Goal: Task Accomplishment & Management: Use online tool/utility

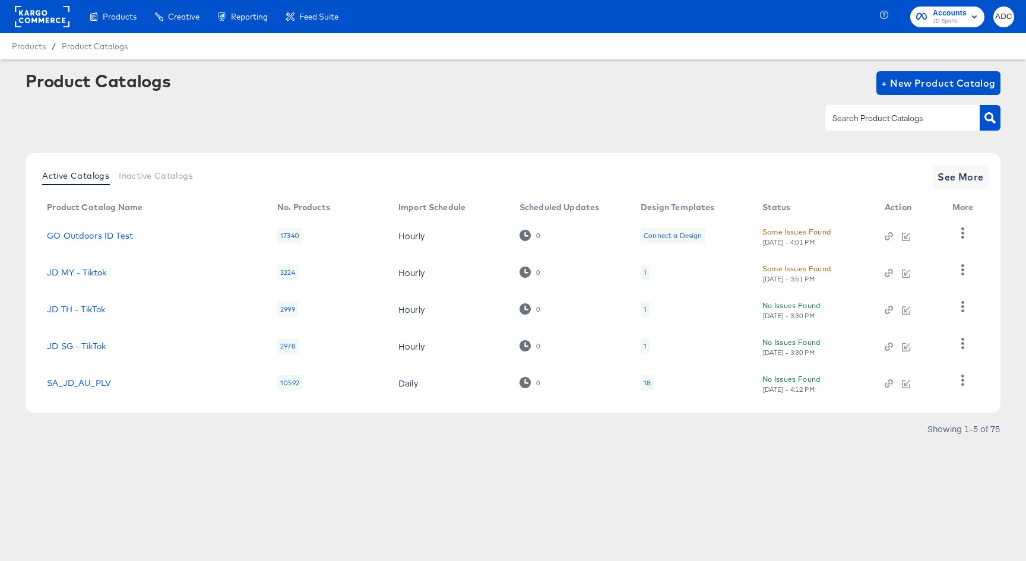
click at [853, 120] on input "text" at bounding box center [893, 119] width 127 height 14
type input "StitcherAds - JD - 101"
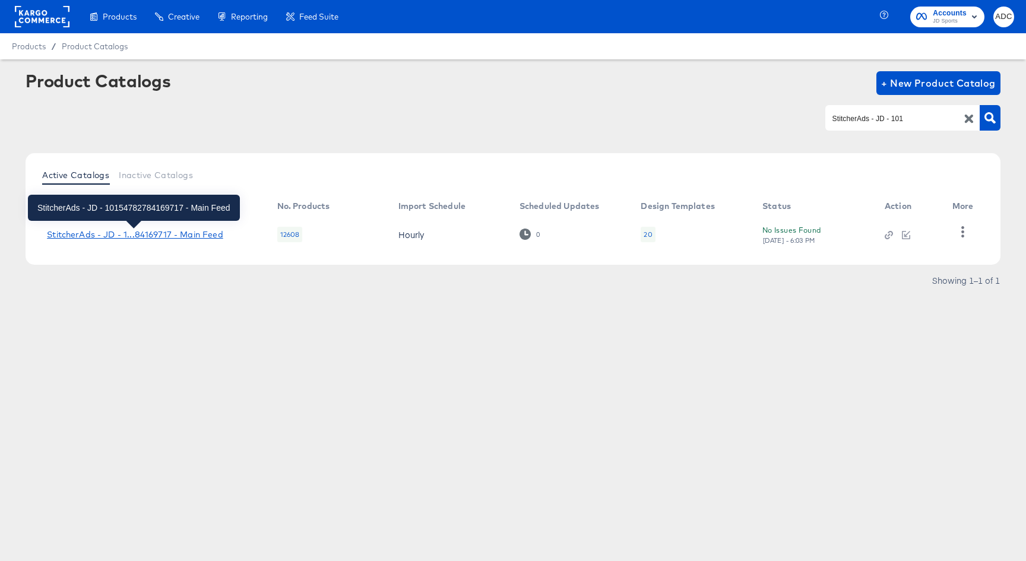
click at [133, 236] on div "StitcherAds - JD - 1...84169717 - Main Feed" at bounding box center [135, 235] width 176 height 10
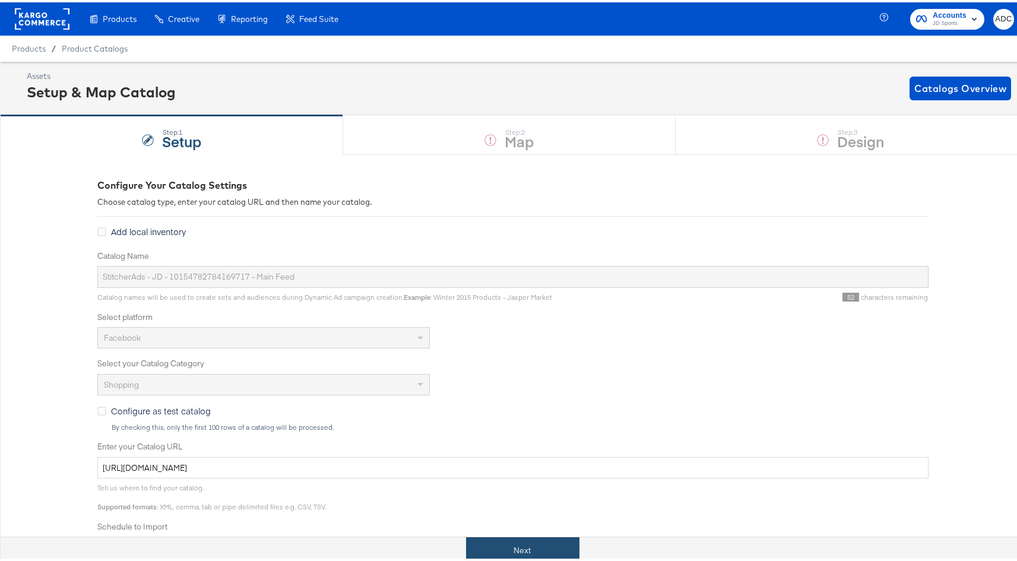
click at [517, 539] on button "Next" at bounding box center [522, 548] width 113 height 27
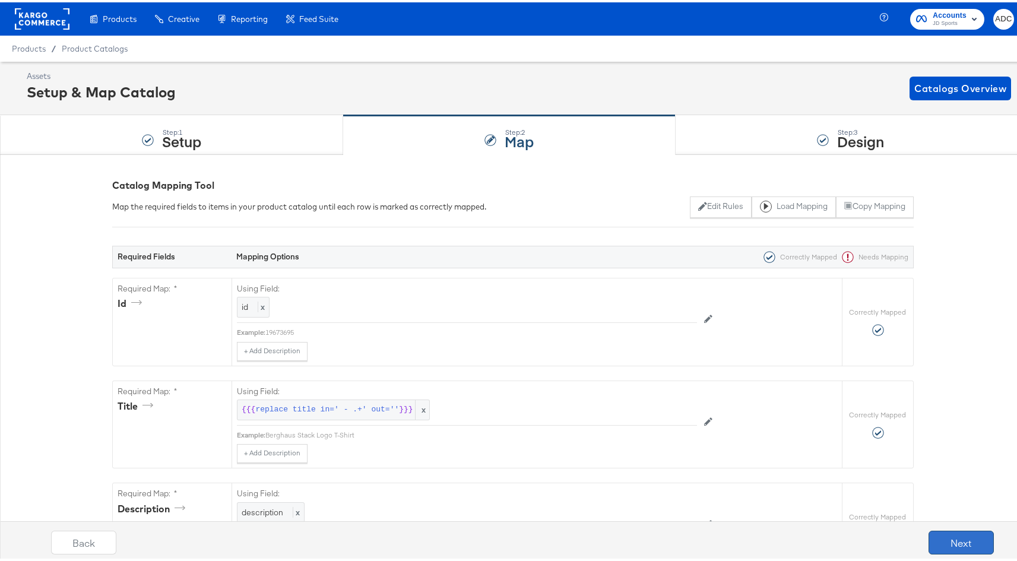
click at [960, 534] on button "Next" at bounding box center [961, 541] width 65 height 24
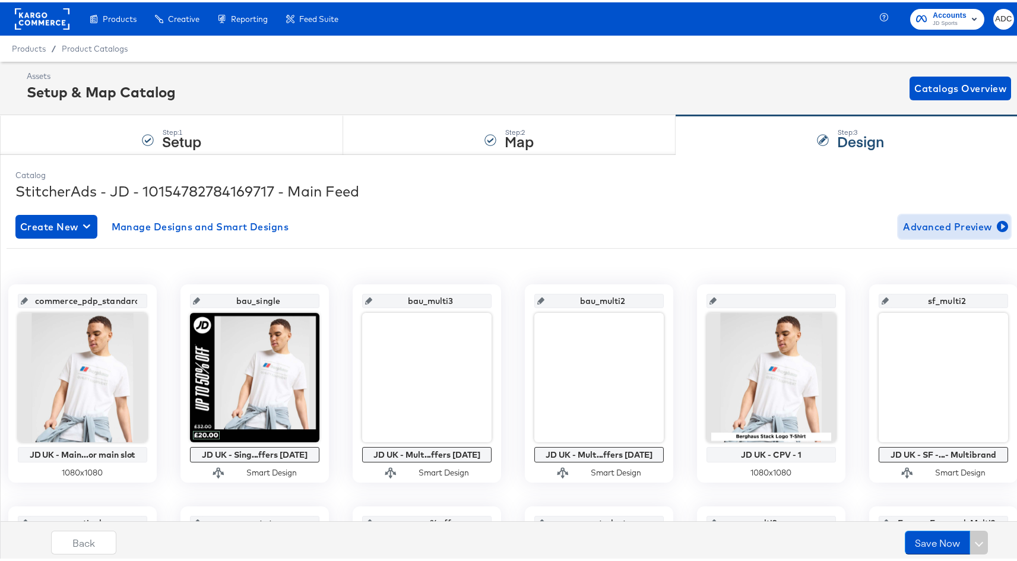
click at [911, 226] on span "Advanced Preview" at bounding box center [954, 224] width 103 height 17
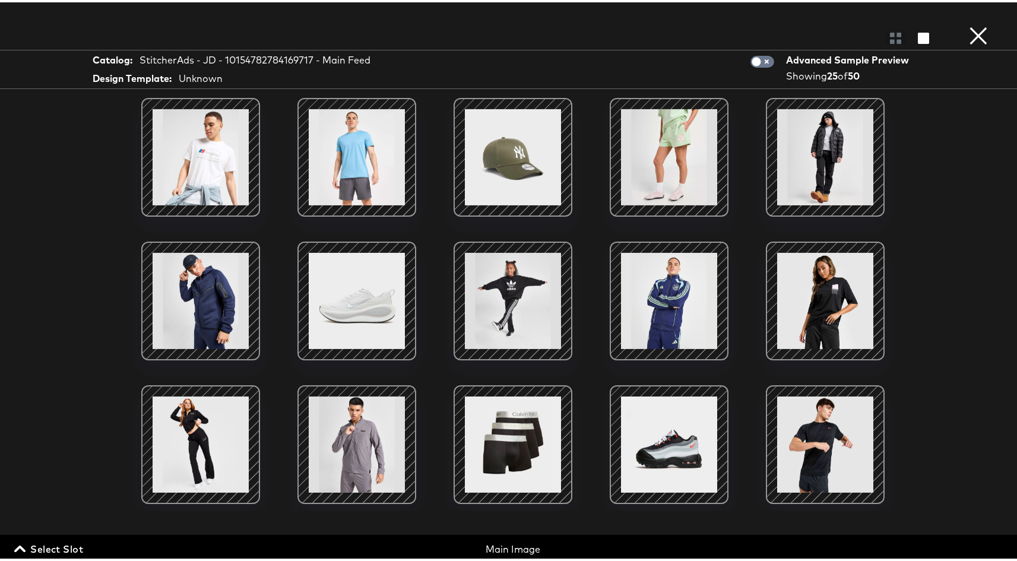
click at [32, 548] on span "Select Slot" at bounding box center [50, 547] width 67 height 17
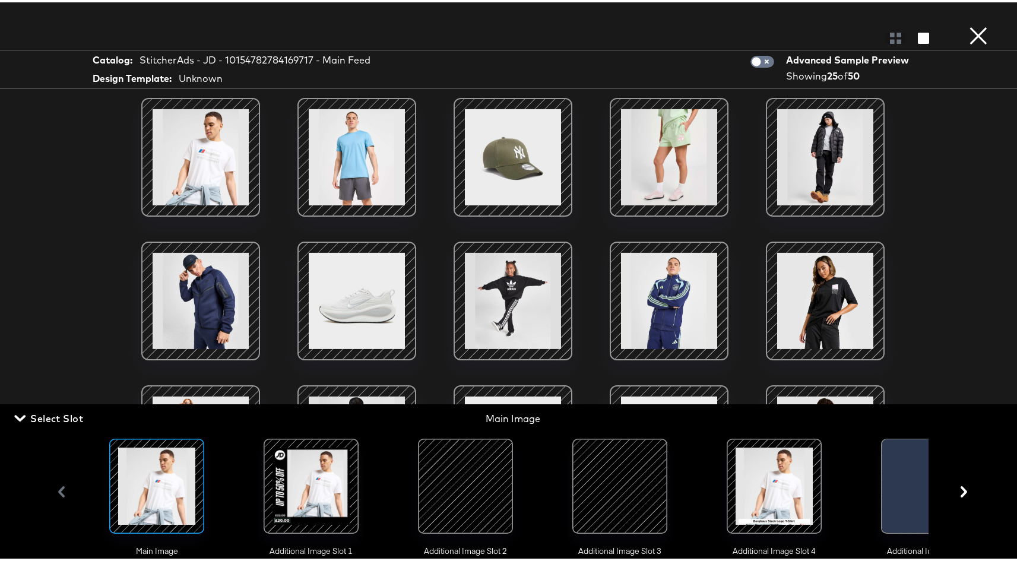
click at [320, 481] on div at bounding box center [311, 484] width 81 height 81
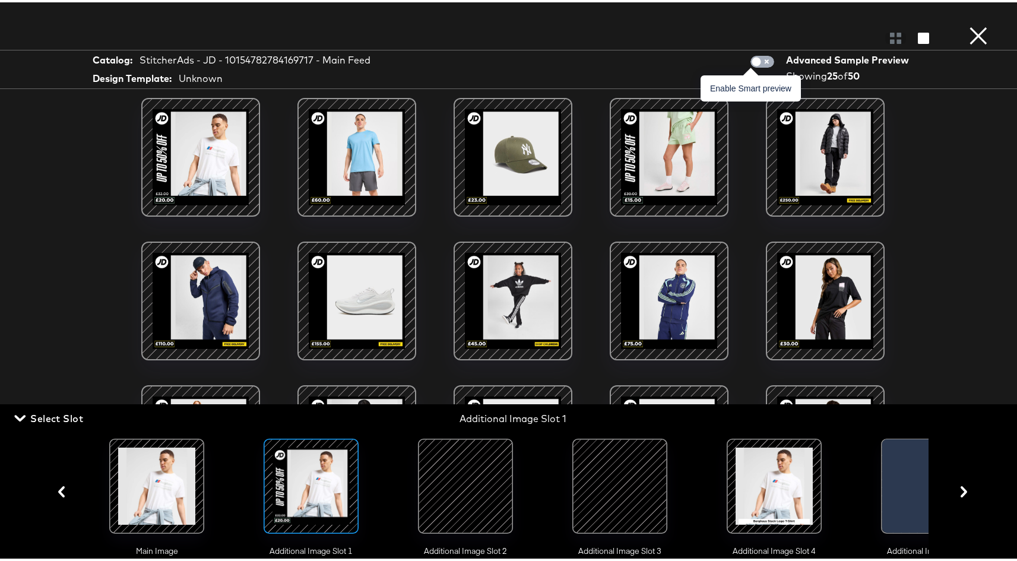
click at [763, 59] on input "checkbox" at bounding box center [757, 62] width 36 height 12
checkbox input "true"
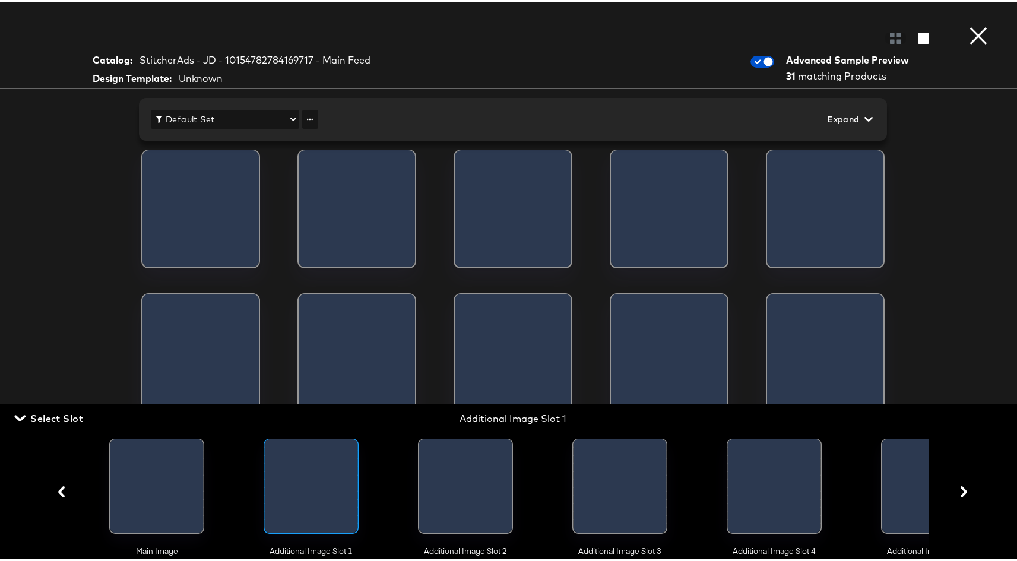
click at [285, 116] on span "Default Set" at bounding box center [225, 117] width 139 height 15
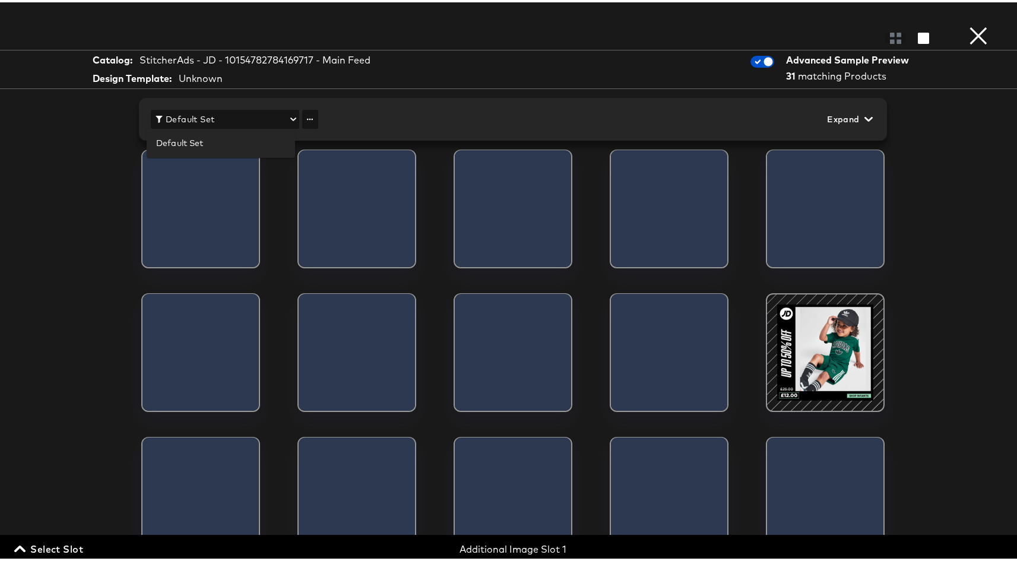
click at [311, 112] on div at bounding box center [513, 280] width 1026 height 561
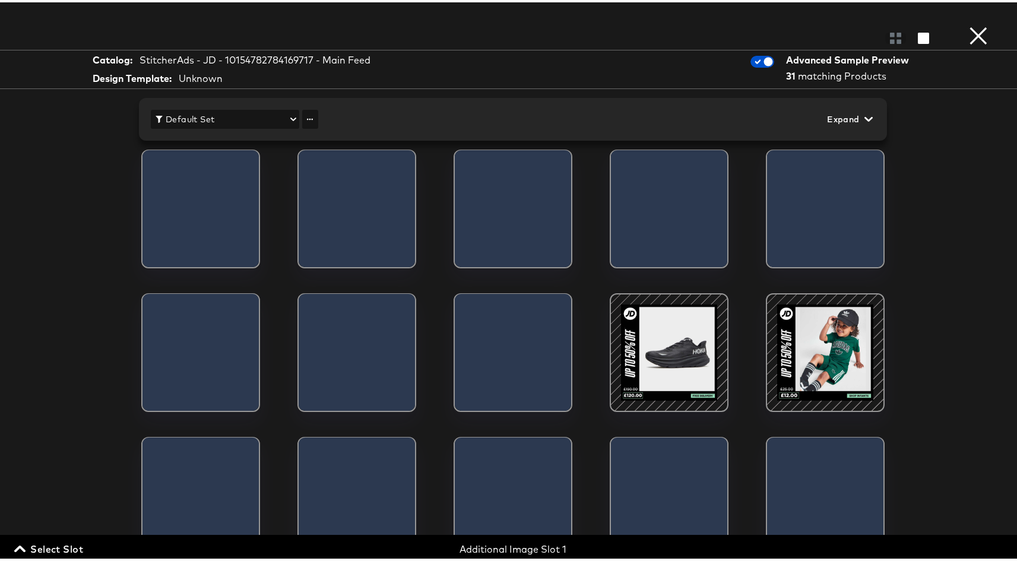
click at [848, 112] on body "Products Products Product Catalogs Enhance Your Product Catalog, Map Them to Pu…" at bounding box center [508, 280] width 1017 height 561
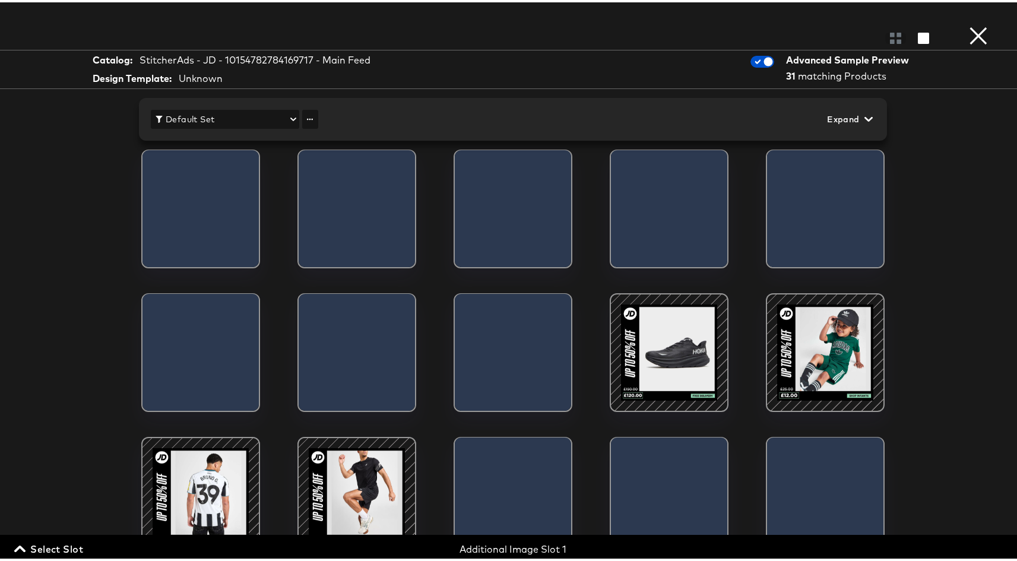
click at [847, 118] on span "Expand" at bounding box center [848, 117] width 43 height 15
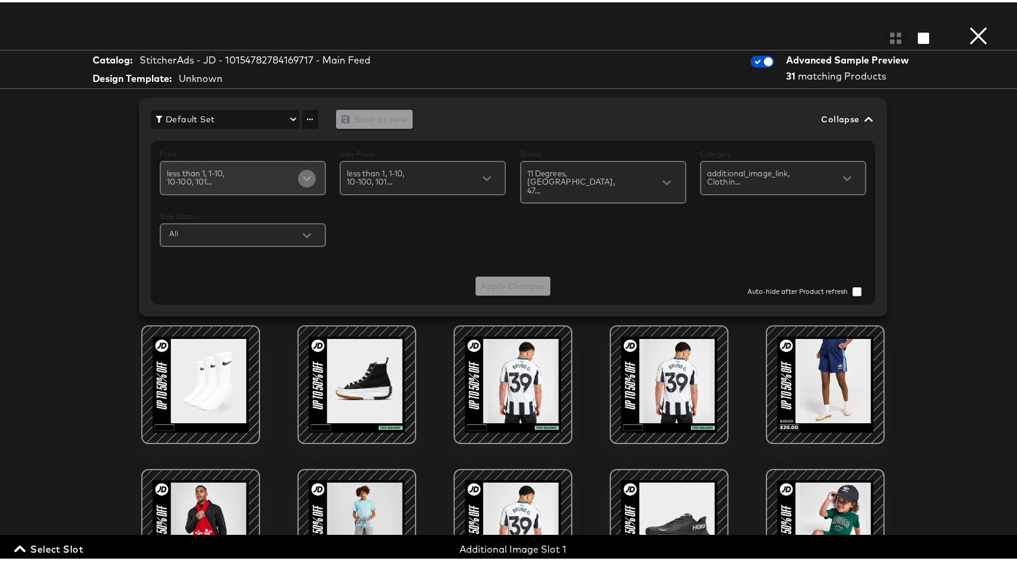
click at [303, 177] on icon "Open" at bounding box center [307, 176] width 8 height 8
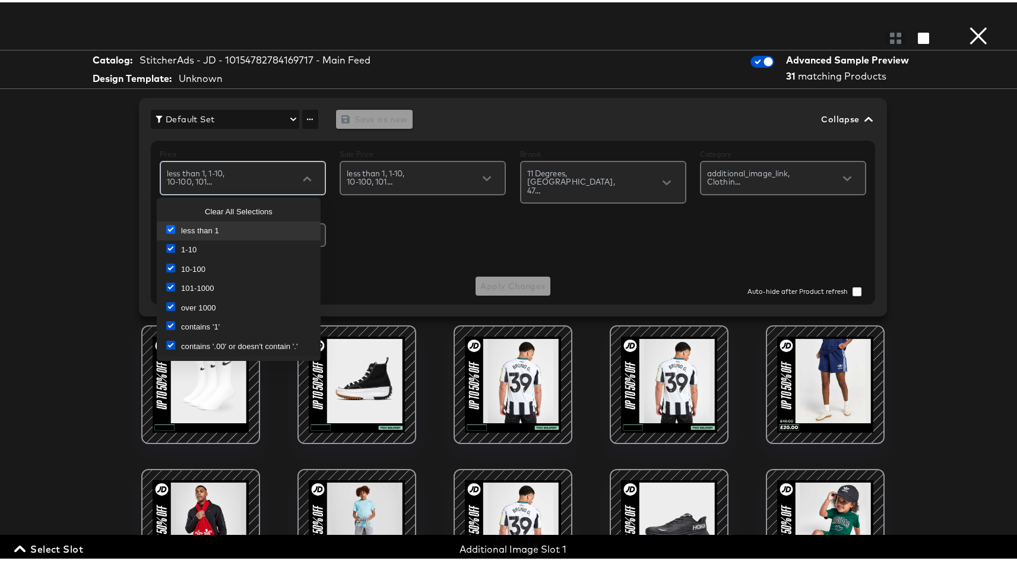
click at [169, 229] on icon at bounding box center [170, 227] width 9 height 9
click at [0, 0] on input "checkbox" at bounding box center [0, 0] width 0 height 0
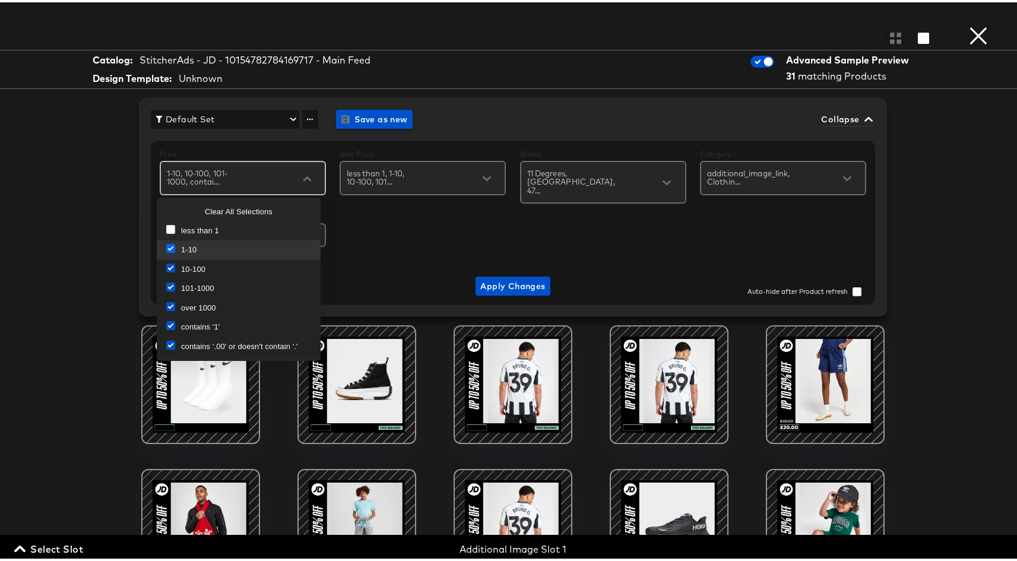
click at [175, 246] on icon at bounding box center [170, 246] width 9 height 9
click at [0, 0] on input "checkbox" at bounding box center [0, 0] width 0 height 0
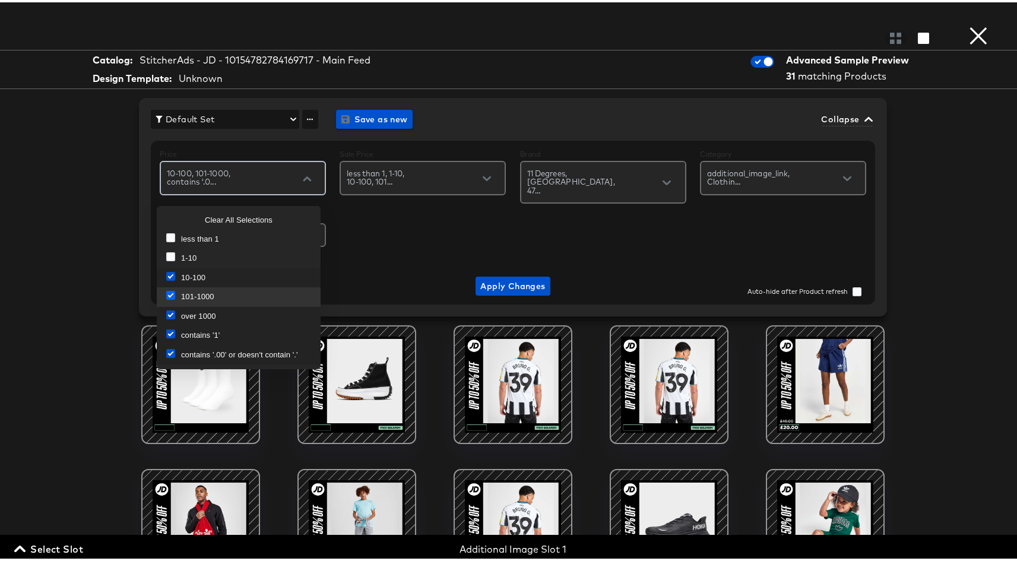
click at [169, 296] on icon at bounding box center [170, 293] width 9 height 9
click at [0, 0] on input "checkbox" at bounding box center [0, 0] width 0 height 0
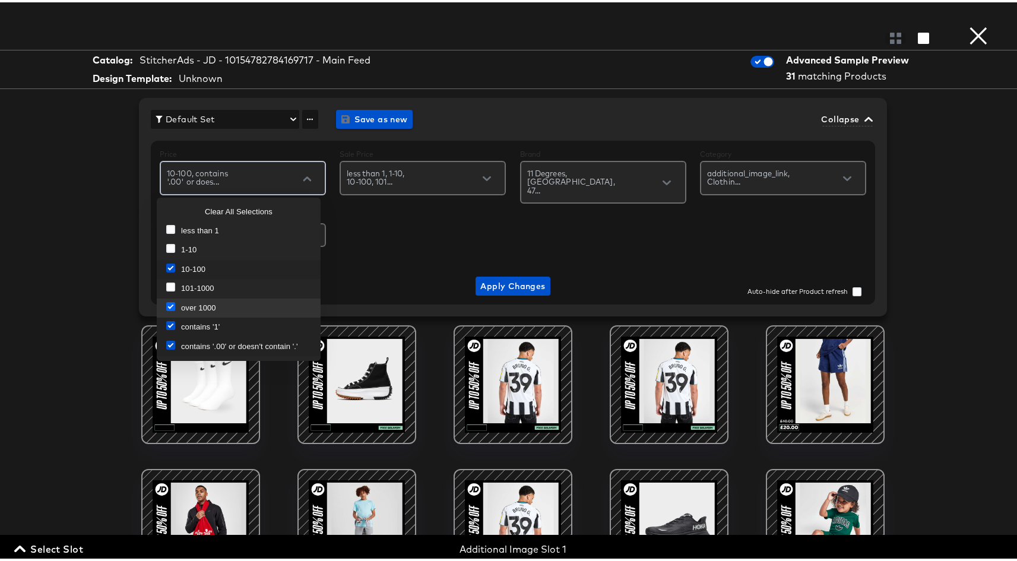
click at [170, 304] on icon at bounding box center [170, 304] width 9 height 9
click at [0, 0] on input "checkbox" at bounding box center [0, 0] width 0 height 0
click at [174, 324] on icon at bounding box center [170, 323] width 9 height 9
click at [0, 0] on input "checkbox" at bounding box center [0, 0] width 0 height 0
click at [171, 345] on icon at bounding box center [170, 343] width 9 height 9
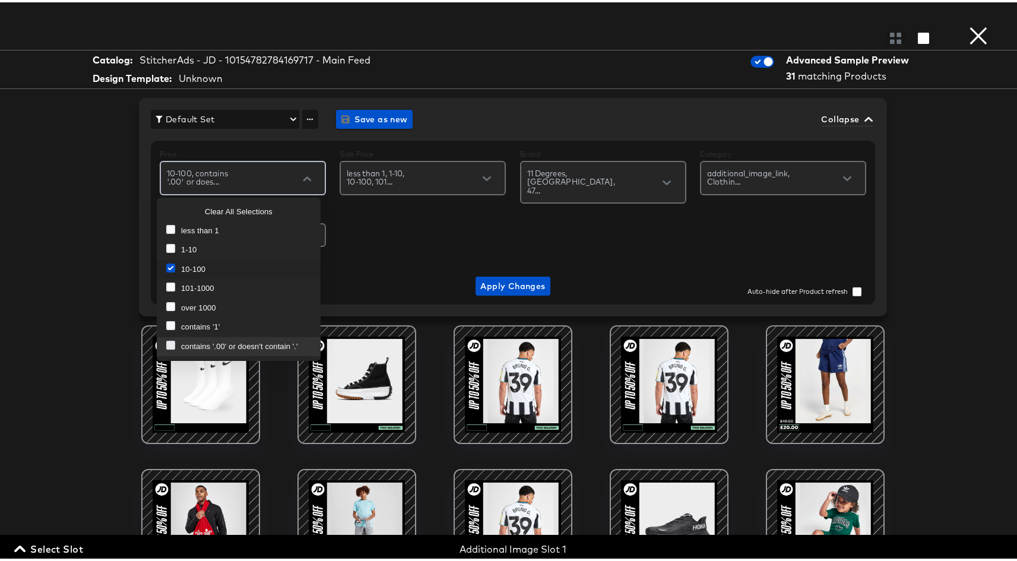
click at [0, 0] on input "checkbox" at bounding box center [0, 0] width 0 height 0
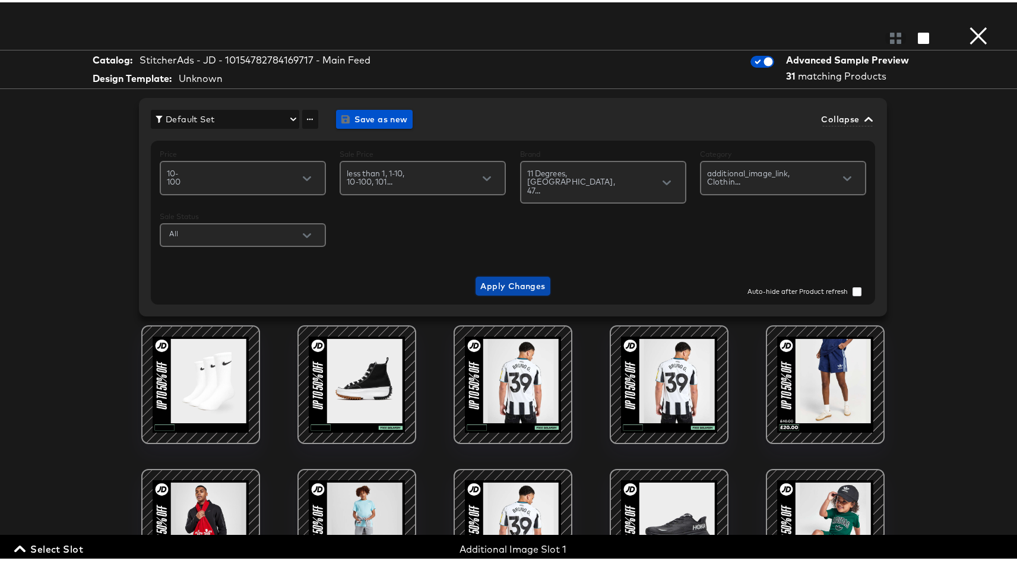
click at [510, 277] on span "Apply Changes" at bounding box center [513, 284] width 65 height 15
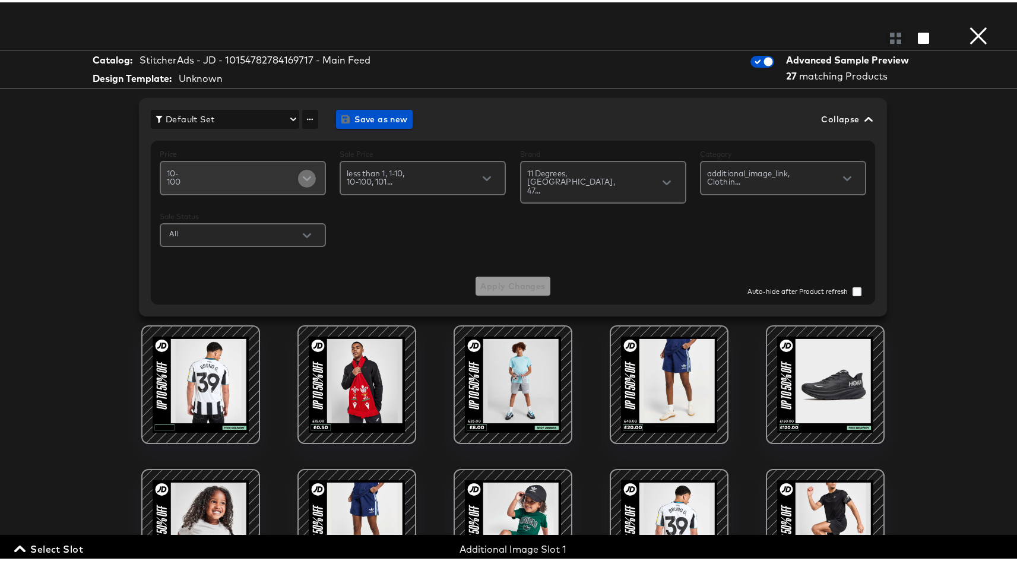
click at [305, 177] on icon "Open" at bounding box center [307, 176] width 8 height 8
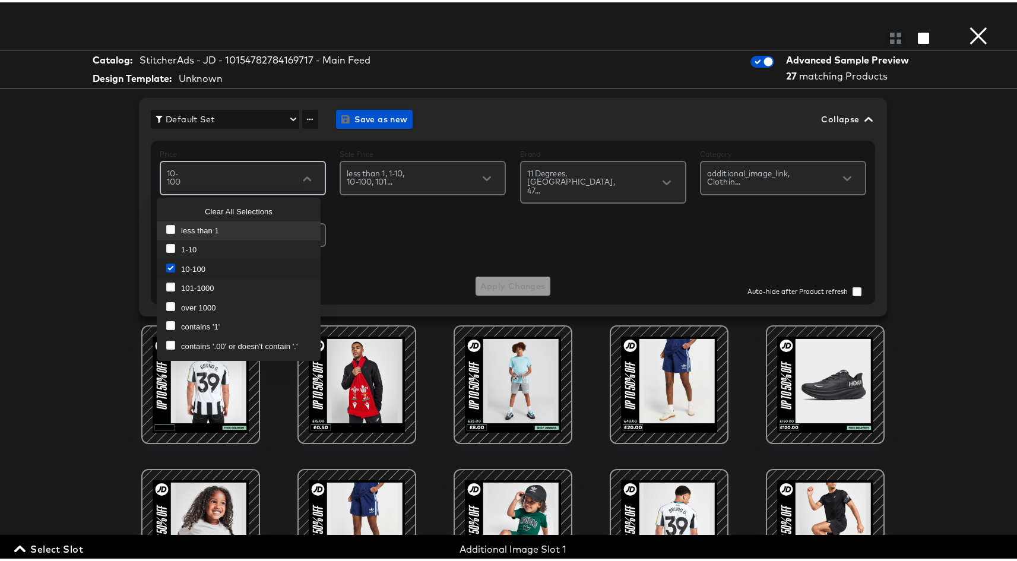
drag, startPoint x: 165, startPoint y: 226, endPoint x: 193, endPoint y: 220, distance: 28.7
click at [165, 226] on li "less than 1" at bounding box center [239, 229] width 164 height 20
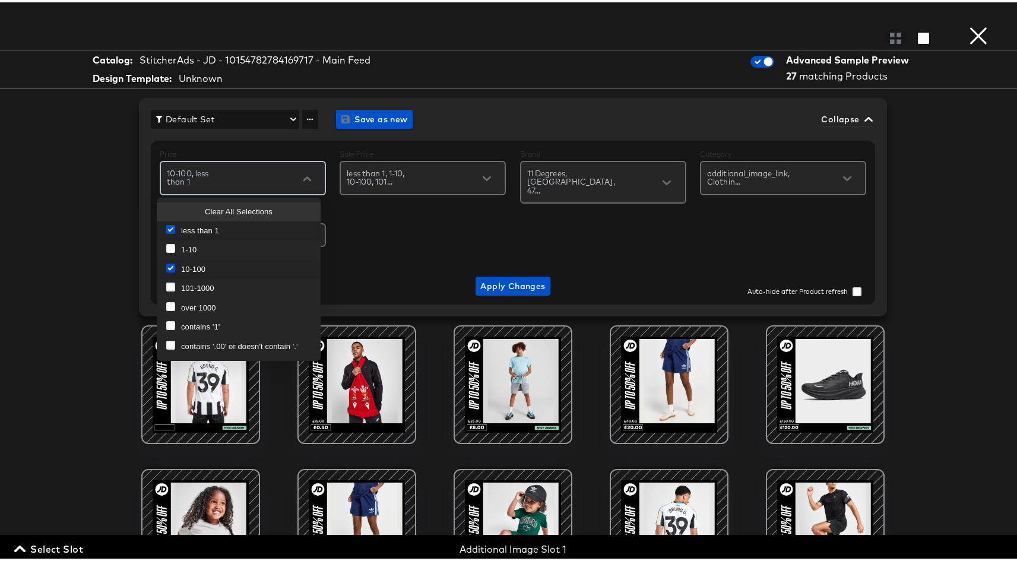
click at [222, 210] on div "Clear All Selections" at bounding box center [238, 210] width 145 height 12
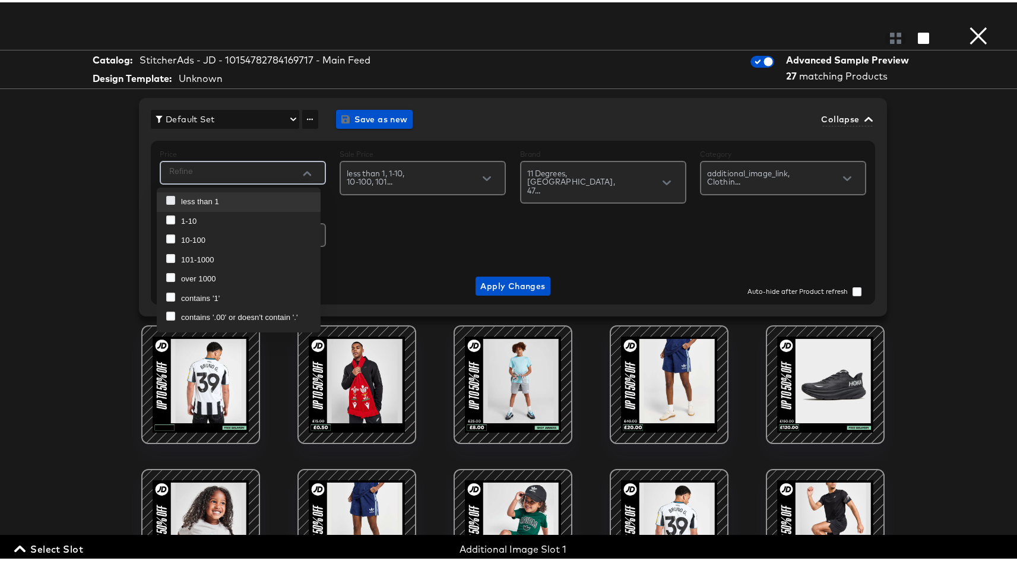
click at [168, 199] on icon at bounding box center [170, 198] width 9 height 9
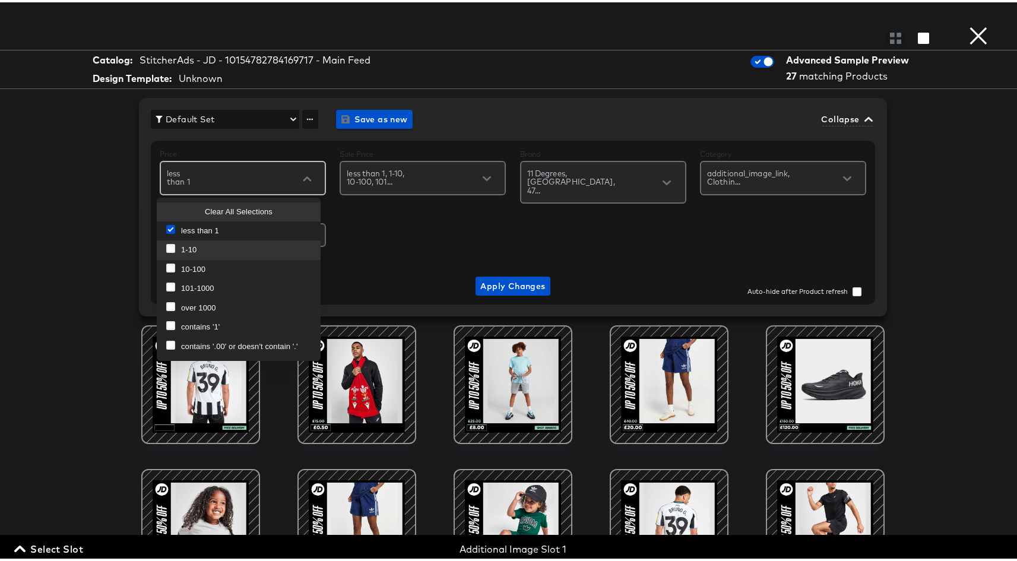
drag, startPoint x: 166, startPoint y: 247, endPoint x: 174, endPoint y: 255, distance: 11.3
click at [166, 247] on li "1-10" at bounding box center [239, 248] width 164 height 20
click at [172, 271] on div at bounding box center [170, 267] width 9 height 12
click at [171, 291] on div at bounding box center [170, 286] width 9 height 12
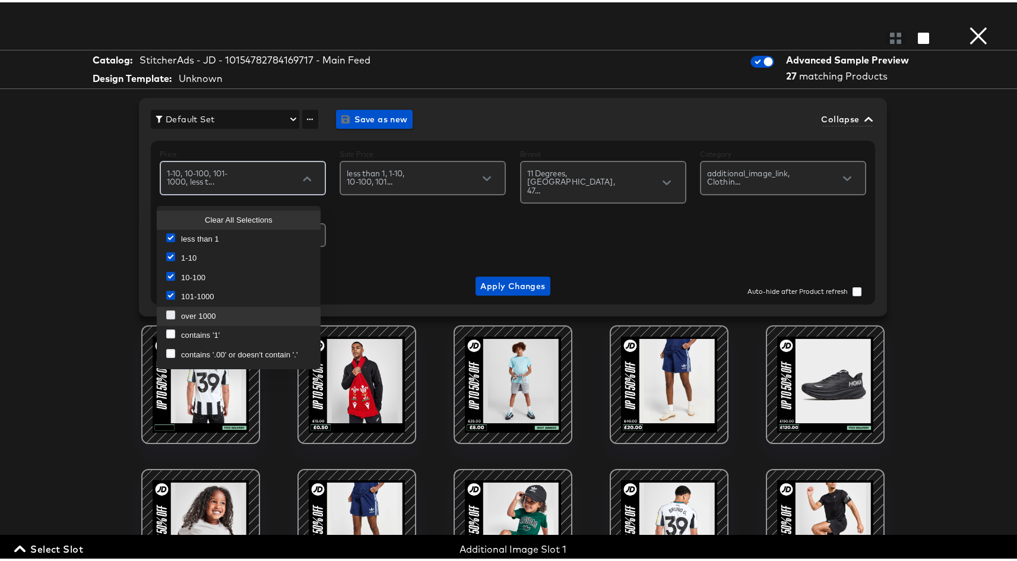
click at [169, 317] on icon at bounding box center [170, 312] width 9 height 9
click at [0, 0] on input "checkbox" at bounding box center [0, 0] width 0 height 0
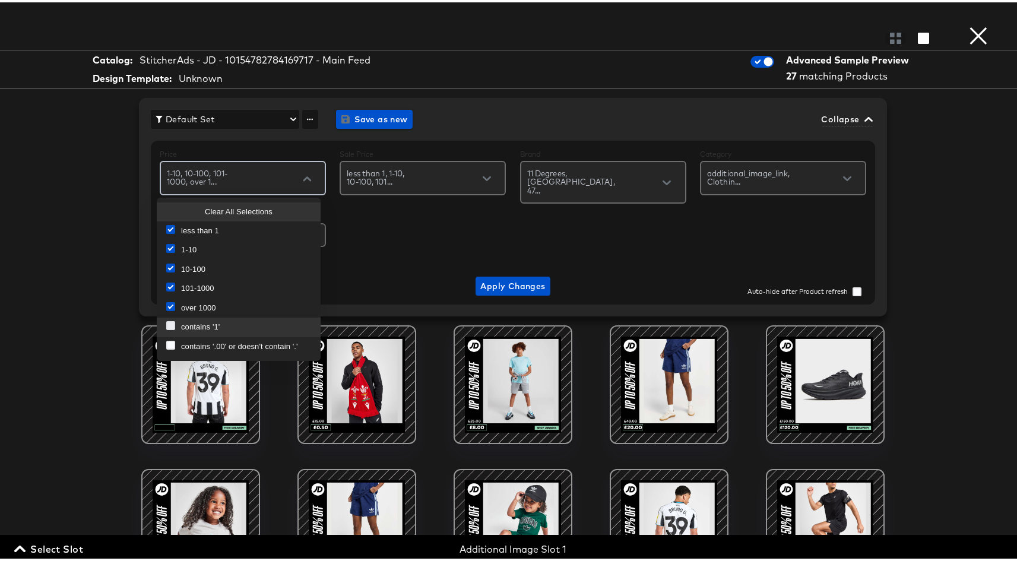
click at [169, 325] on icon at bounding box center [170, 323] width 9 height 9
click at [0, 0] on input "checkbox" at bounding box center [0, 0] width 0 height 0
click at [169, 347] on div at bounding box center [170, 345] width 9 height 12
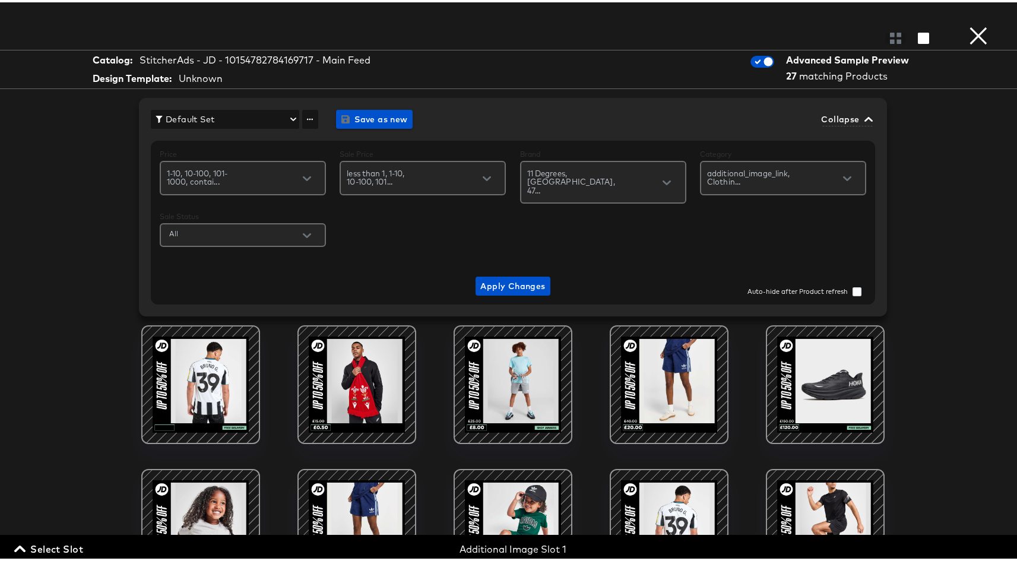
click at [429, 232] on div "Price 1-10, 10-100, 101-1000, contai... Sale Price less than 1, 1-10, 10-100, 1…" at bounding box center [513, 197] width 707 height 100
click at [615, 178] on input "text" at bounding box center [650, 179] width 70 height 14
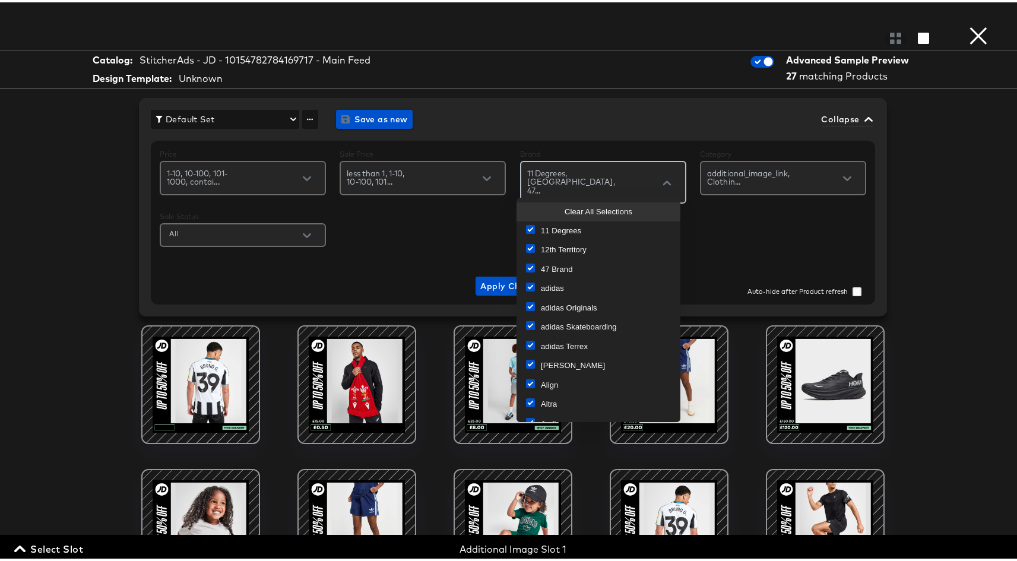
click at [580, 207] on div "Clear All Selections" at bounding box center [598, 210] width 145 height 12
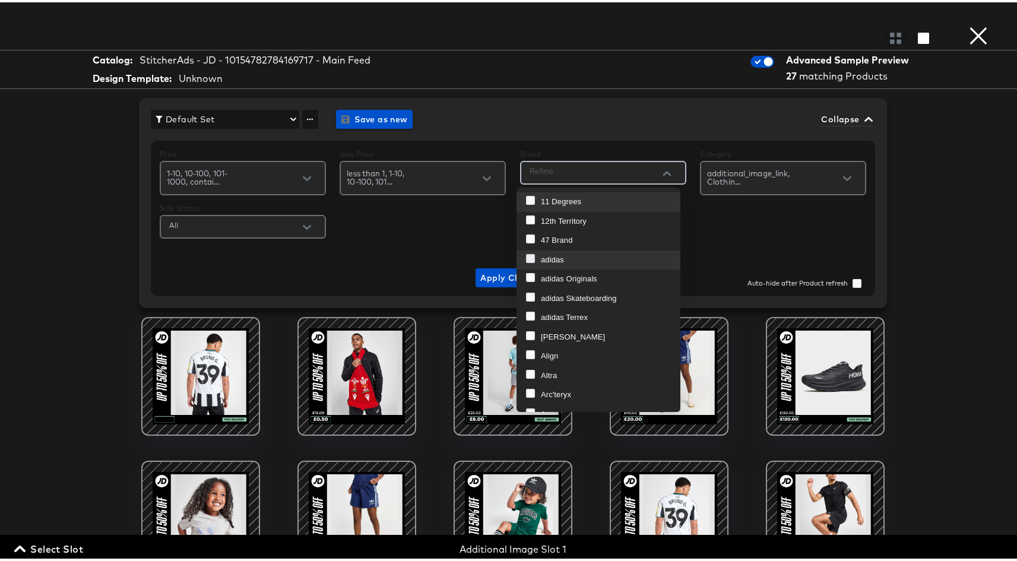
click at [533, 256] on icon at bounding box center [530, 256] width 9 height 9
click at [0, 0] on input "checkbox" at bounding box center [0, 0] width 0 height 0
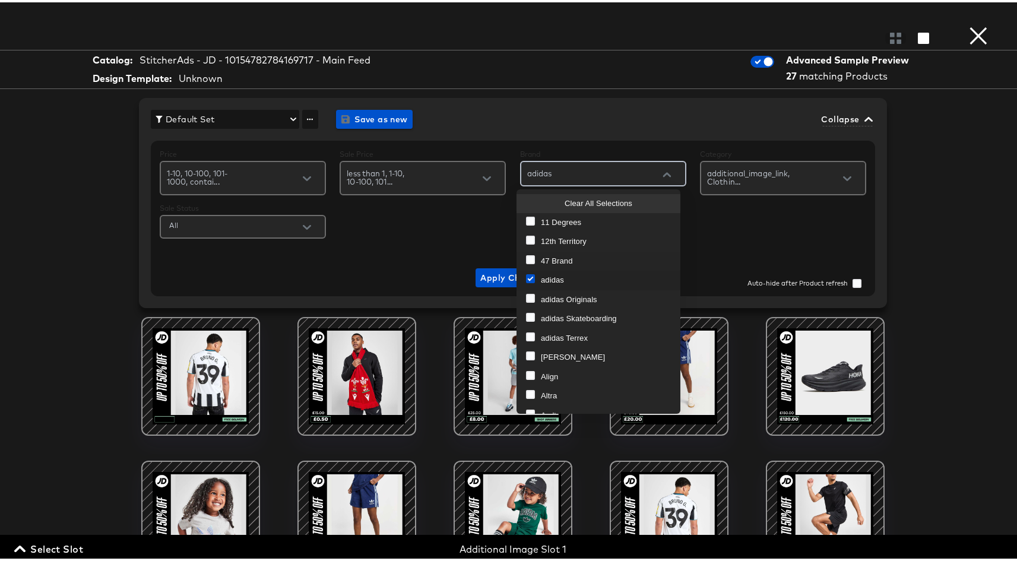
click at [799, 243] on div "Price 1-10, 10-100, 101-1000, contai... Sale Price less than 1, 1-10, 10-100, 1…" at bounding box center [513, 216] width 725 height 156
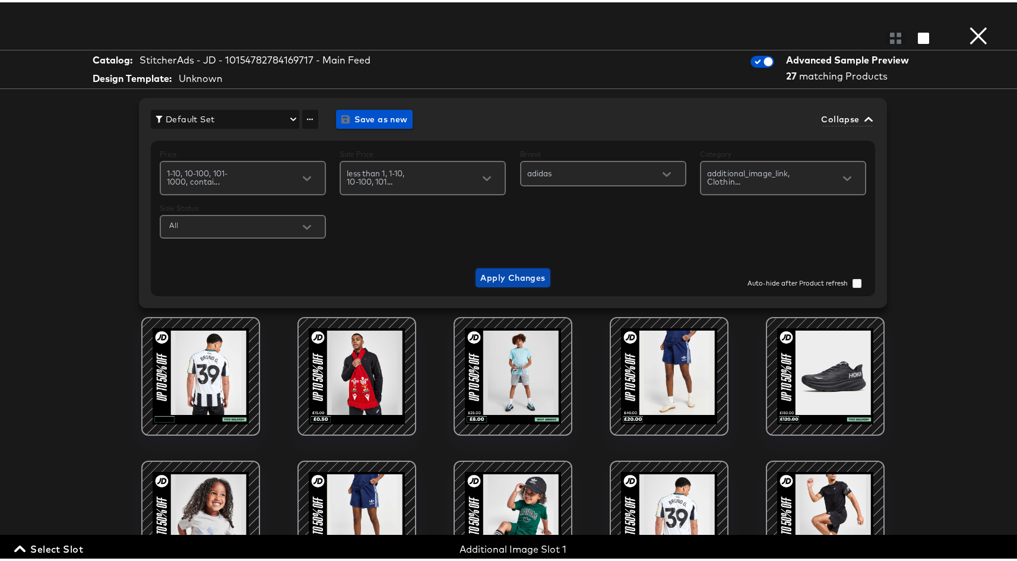
click at [522, 268] on span "Apply Changes" at bounding box center [513, 275] width 65 height 15
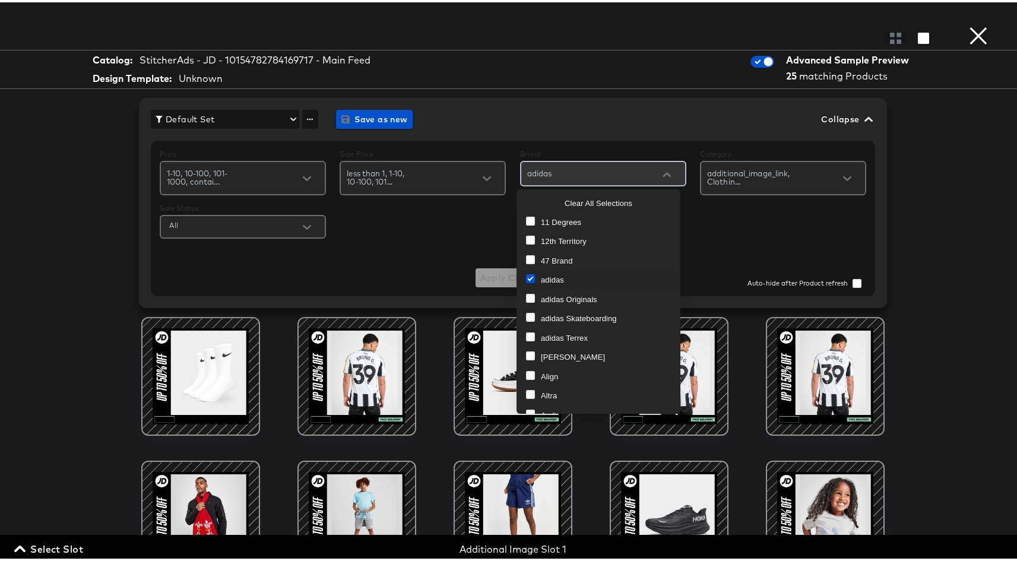
click at [596, 174] on input "text" at bounding box center [618, 170] width 133 height 14
click at [530, 295] on icon at bounding box center [530, 296] width 9 height 9
click at [0, 0] on input "checkbox" at bounding box center [0, 0] width 0 height 0
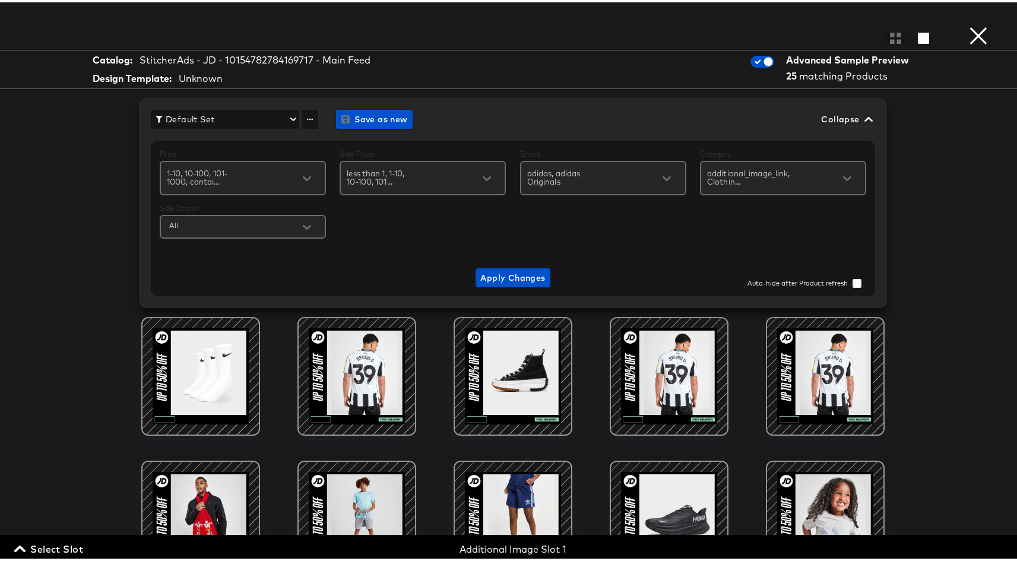
click at [409, 243] on div "Price 1-10, 10-100, 101-1000, contai... Sale Price less than 1, 1-10, 10-100, 1…" at bounding box center [513, 216] width 725 height 156
click at [498, 276] on span "Apply Changes" at bounding box center [513, 275] width 65 height 15
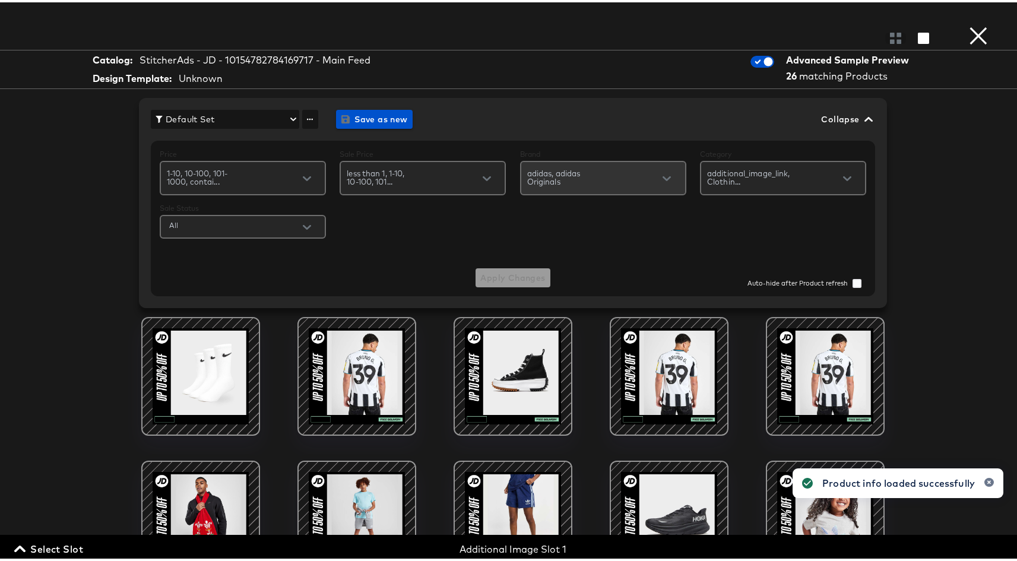
click at [600, 176] on input "text" at bounding box center [633, 174] width 103 height 14
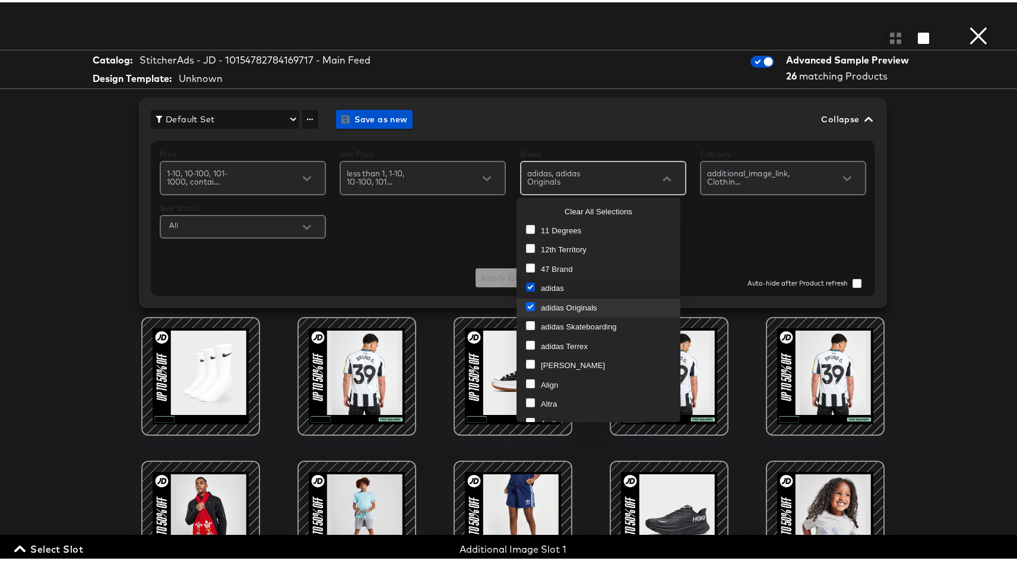
click at [532, 302] on icon at bounding box center [530, 304] width 9 height 9
click at [0, 0] on input "checkbox" at bounding box center [0, 0] width 0 height 0
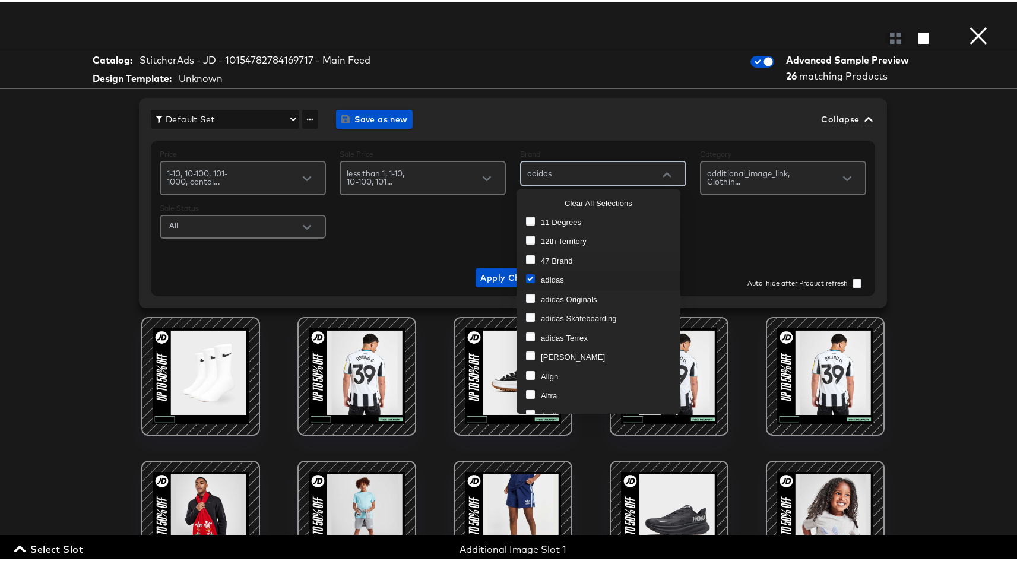
click at [760, 250] on div "Price 1-10, 10-100, 101-1000, contai... Sale Price less than 1, 1-10, 10-100, 1…" at bounding box center [513, 216] width 725 height 156
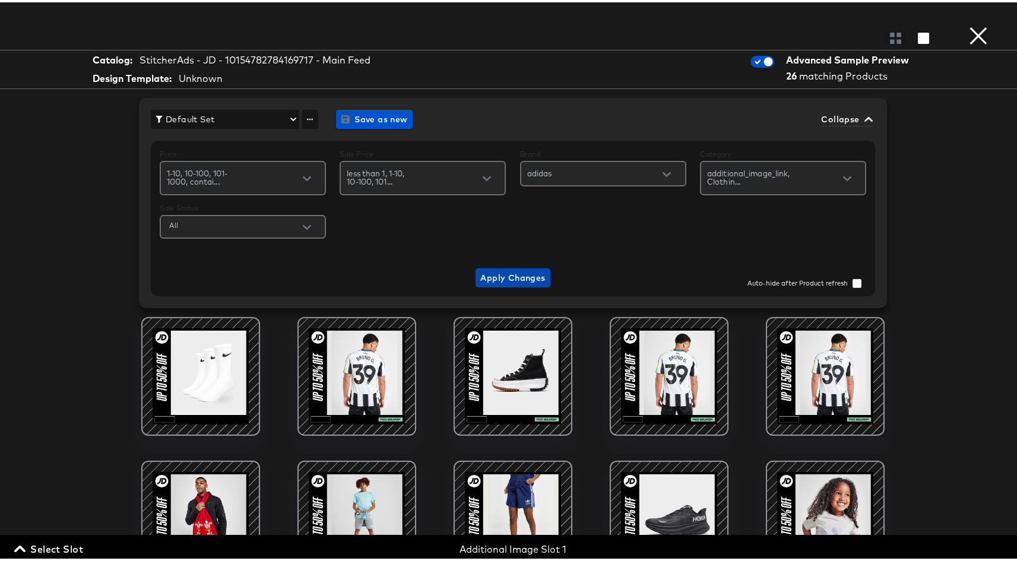
click at [513, 273] on span "Apply Changes" at bounding box center [513, 275] width 65 height 15
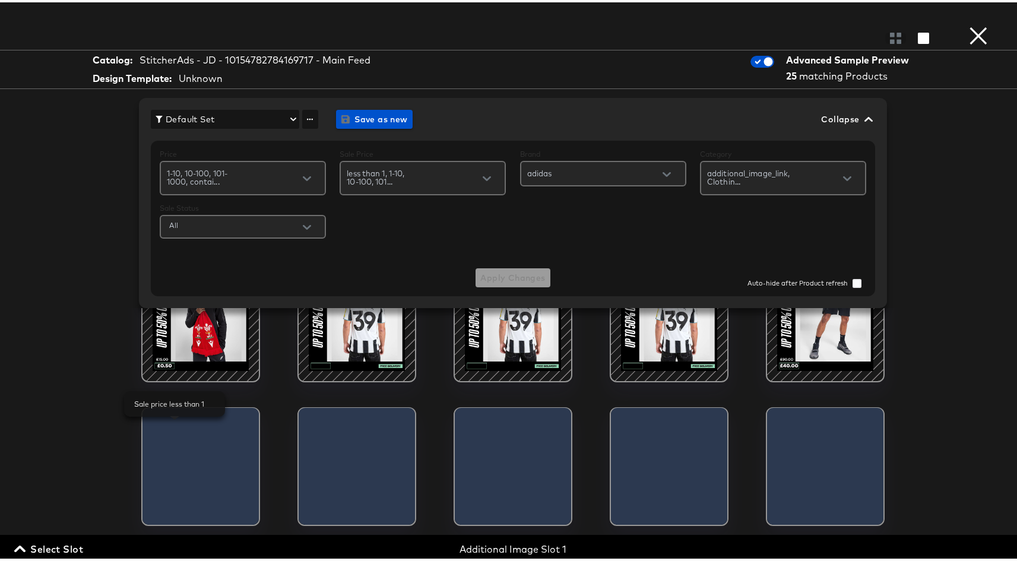
scroll to position [208, 0]
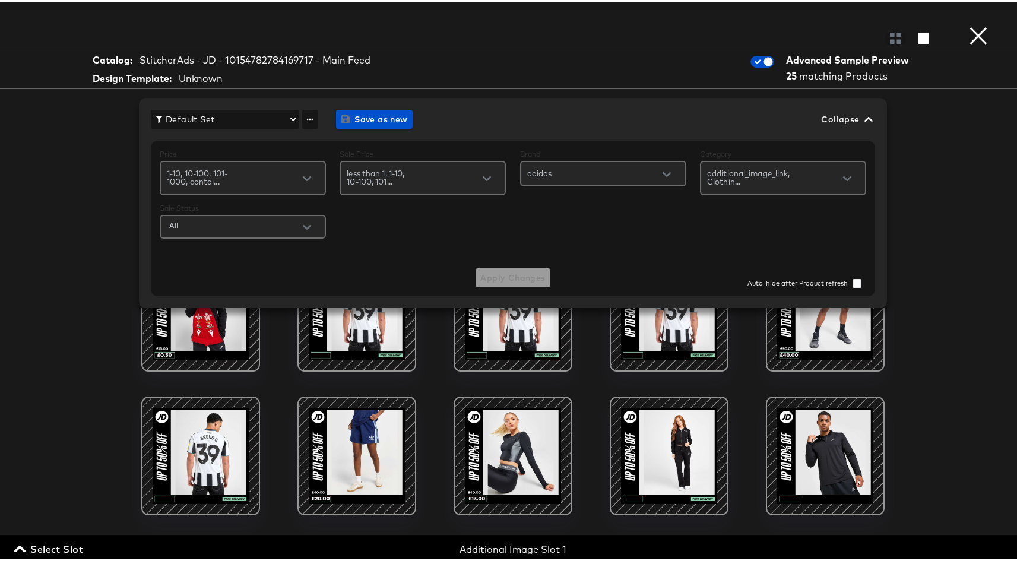
click at [67, 546] on span "Select Slot" at bounding box center [50, 547] width 67 height 17
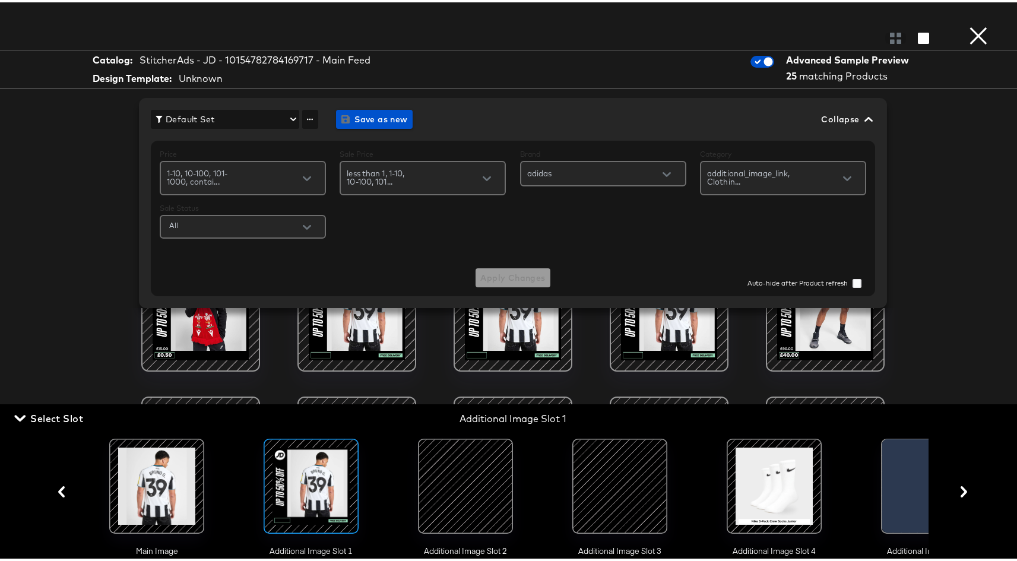
click at [50, 418] on span "Select Slot" at bounding box center [50, 416] width 67 height 17
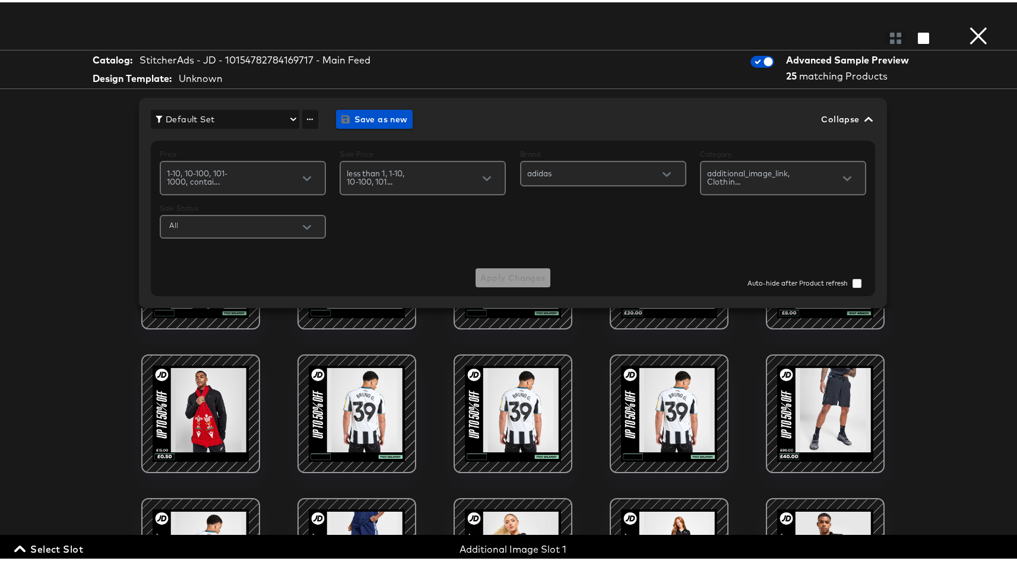
scroll to position [0, 0]
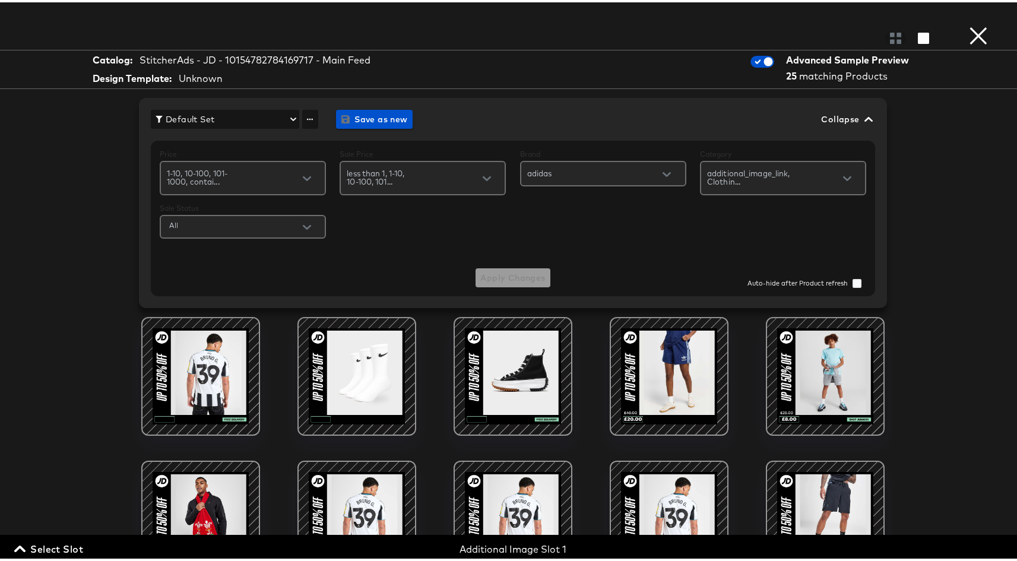
click at [972, 24] on button "×" at bounding box center [979, 12] width 24 height 24
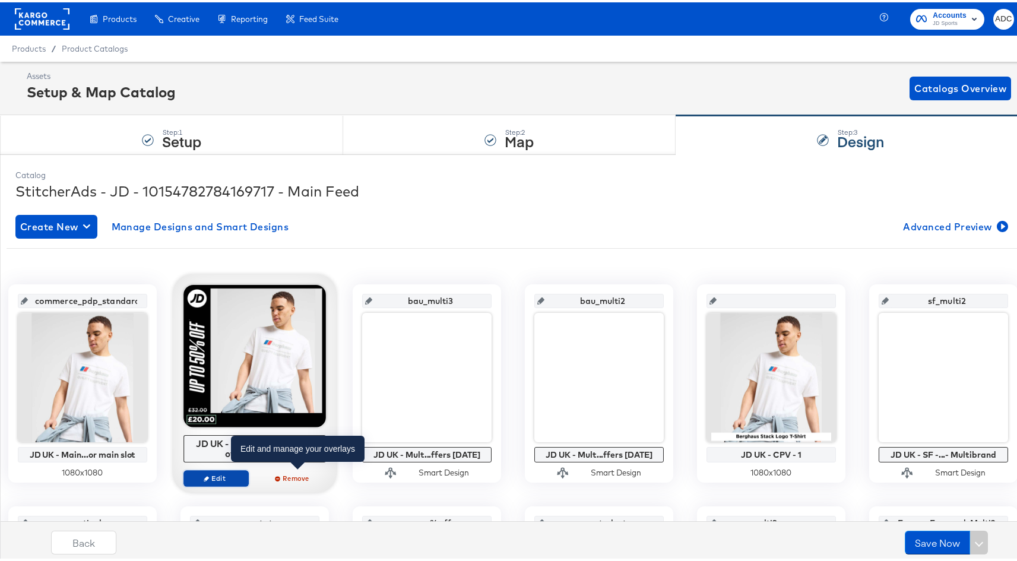
click at [244, 475] on span "Edit" at bounding box center [216, 476] width 55 height 9
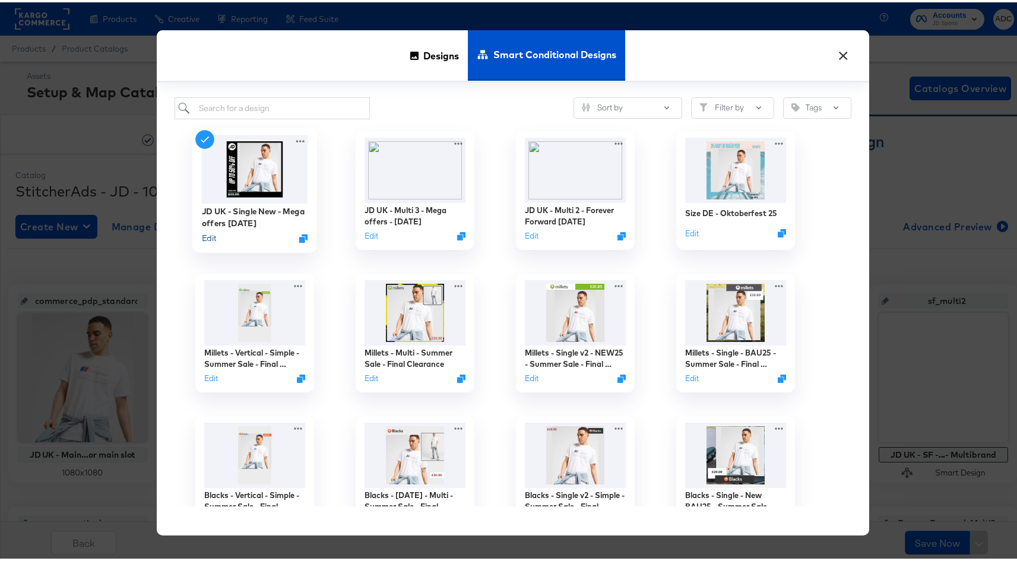
click at [205, 236] on button "Edit" at bounding box center [209, 235] width 14 height 11
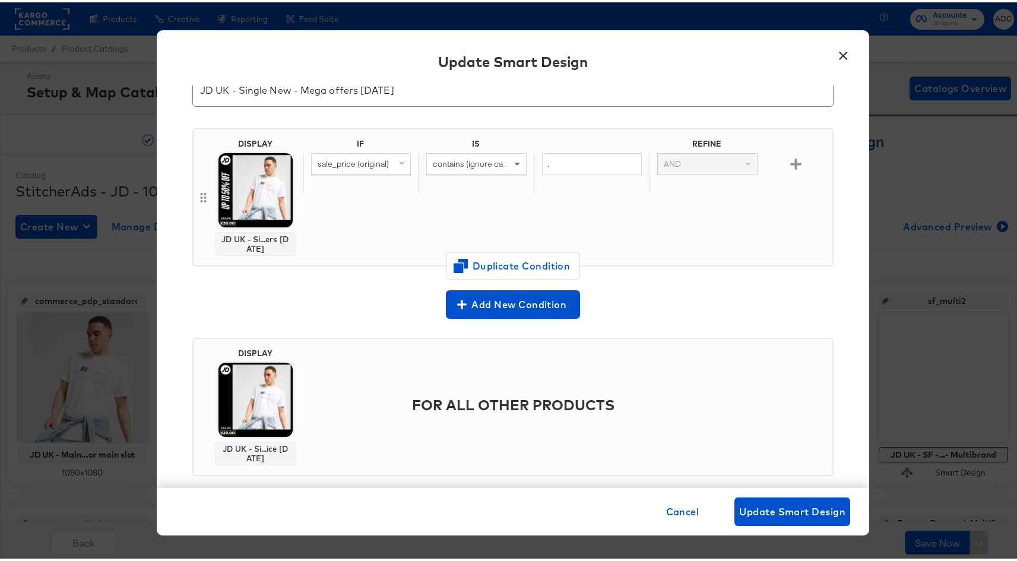
scroll to position [61, 0]
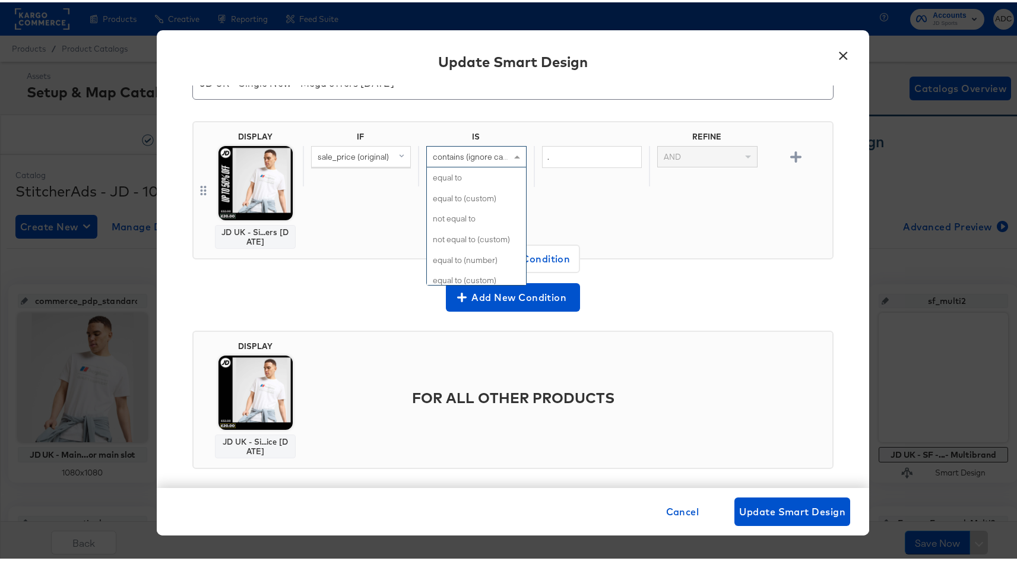
click at [477, 156] on span "contains (ignore case)" at bounding box center [473, 154] width 81 height 11
click at [701, 239] on div "IF IS REFINE sale_price (original) contains (ignore case) . AND" at bounding box center [565, 187] width 525 height 117
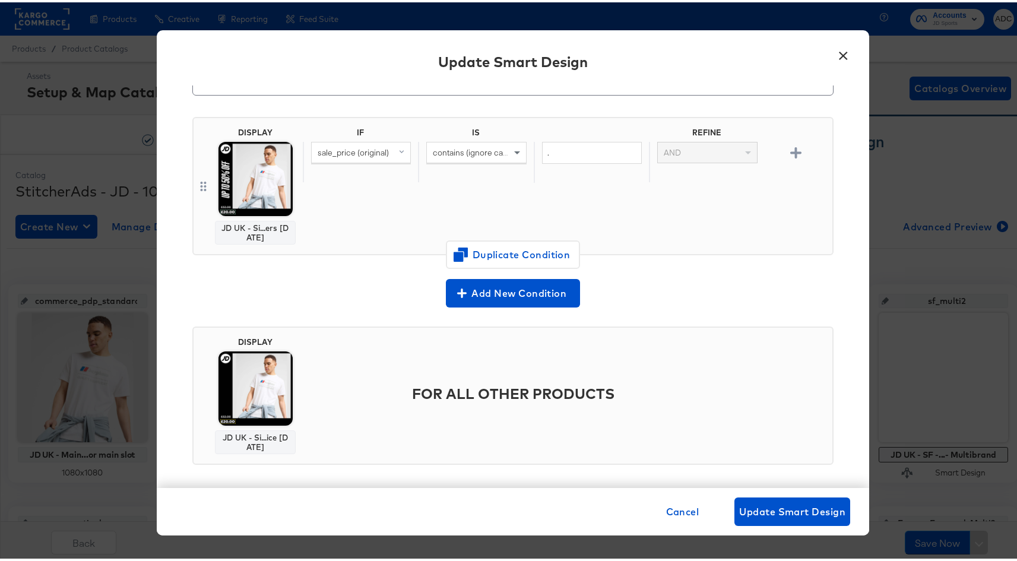
scroll to position [72, 0]
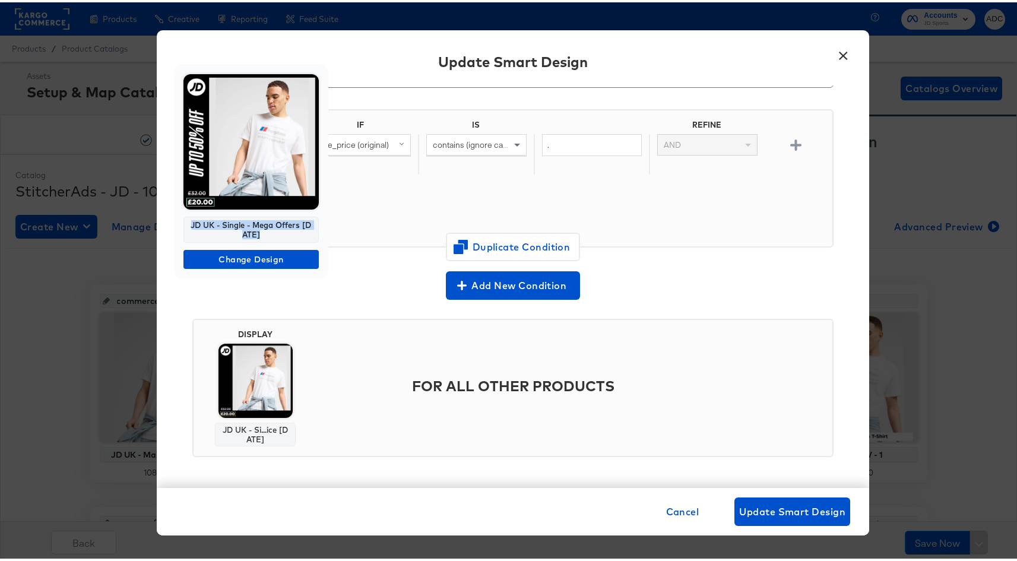
drag, startPoint x: 192, startPoint y: 223, endPoint x: 268, endPoint y: 238, distance: 77.6
click at [268, 239] on div "JD UK - Single - Mega Offers Aug 25" at bounding box center [251, 227] width 135 height 26
copy div "JD UK - Single - Mega Offers Aug 25"
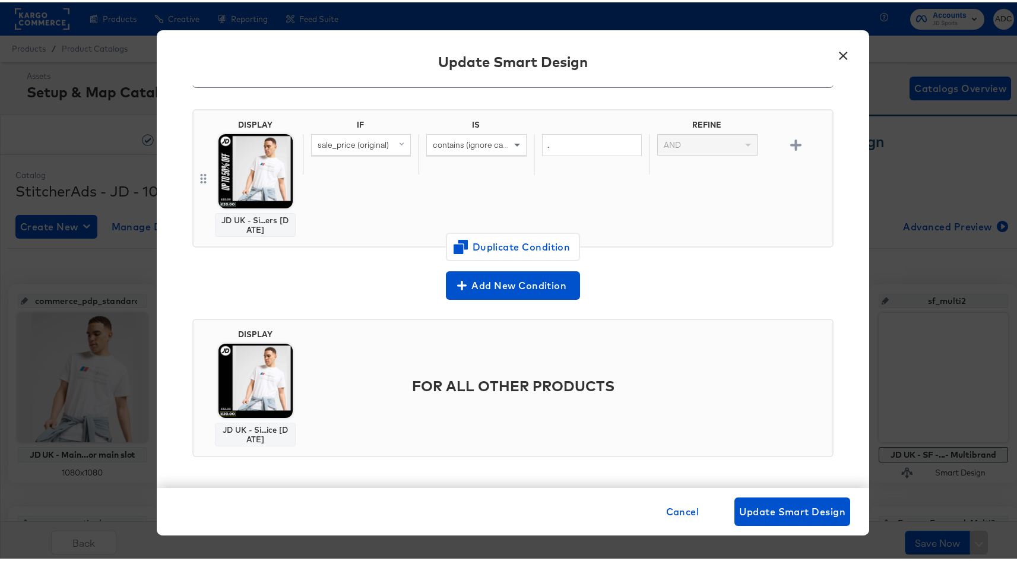
click at [842, 55] on button "×" at bounding box center [843, 50] width 21 height 21
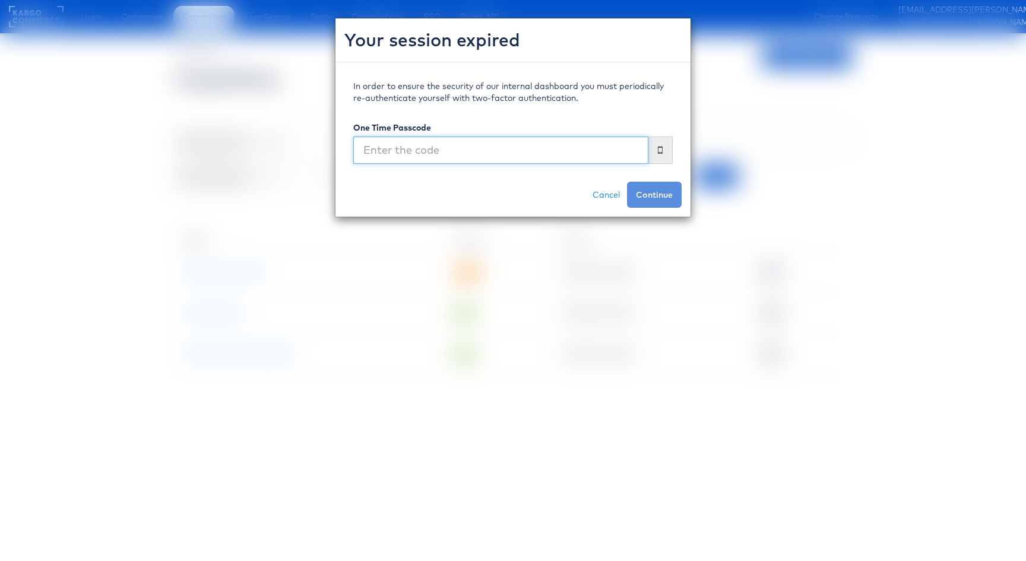
click at [477, 140] on input "text" at bounding box center [500, 150] width 295 height 27
type input "076465"
click at [627, 182] on button "Continue" at bounding box center [654, 195] width 55 height 26
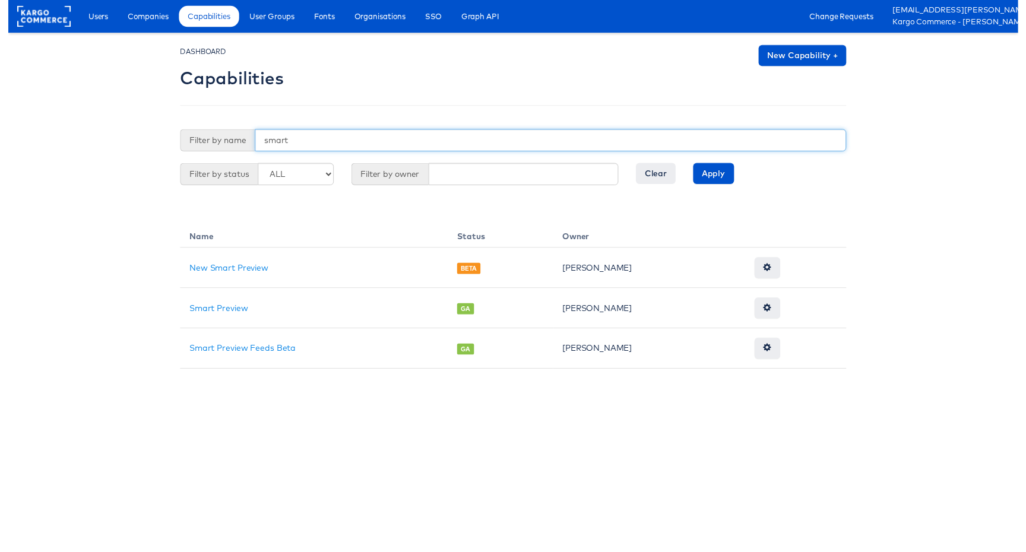
click at [330, 141] on input "smart" at bounding box center [551, 142] width 601 height 23
paste input "new_smart_preview"
click at [696, 166] on input "Apply" at bounding box center [717, 176] width 42 height 21
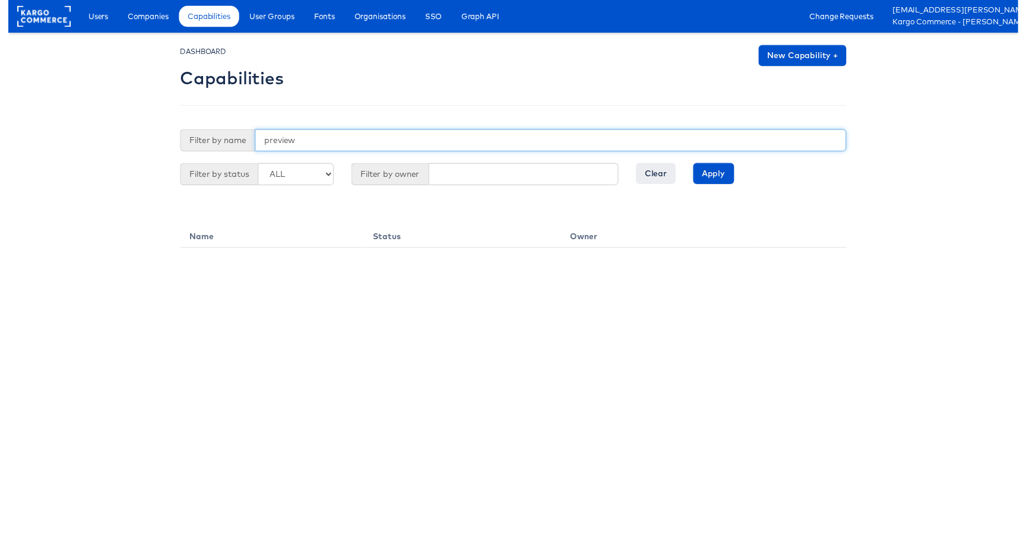
type input "preview"
click at [696, 166] on input "Apply" at bounding box center [717, 176] width 42 height 21
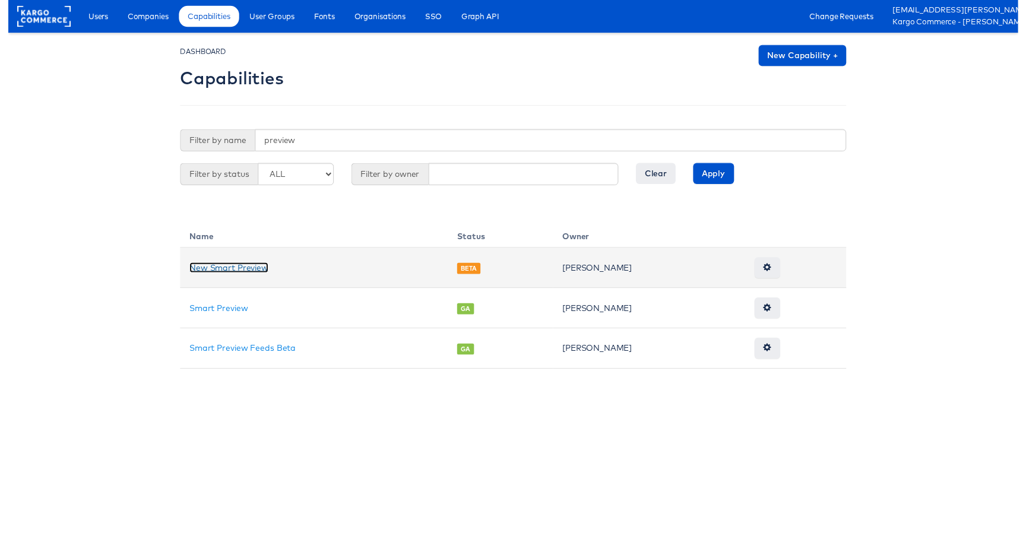
click at [246, 273] on link "New Smart Preview" at bounding box center [224, 272] width 80 height 11
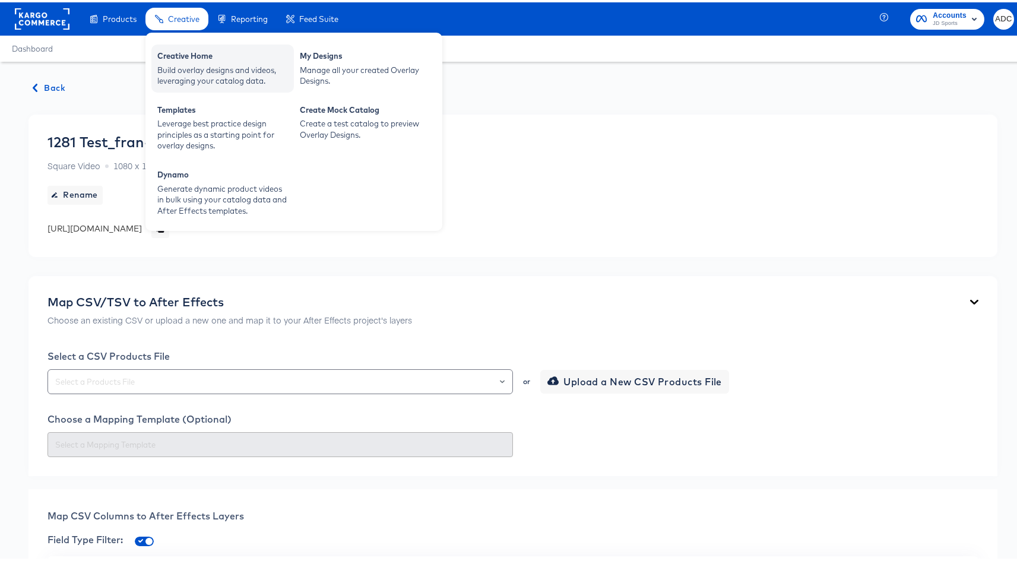
click at [174, 64] on div "Build overlay designs and videos, leveraging your catalog data." at bounding box center [222, 73] width 131 height 22
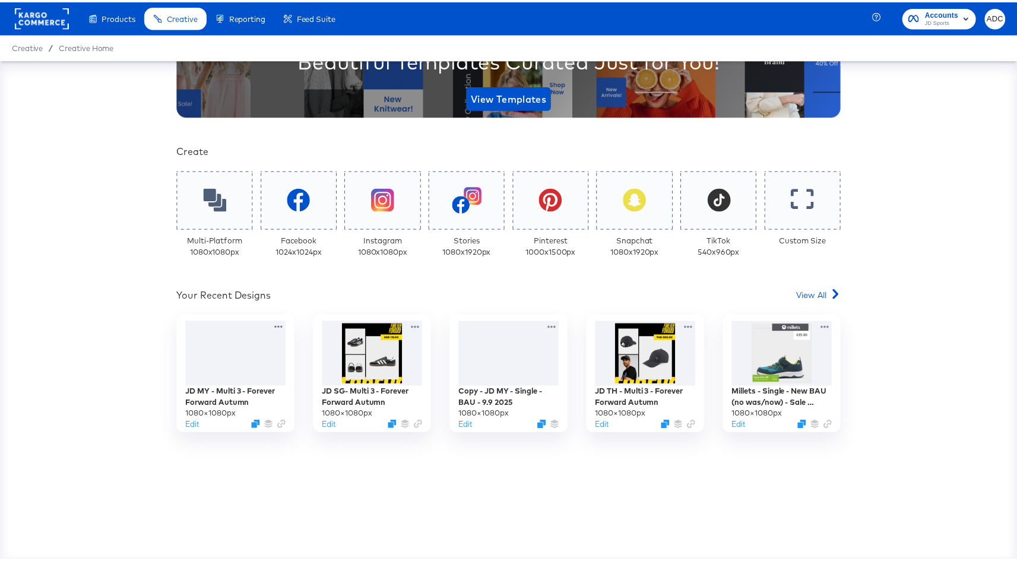
scroll to position [181, 0]
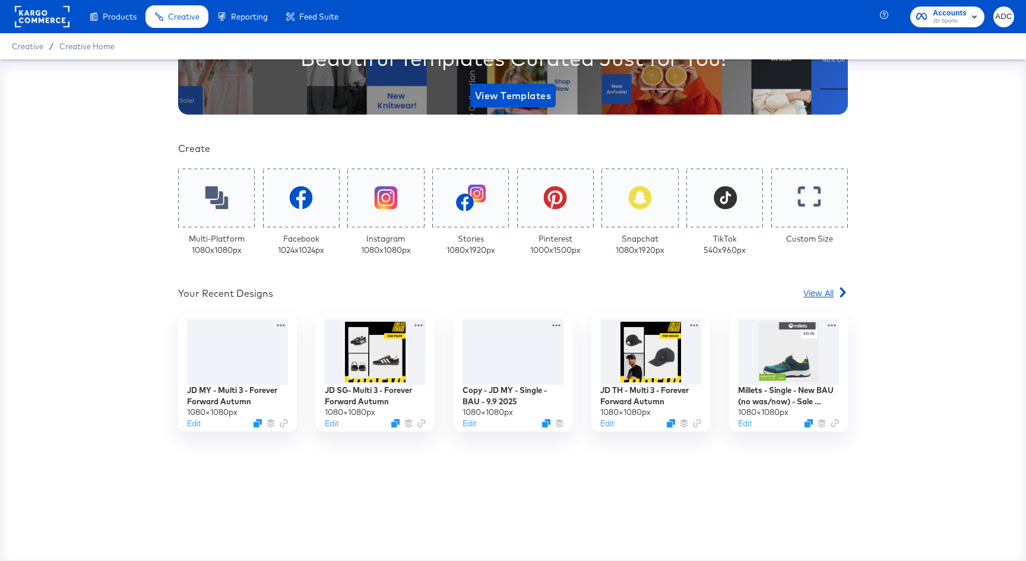
click at [813, 304] on link "View All" at bounding box center [826, 295] width 45 height 17
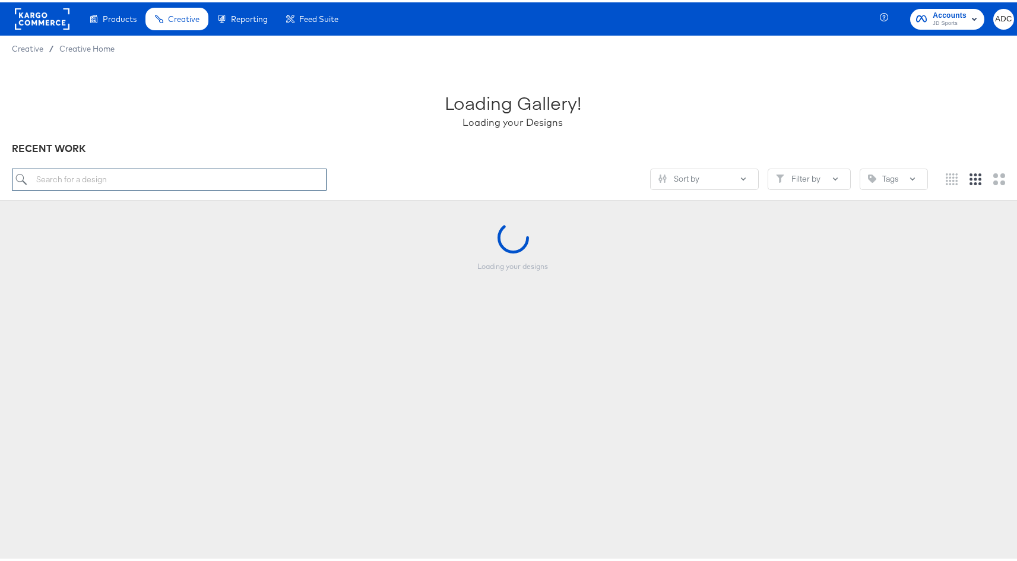
click at [62, 172] on input "search" at bounding box center [169, 177] width 315 height 22
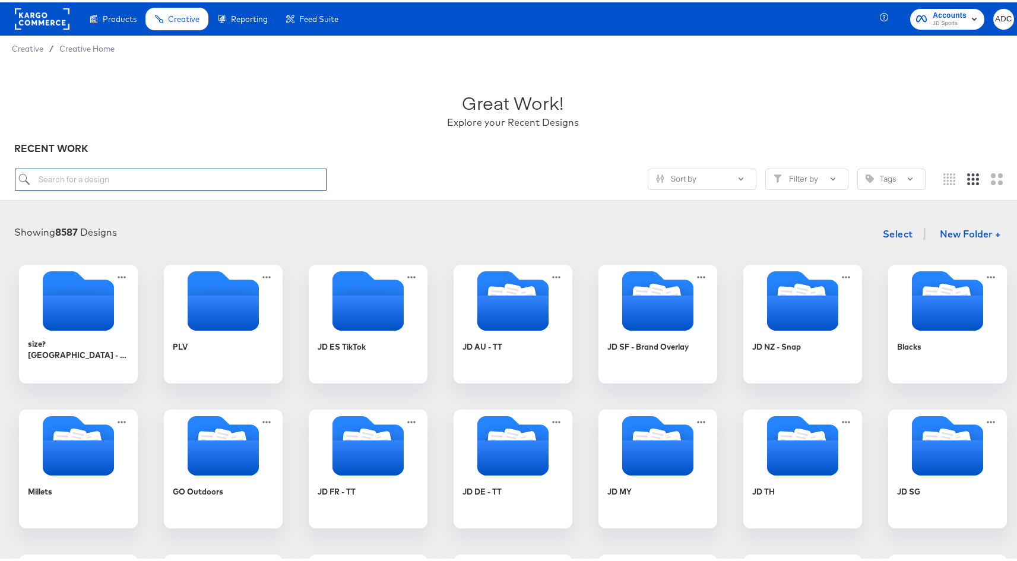
paste input "JD UK - Single - Mega Offers Aug 25"
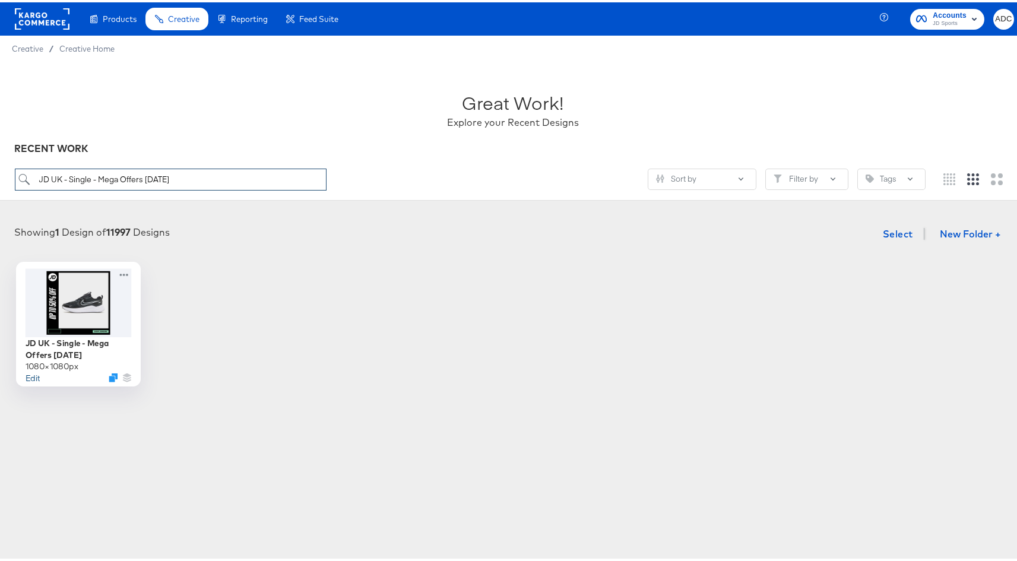
type input "JD UK - Single - Mega Offers Aug 25"
click at [29, 375] on button "Edit" at bounding box center [33, 374] width 14 height 11
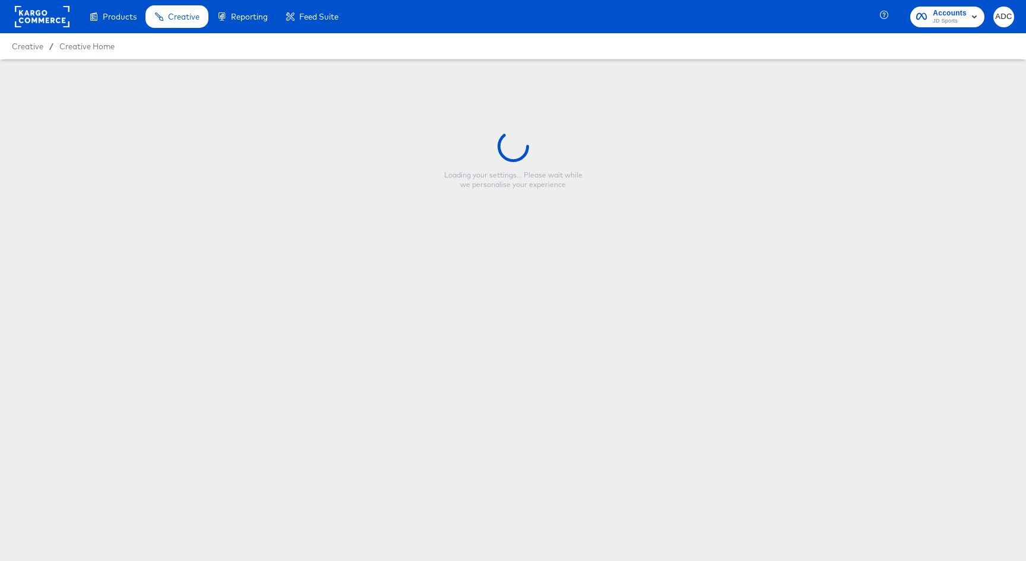
type input "JD UK - Single - Mega Offers Aug 25"
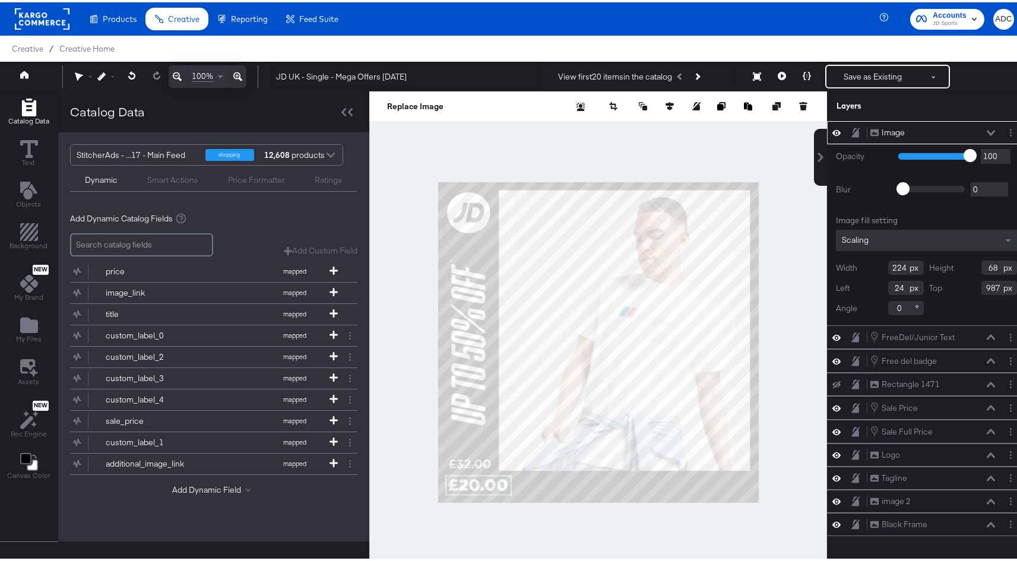
click at [413, 431] on div at bounding box center [598, 340] width 458 height 502
click at [833, 129] on icon at bounding box center [837, 130] width 8 height 10
click at [833, 129] on icon at bounding box center [837, 131] width 8 height 8
click at [833, 129] on icon at bounding box center [837, 130] width 8 height 10
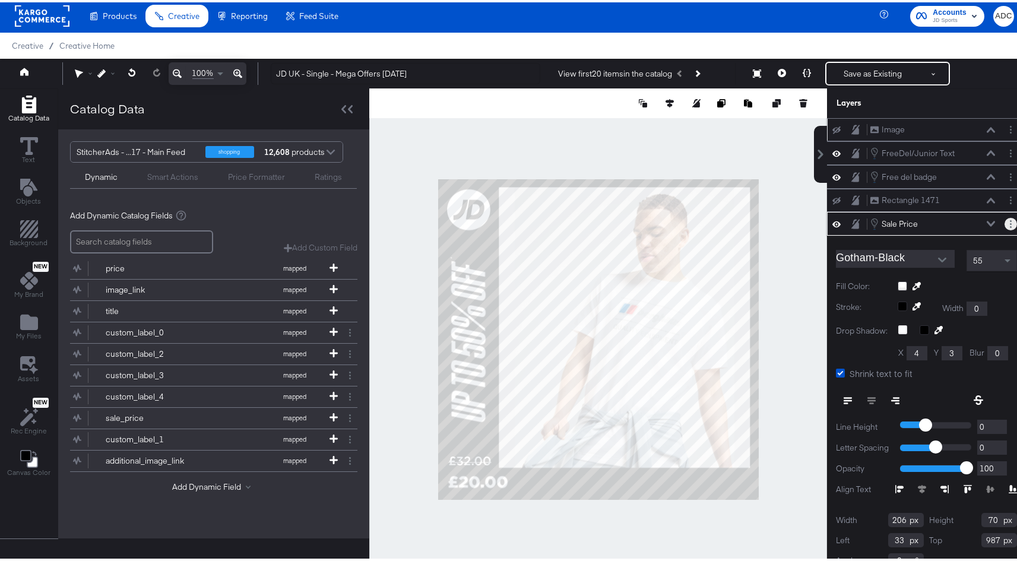
click at [1005, 223] on button "Layer Options" at bounding box center [1011, 222] width 12 height 12
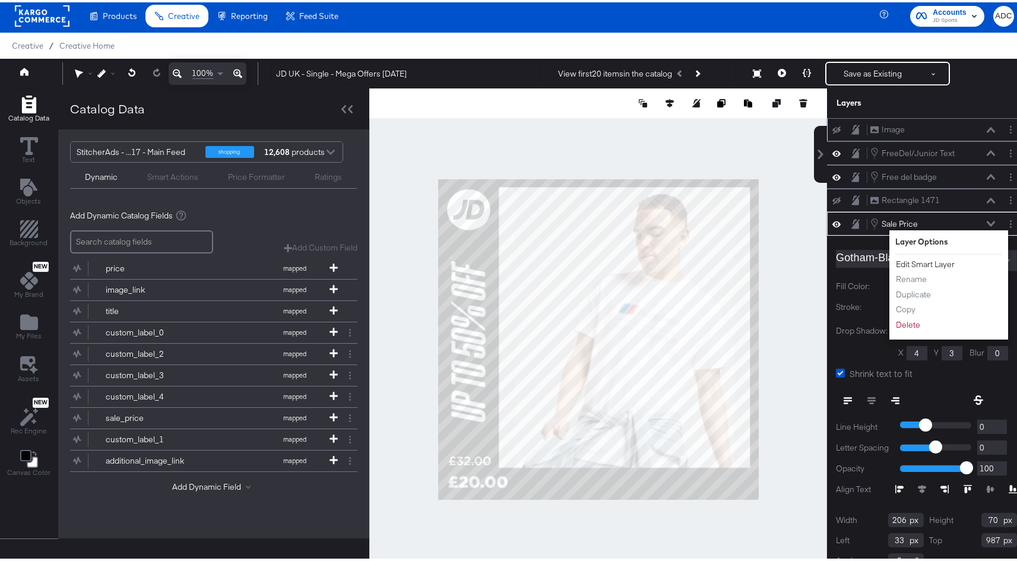
click at [922, 262] on button "Edit Smart Layer" at bounding box center [926, 262] width 60 height 12
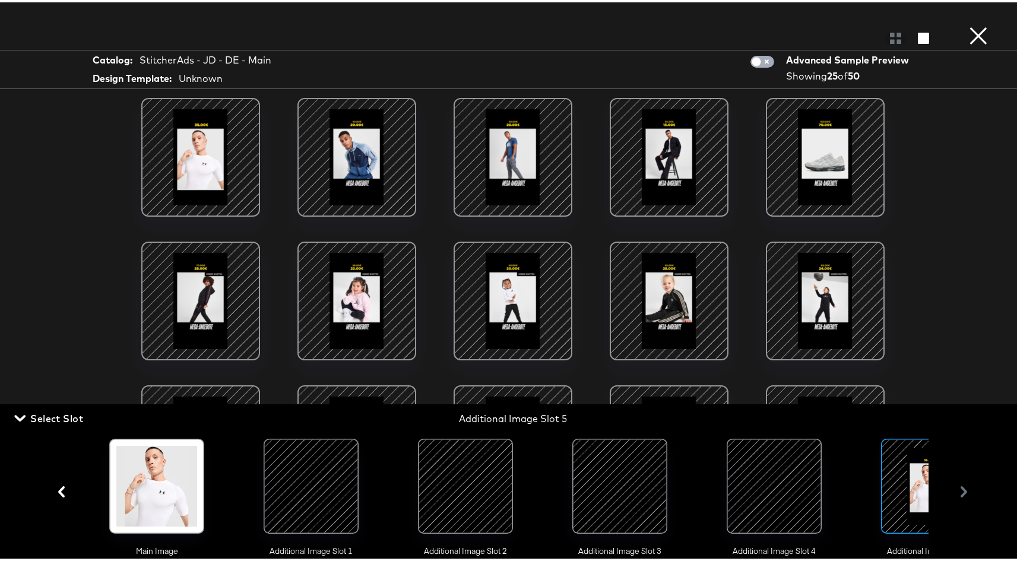
scroll to position [0, 67]
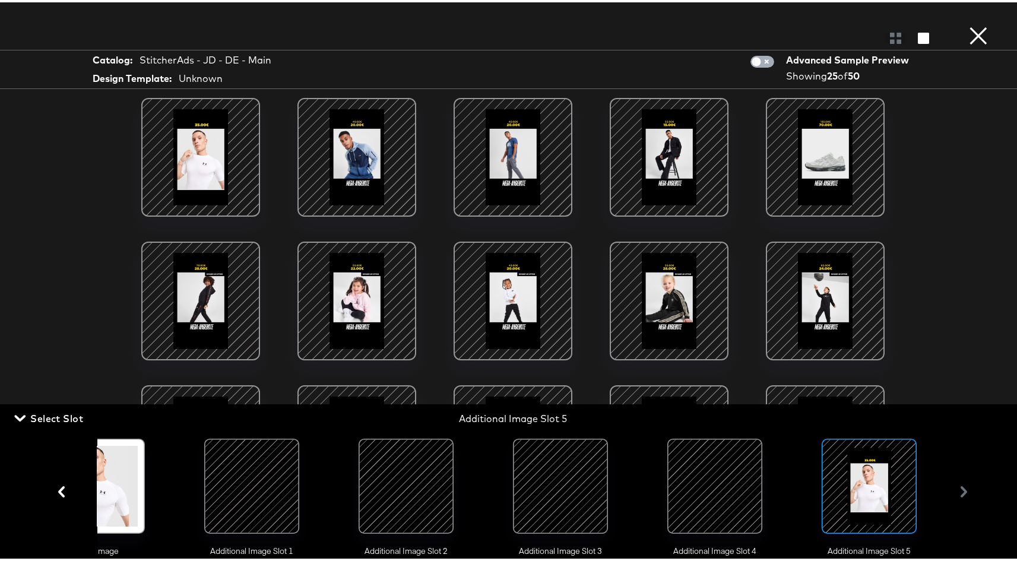
click at [757, 62] on input "checkbox" at bounding box center [757, 62] width 36 height 12
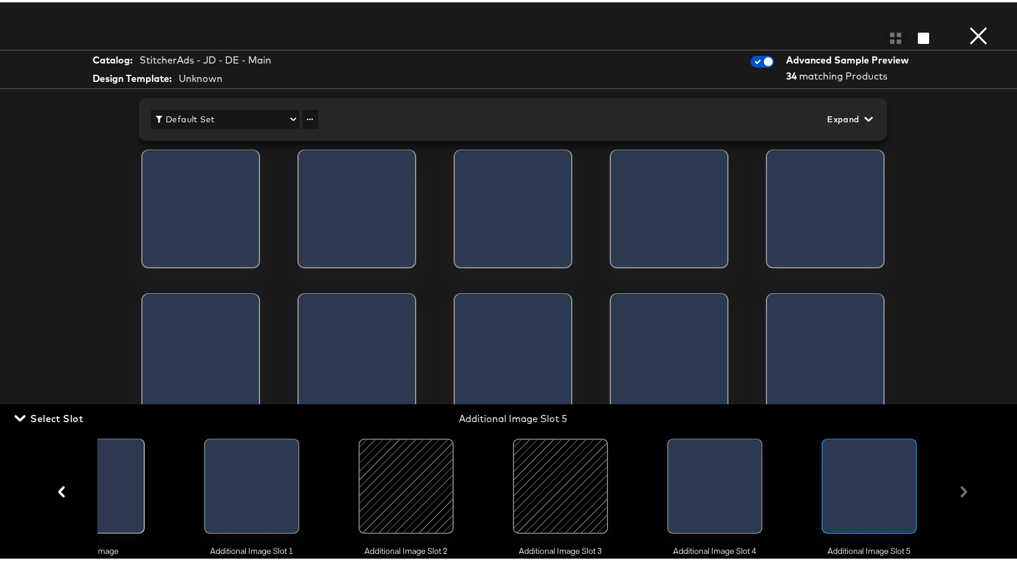
click at [830, 118] on span "Expand" at bounding box center [848, 117] width 43 height 15
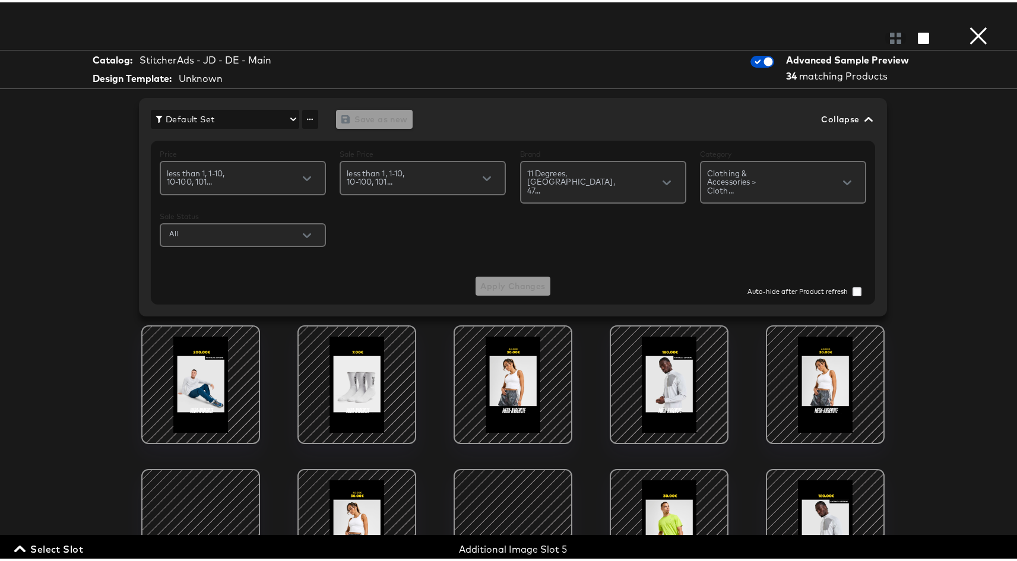
scroll to position [140, 0]
drag, startPoint x: 782, startPoint y: 56, endPoint x: 898, endPoint y: 60, distance: 116.5
click at [898, 60] on div "Advanced Sample Preview" at bounding box center [849, 58] width 127 height 14
click at [898, 59] on div "Advanced Sample Preview" at bounding box center [849, 58] width 127 height 14
click at [897, 59] on div "Advanced Sample Preview" at bounding box center [849, 58] width 127 height 14
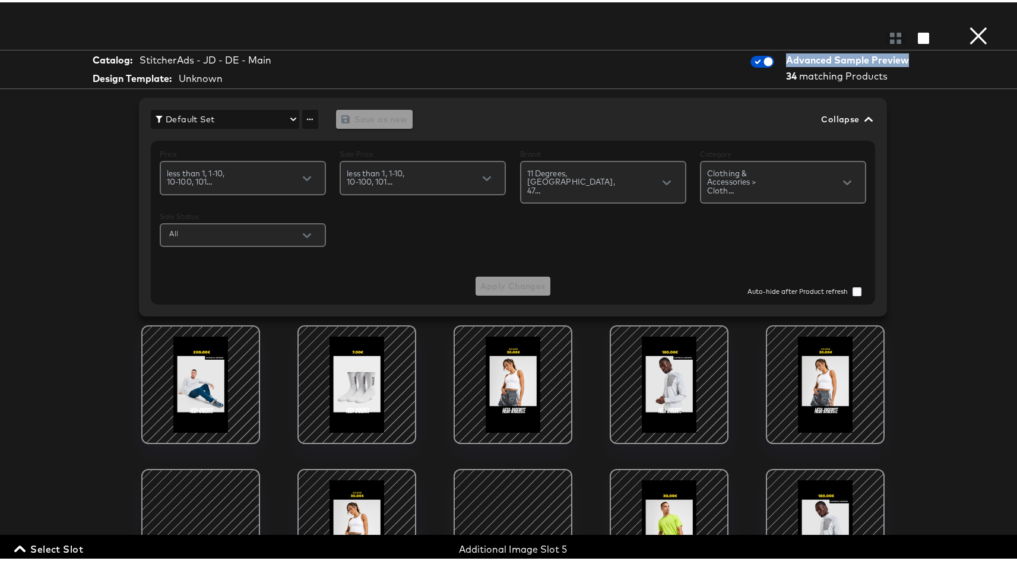
click at [897, 59] on div "Advanced Sample Preview" at bounding box center [849, 58] width 127 height 14
click at [751, 62] on input "checkbox" at bounding box center [769, 62] width 36 height 12
checkbox input "false"
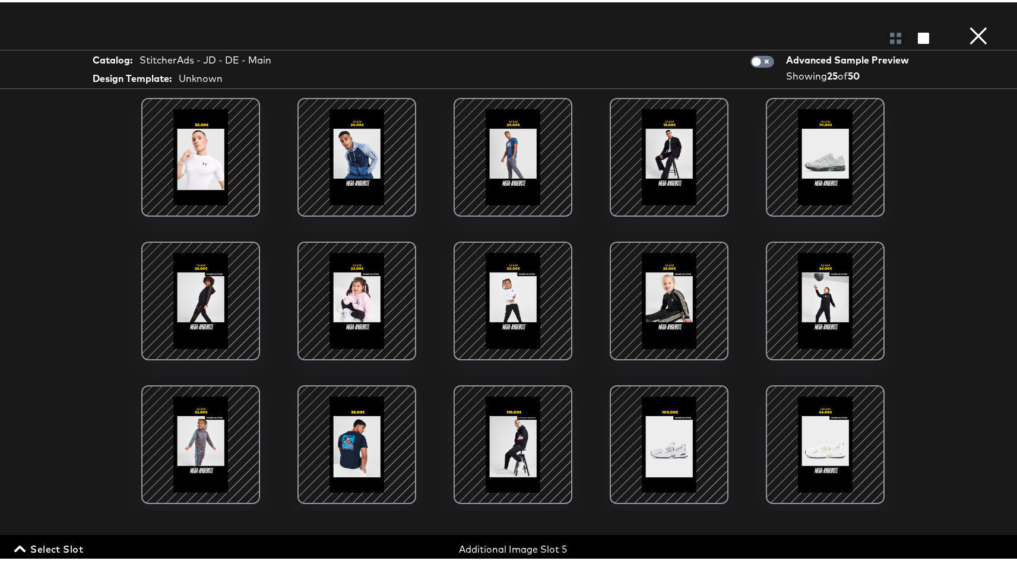
click at [658, 58] on div "Catalog: StitcherAds - JD - DE - Main Design Template: Unknown Advanced Sample …" at bounding box center [513, 67] width 1026 height 39
click at [650, 55] on div "Catalog: StitcherAds - JD - DE - Main Design Template: Unknown Advanced Sample …" at bounding box center [513, 67] width 1026 height 39
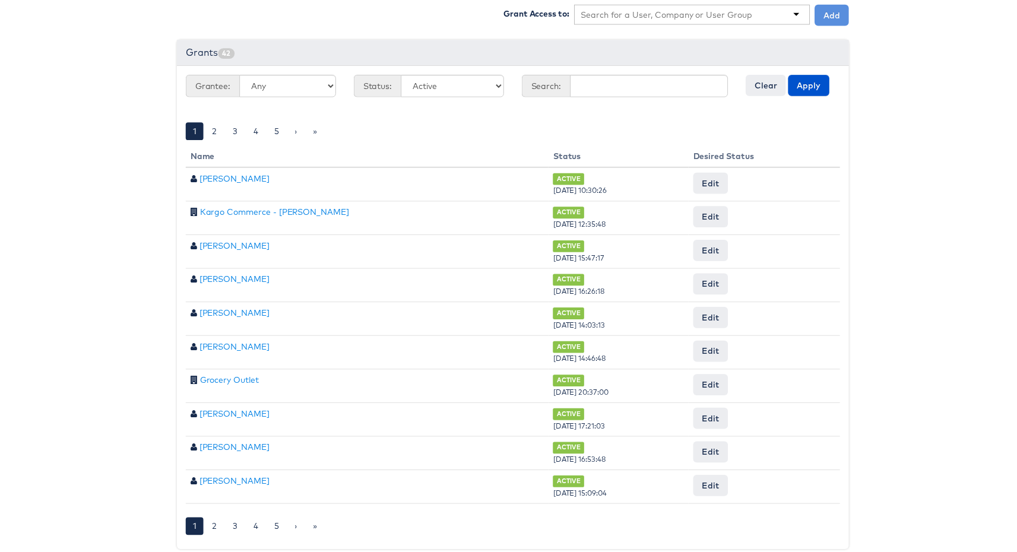
scroll to position [438, 0]
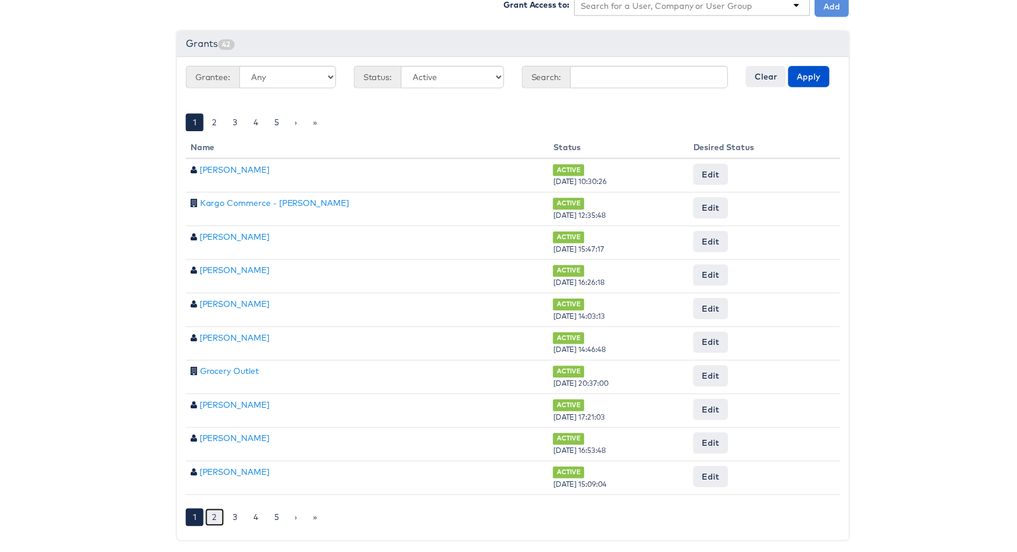
click at [210, 515] on link "2" at bounding box center [212, 522] width 19 height 18
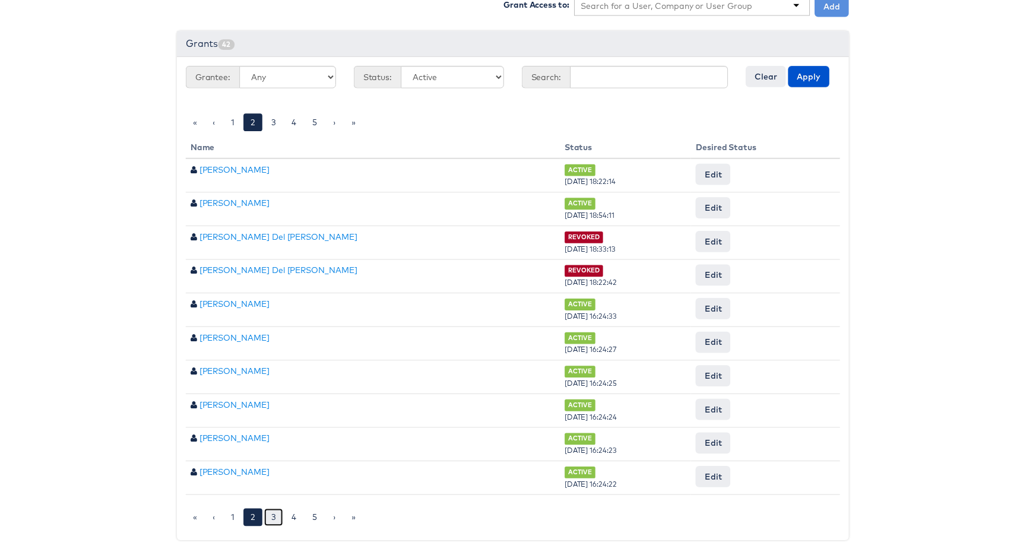
click at [268, 513] on link "3" at bounding box center [272, 522] width 19 height 18
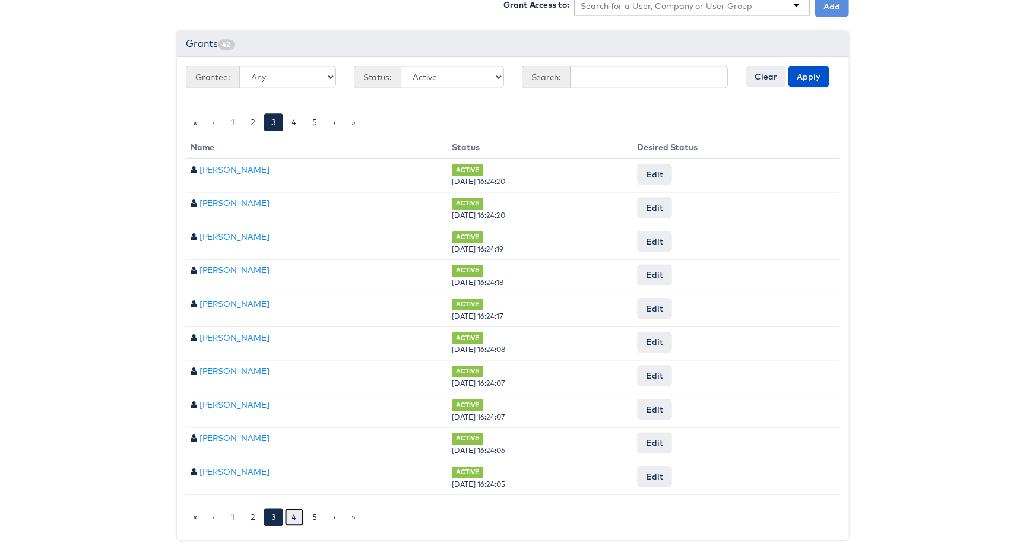
click at [283, 514] on link "4" at bounding box center [292, 522] width 19 height 18
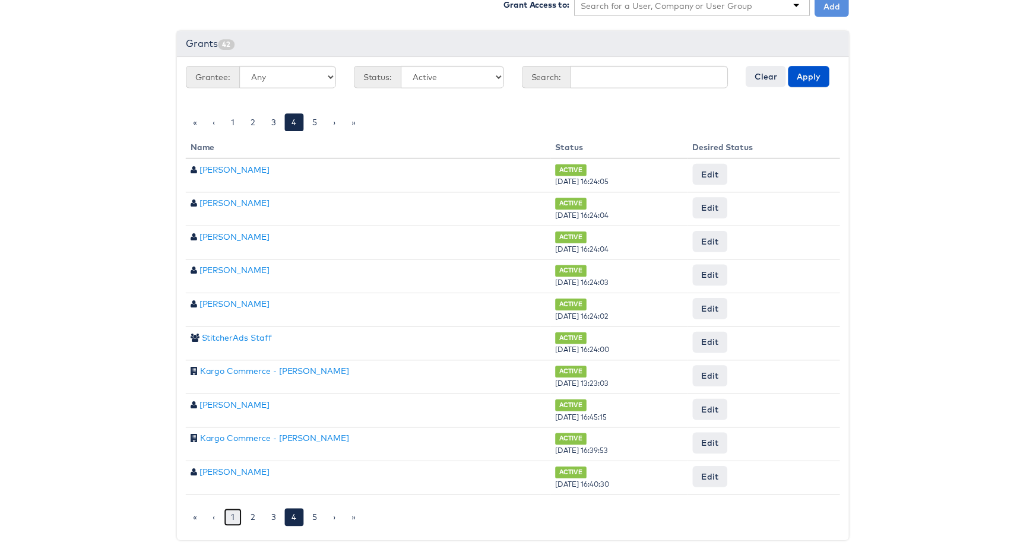
click at [230, 513] on link "1" at bounding box center [231, 522] width 18 height 18
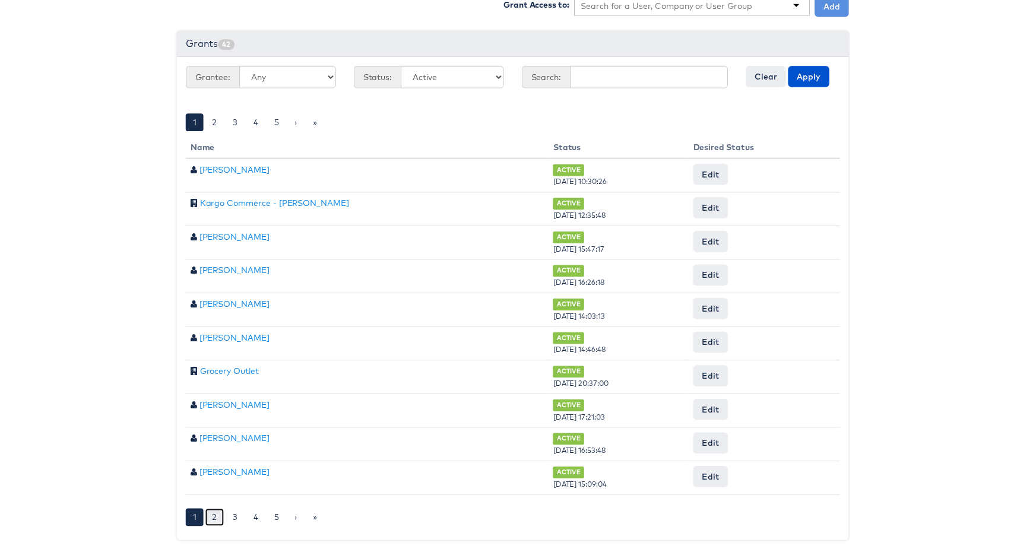
click at [211, 513] on link "2" at bounding box center [212, 522] width 19 height 18
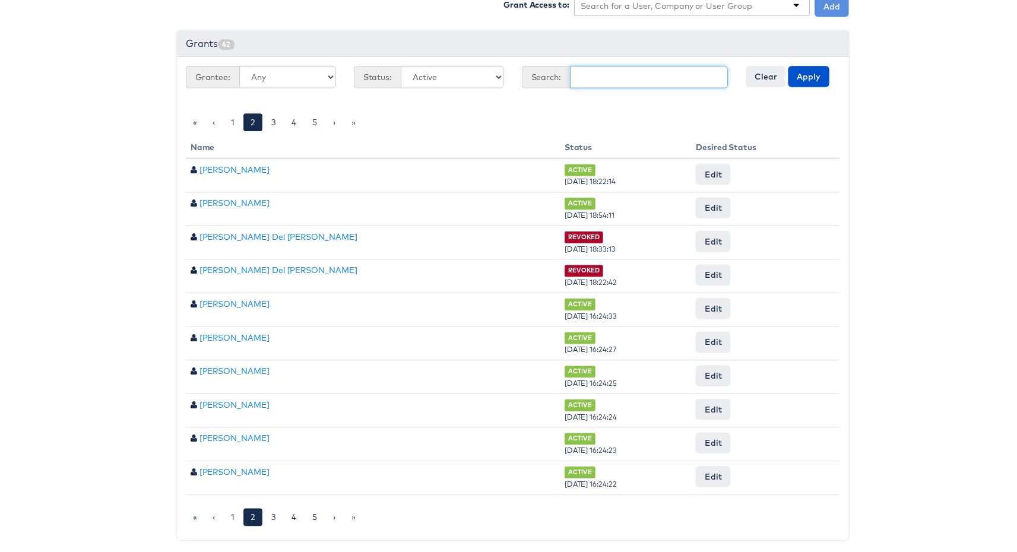
click at [616, 70] on input "text" at bounding box center [650, 78] width 159 height 23
type input "Antonio"
click at [791, 67] on button "Apply" at bounding box center [812, 77] width 42 height 21
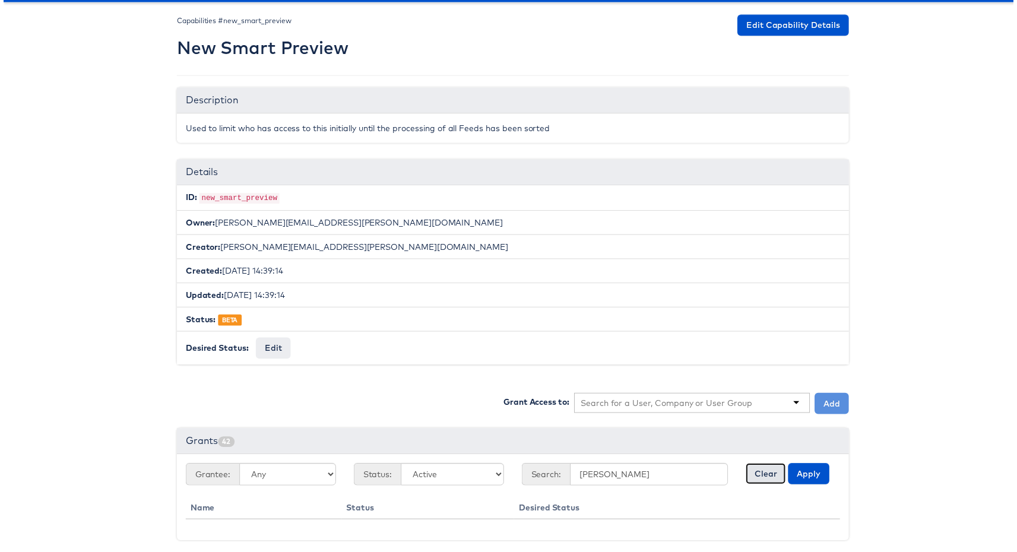
click at [762, 470] on button "Clear" at bounding box center [768, 477] width 40 height 21
click at [450, 473] on select "Any Active Pending Denied Revoked Expired" at bounding box center [452, 478] width 104 height 23
select select "REVOKED"
click at [803, 470] on button "Apply" at bounding box center [812, 477] width 42 height 21
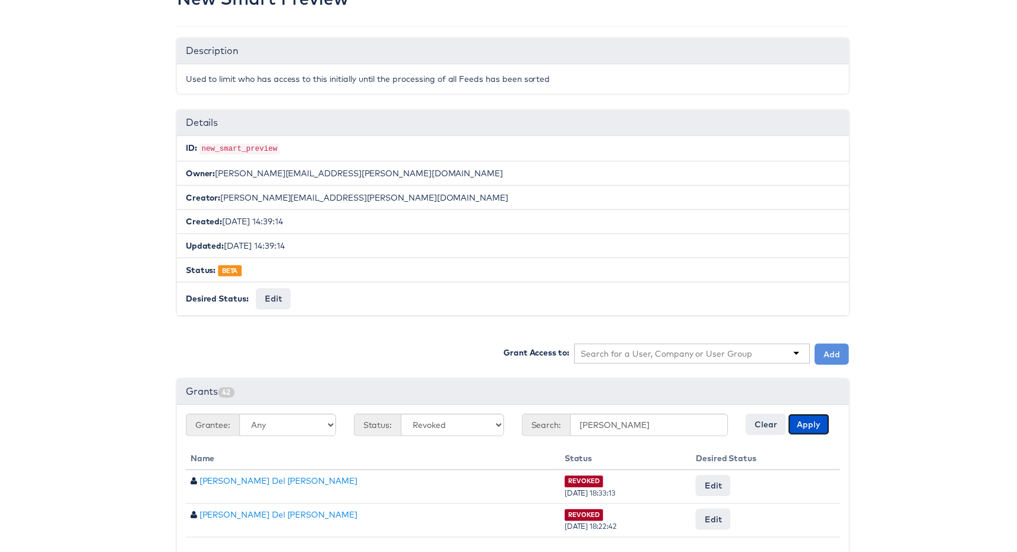
scroll to position [106, 0]
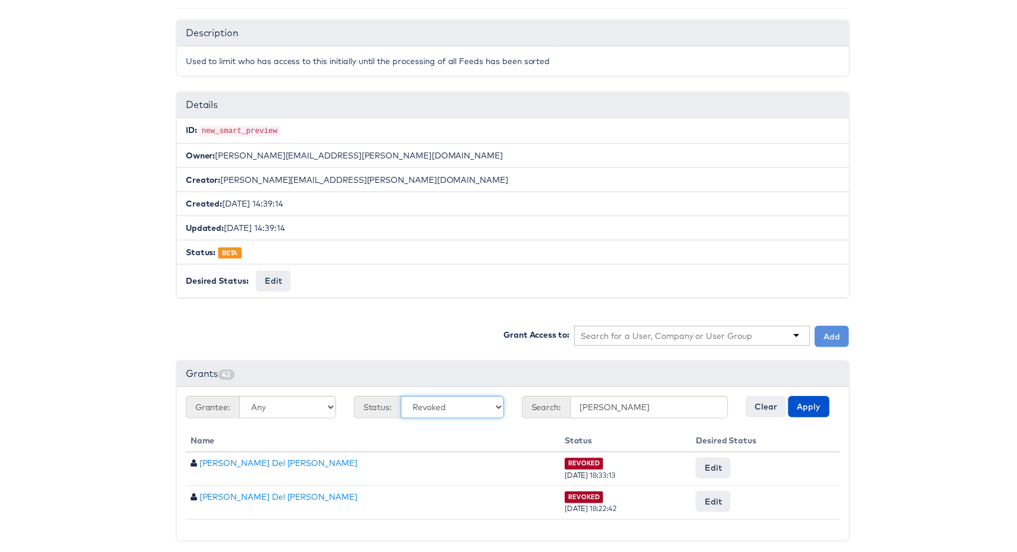
click at [450, 402] on select "Any Active Pending Denied Revoked Expired" at bounding box center [452, 410] width 104 height 23
select select
click at [793, 404] on button "Apply" at bounding box center [812, 409] width 42 height 21
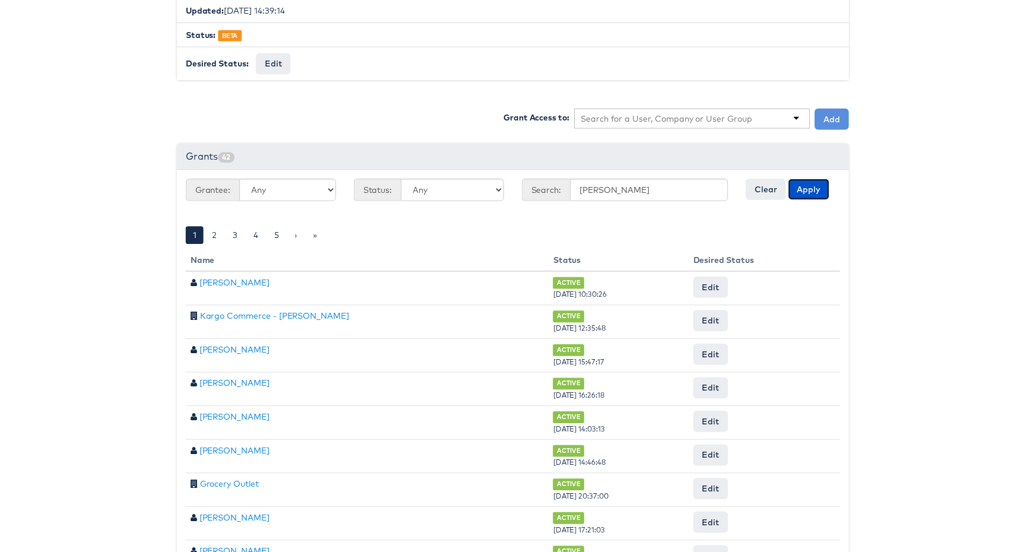
scroll to position [438, 0]
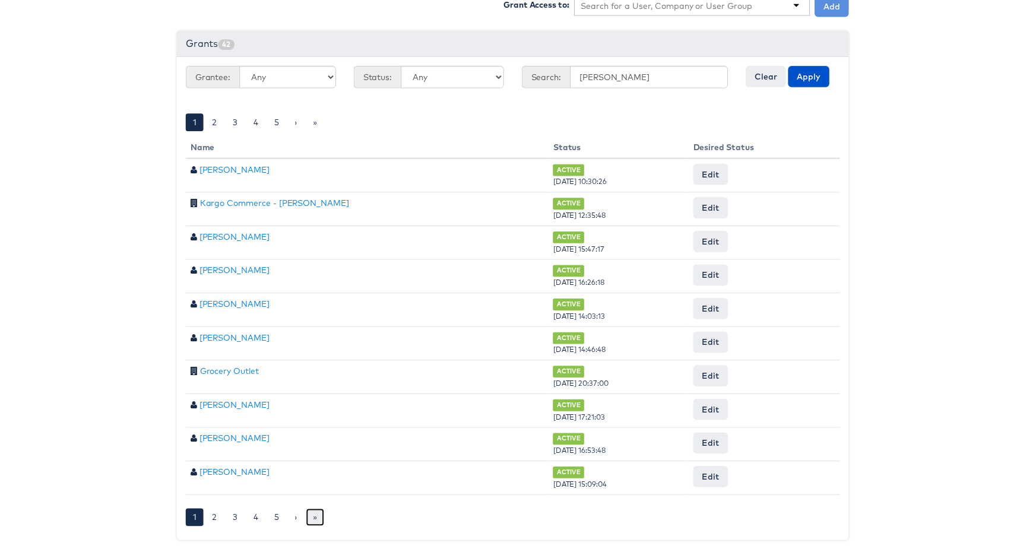
click at [312, 513] on link "»" at bounding box center [314, 522] width 18 height 18
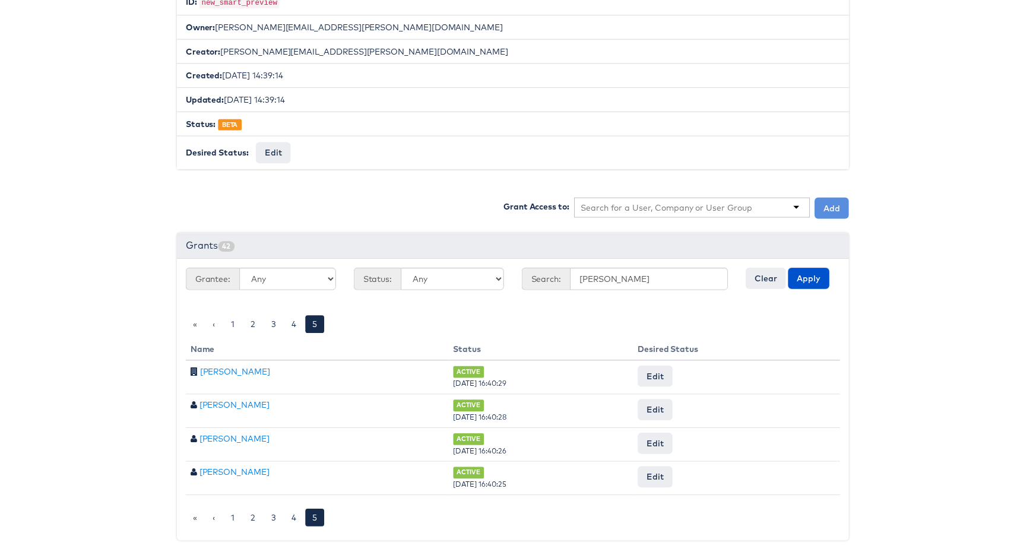
scroll to position [235, 0]
click at [286, 513] on link "4" at bounding box center [292, 522] width 19 height 18
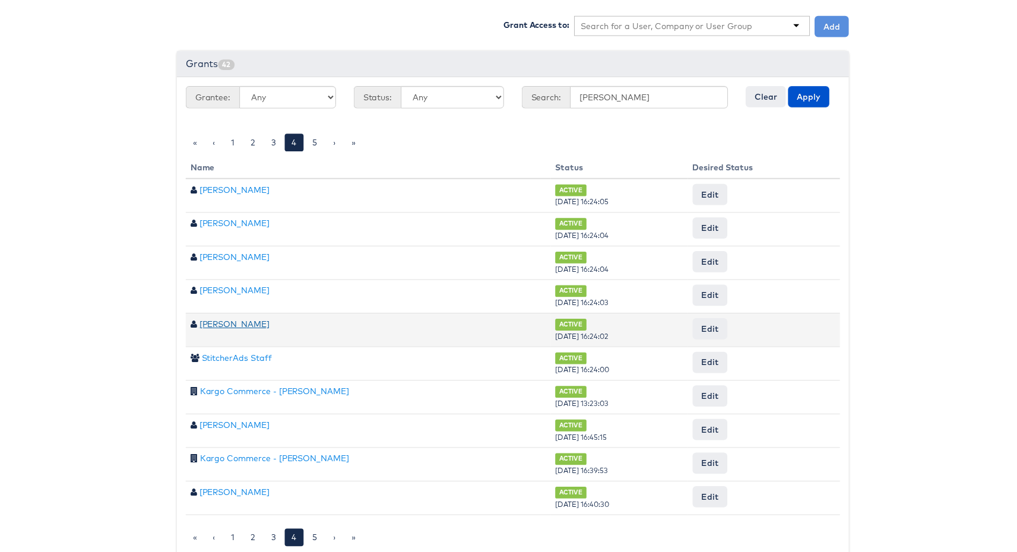
scroll to position [438, 0]
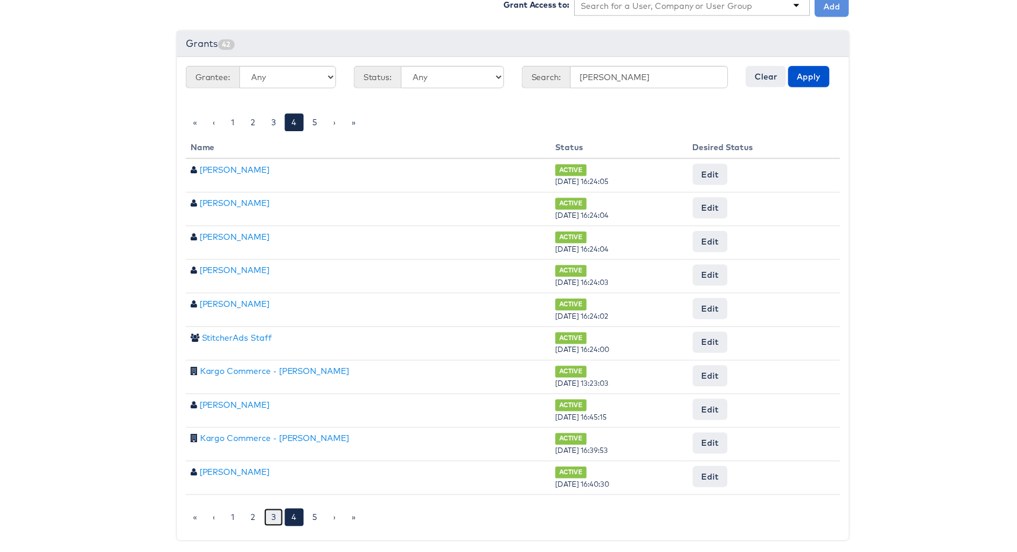
click at [264, 516] on link "3" at bounding box center [272, 522] width 19 height 18
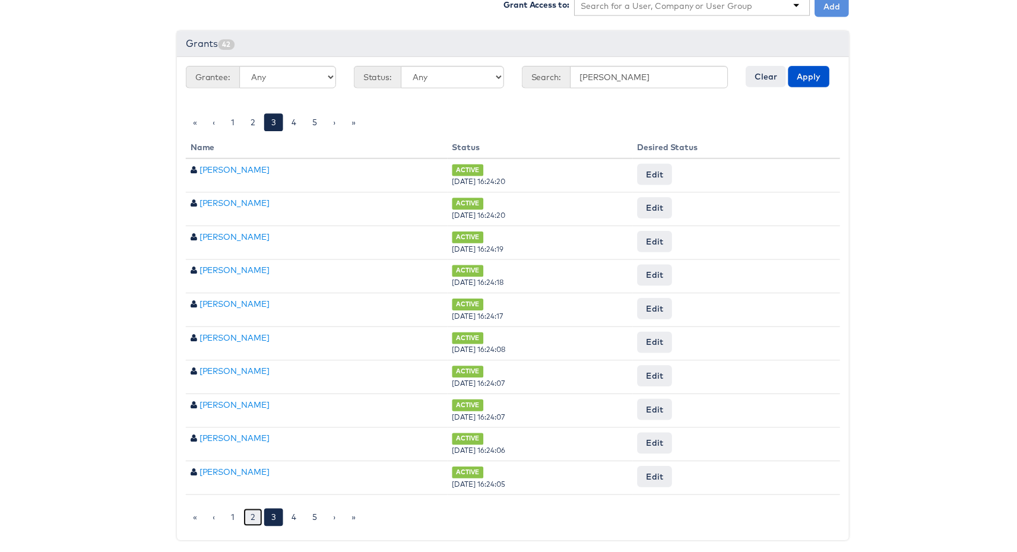
click at [244, 513] on link "2" at bounding box center [251, 522] width 19 height 18
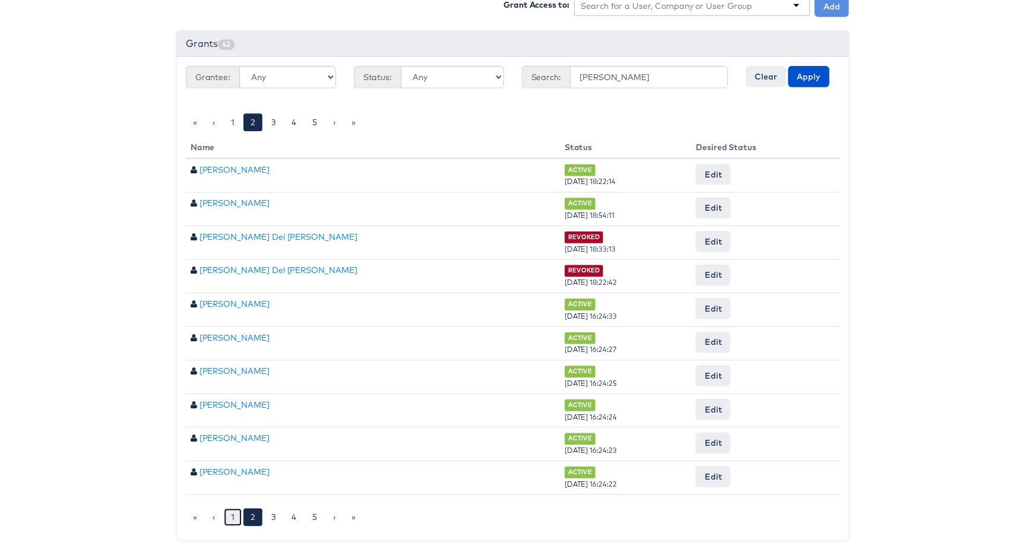
click at [222, 514] on link "1" at bounding box center [231, 522] width 18 height 18
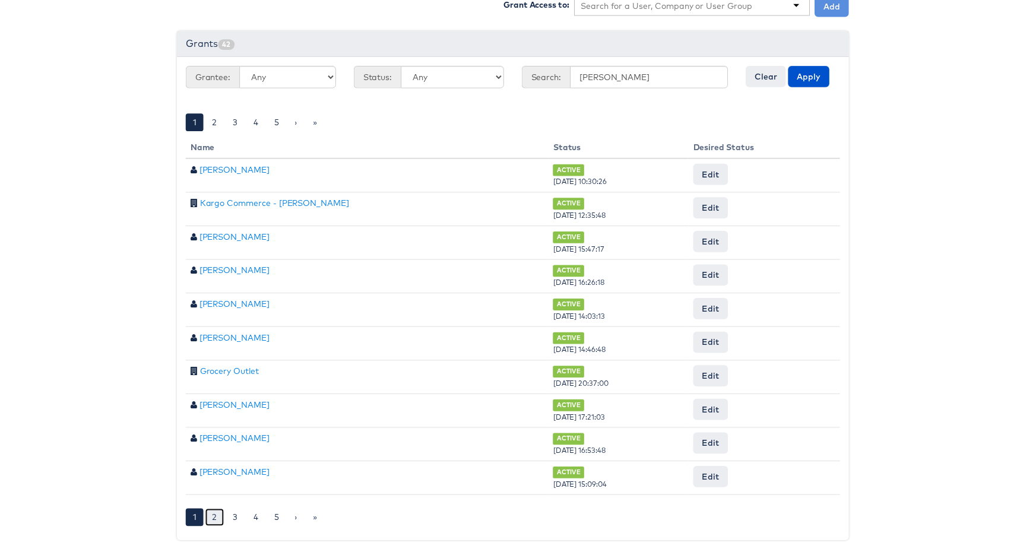
click at [213, 513] on link "2" at bounding box center [212, 522] width 19 height 18
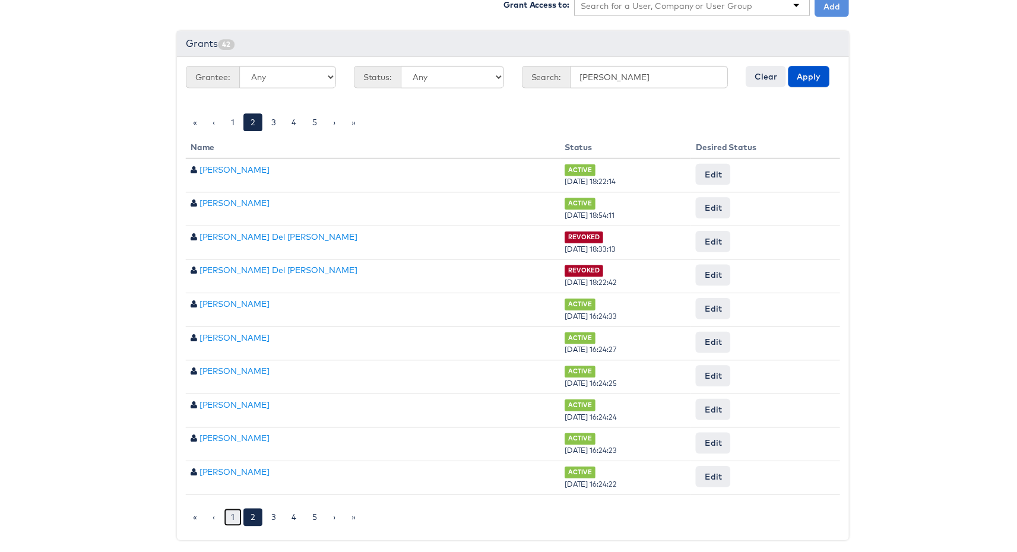
click at [232, 513] on link "1" at bounding box center [231, 522] width 18 height 18
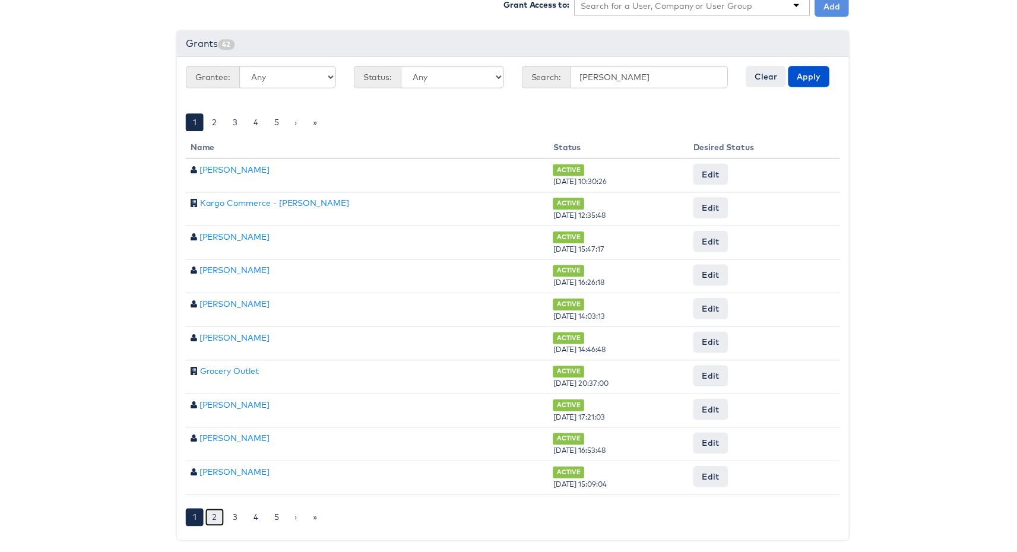
click at [212, 519] on link "2" at bounding box center [212, 522] width 19 height 18
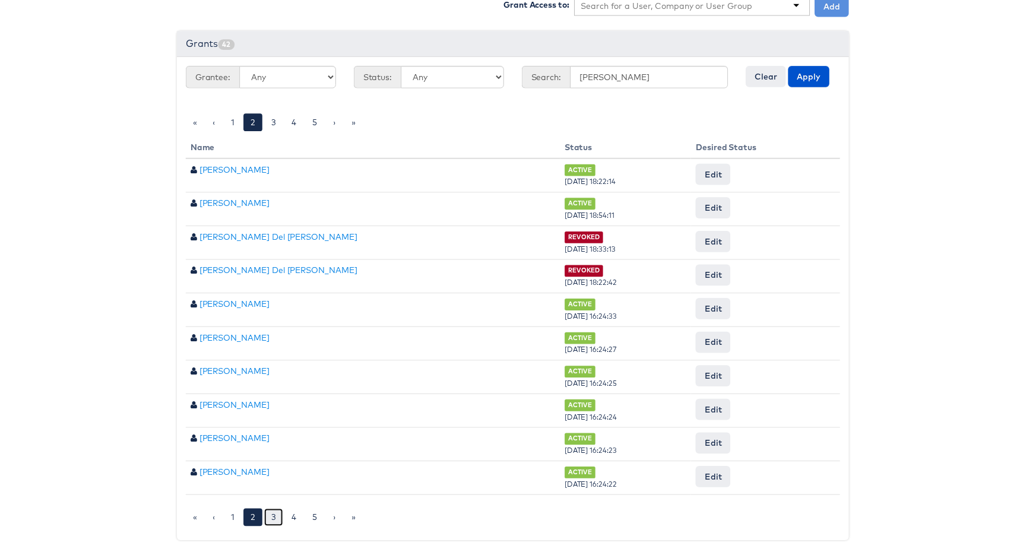
click at [270, 513] on link "3" at bounding box center [272, 522] width 19 height 18
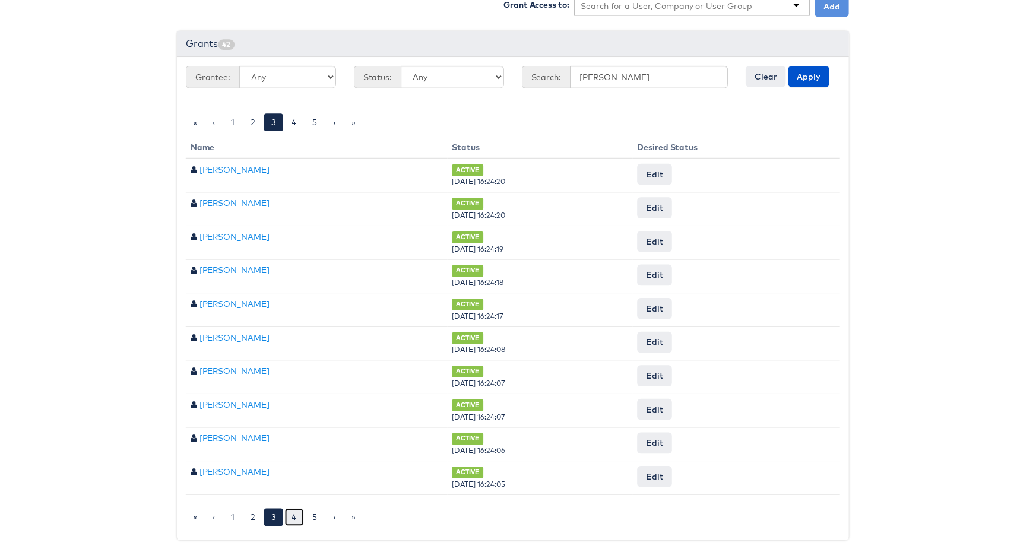
click at [285, 513] on link "4" at bounding box center [292, 522] width 19 height 18
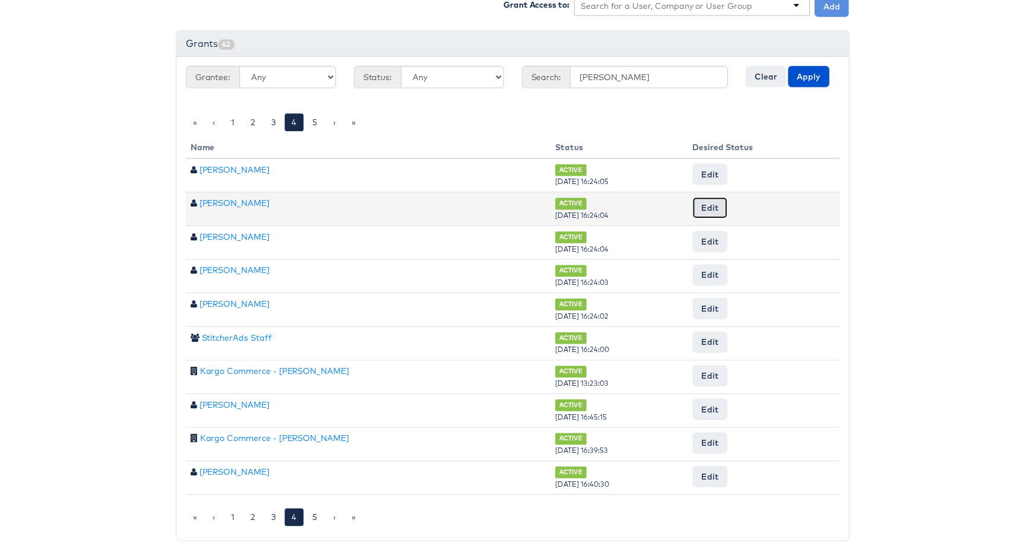
click at [707, 201] on button "Edit" at bounding box center [711, 209] width 35 height 21
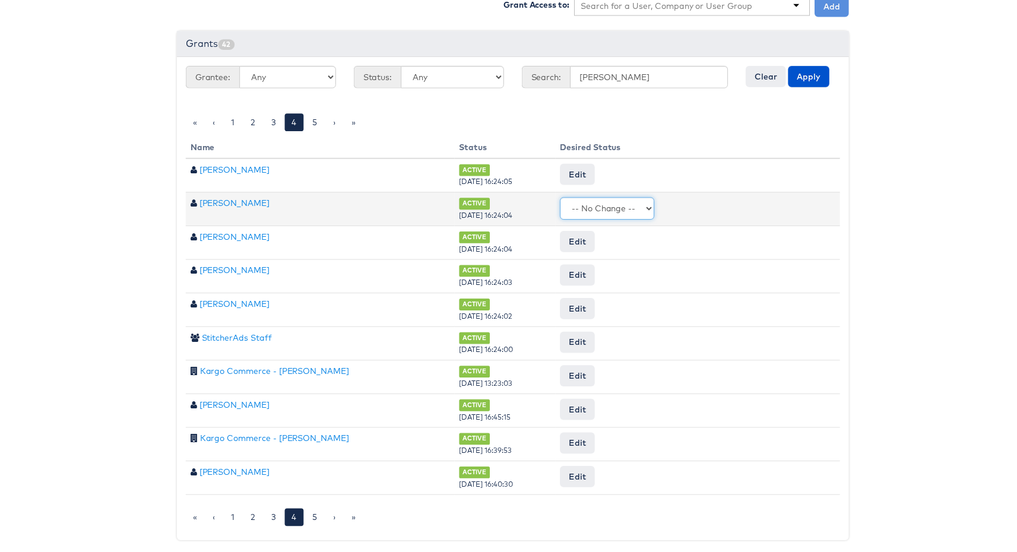
click at [620, 211] on select "-- No Change -- Active Revoked" at bounding box center [608, 210] width 95 height 23
select select "REVOKED"
click at [799, 206] on input "Request Change" at bounding box center [804, 210] width 68 height 17
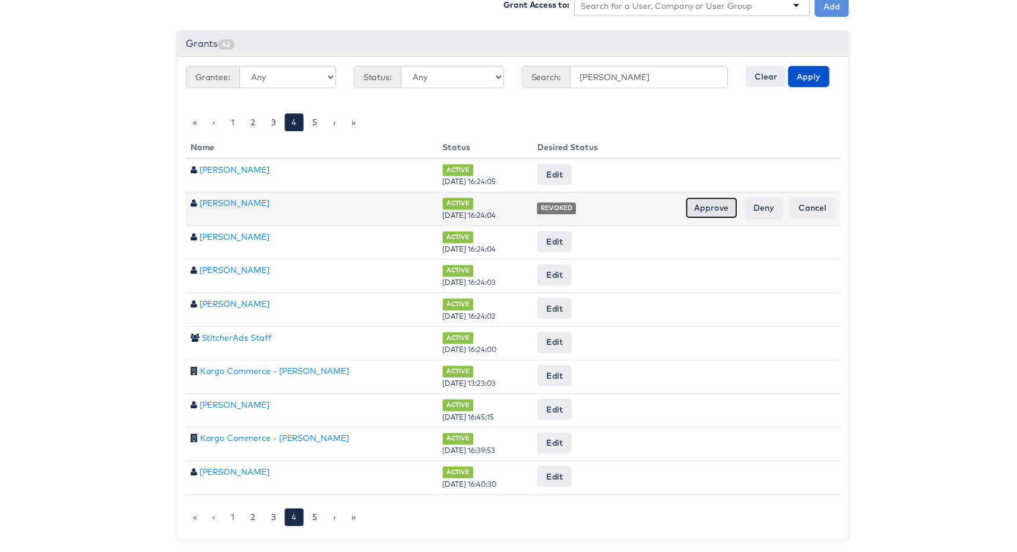
click at [714, 199] on input "Approve" at bounding box center [713, 209] width 52 height 21
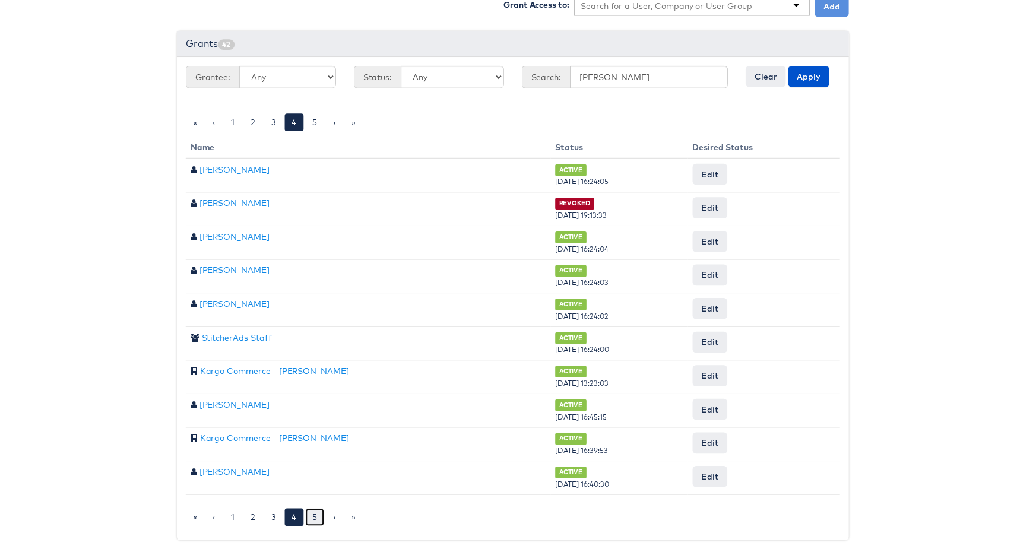
click at [307, 513] on link "5" at bounding box center [313, 522] width 19 height 18
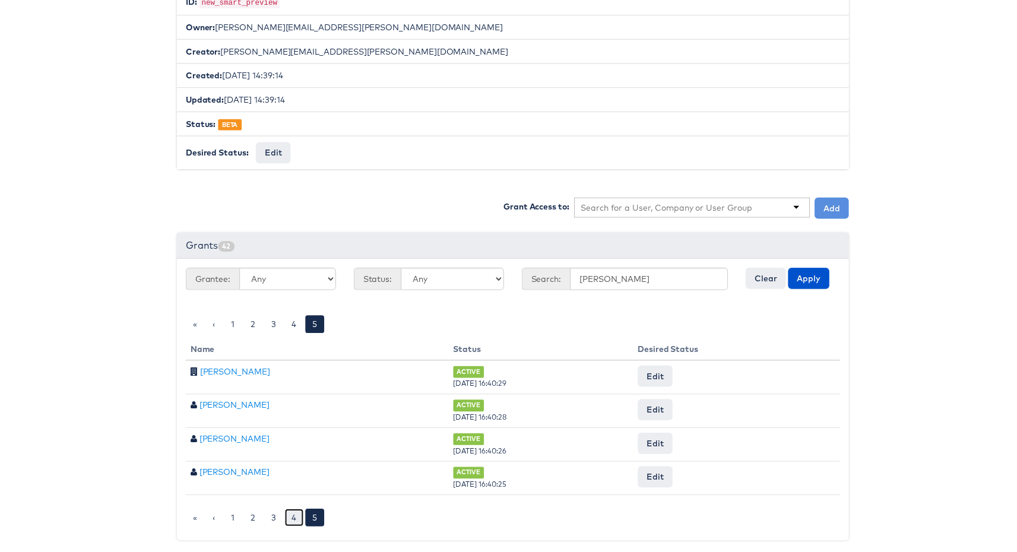
click at [293, 513] on link "4" at bounding box center [292, 522] width 19 height 18
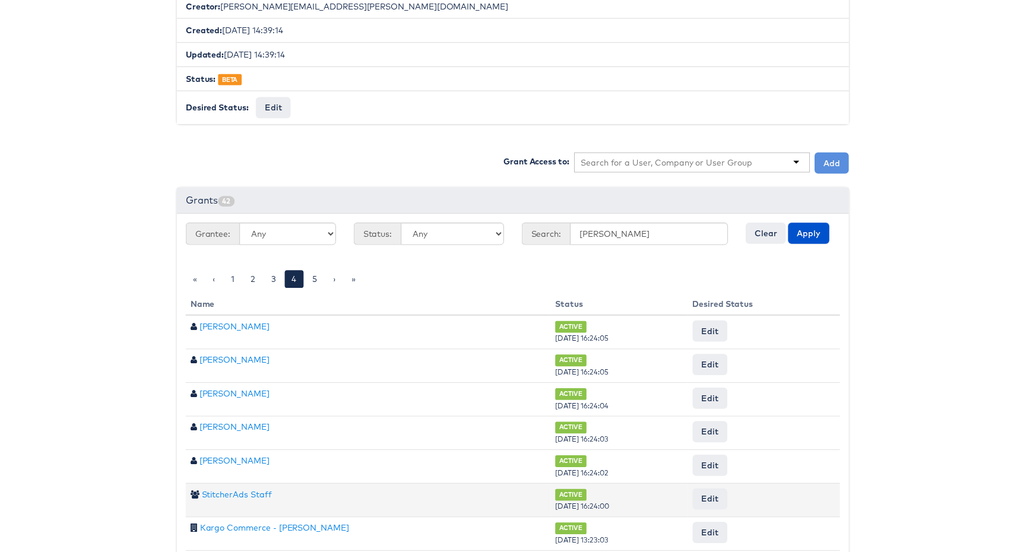
scroll to position [280, 0]
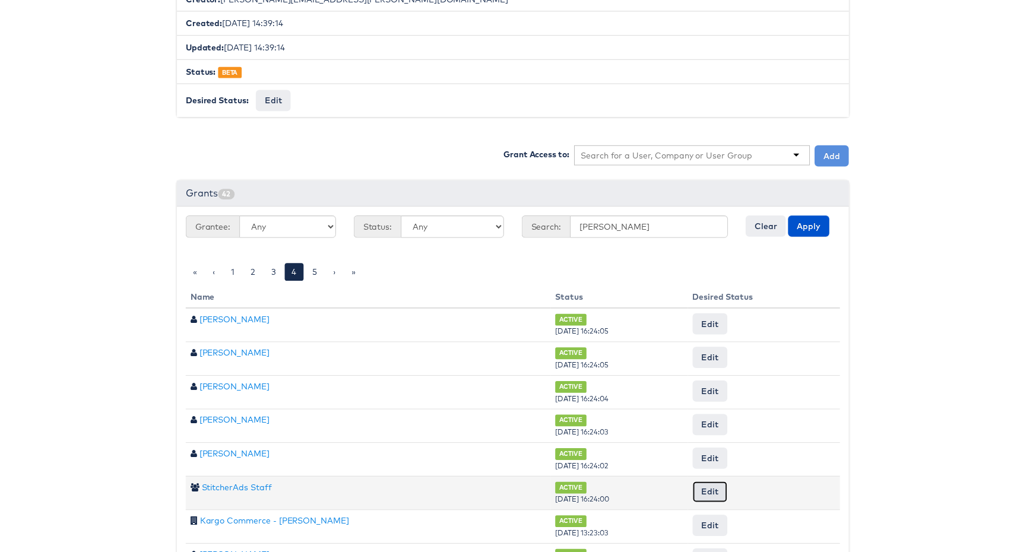
click at [704, 497] on button "Edit" at bounding box center [711, 495] width 35 height 21
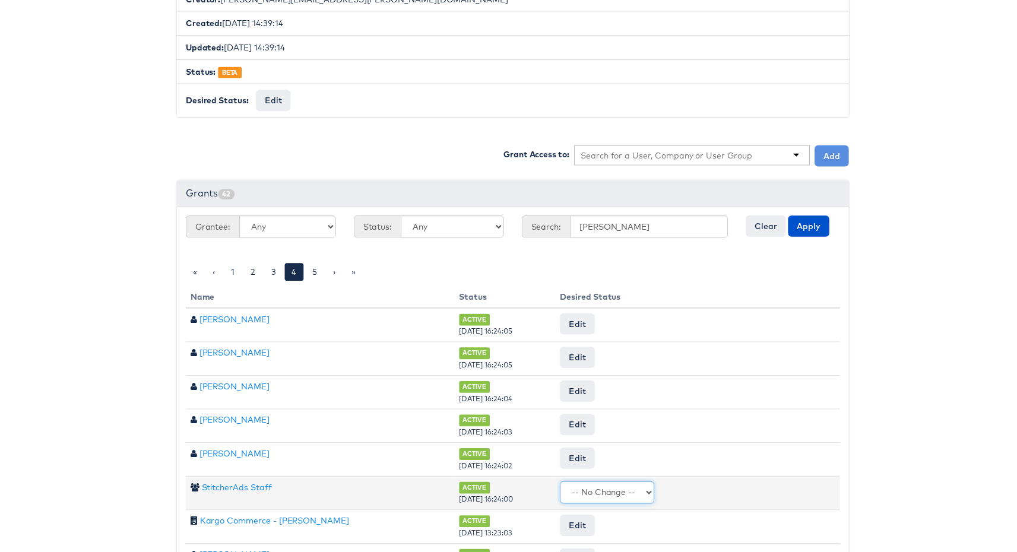
click at [606, 489] on select "-- No Change -- Active Revoked" at bounding box center [608, 496] width 95 height 23
select select "REVOKED"
click at [786, 495] on input "Request Change" at bounding box center [804, 496] width 68 height 17
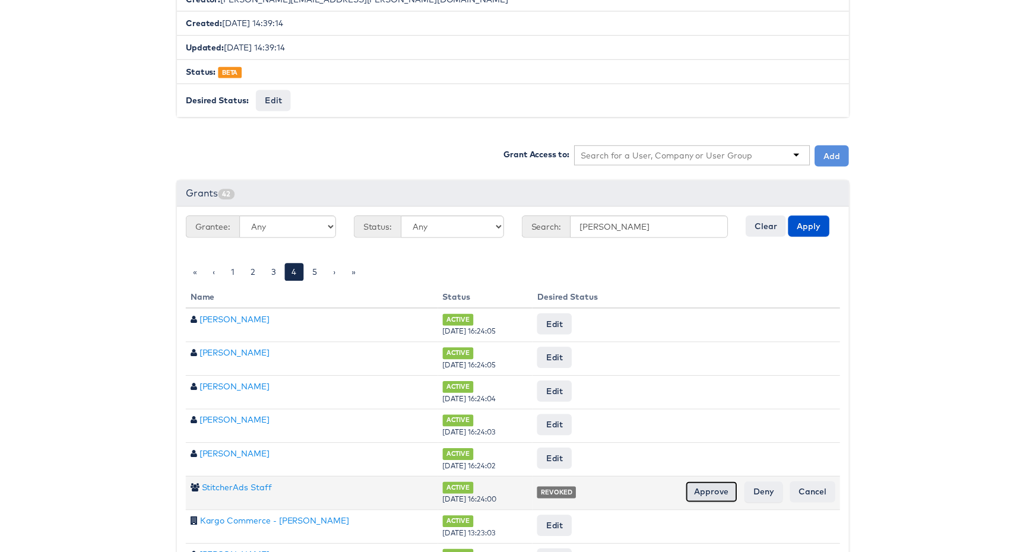
click at [707, 493] on input "Approve" at bounding box center [713, 495] width 52 height 21
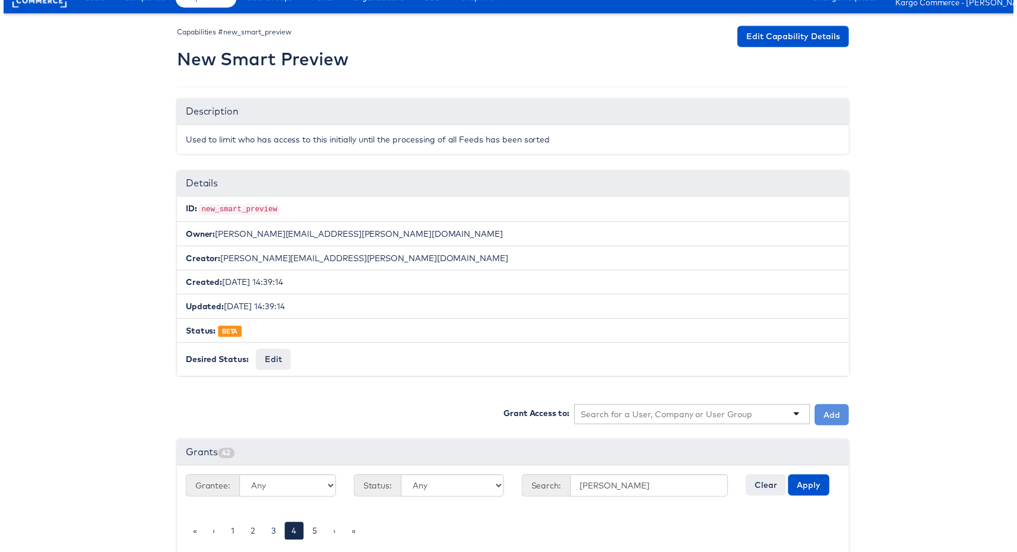
scroll to position [0, 0]
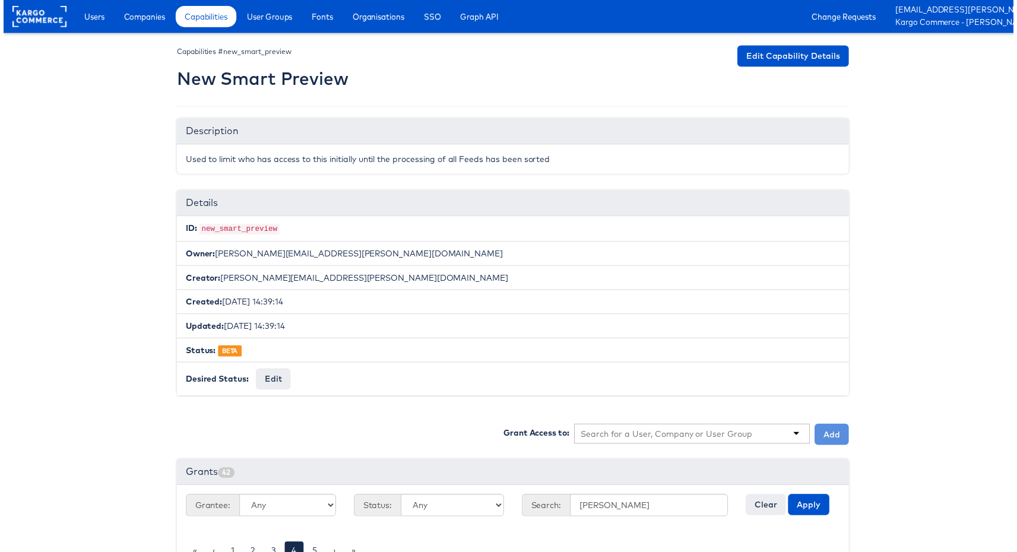
click at [262, 232] on code "new_smart_preview" at bounding box center [237, 231] width 81 height 11
copy code "new_smart_preview"
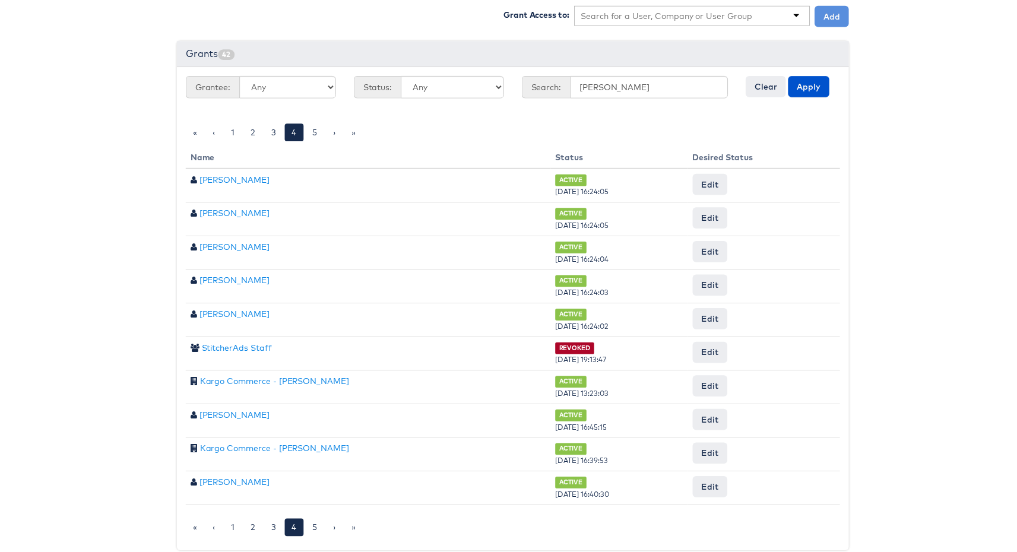
scroll to position [426, 0]
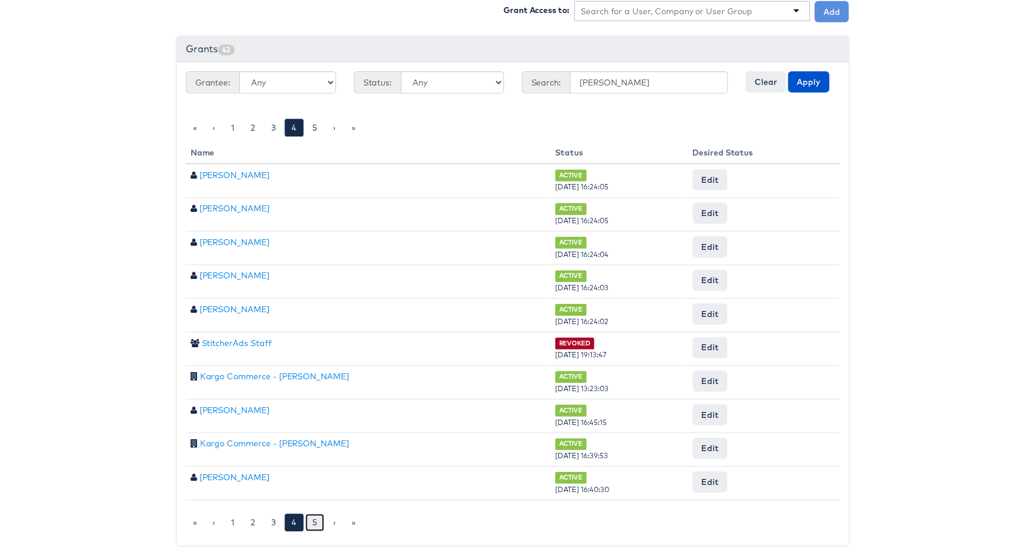
click at [304, 527] on link "5" at bounding box center [313, 527] width 19 height 18
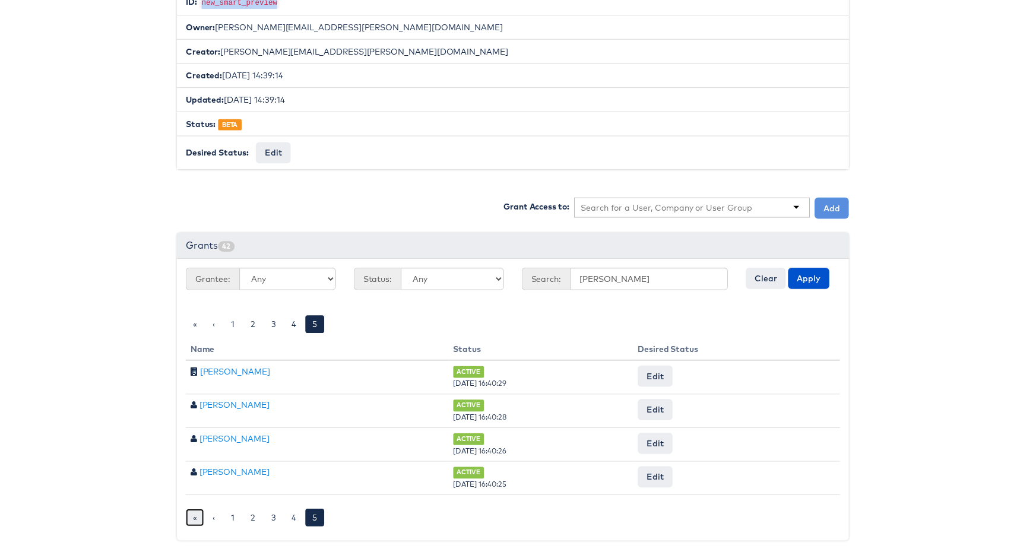
click at [193, 514] on link "«" at bounding box center [193, 522] width 18 height 18
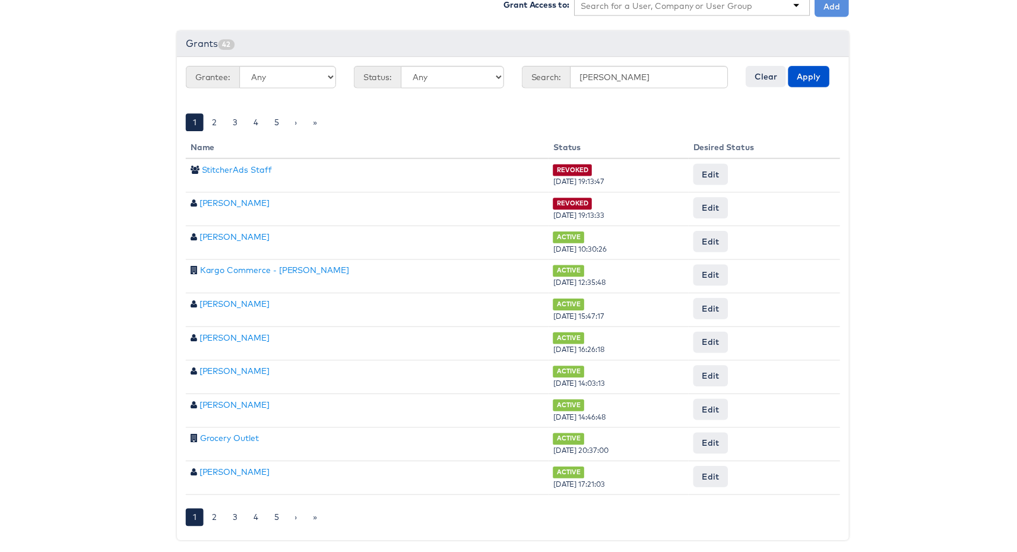
scroll to position [438, 0]
click at [208, 516] on link "2" at bounding box center [212, 522] width 19 height 18
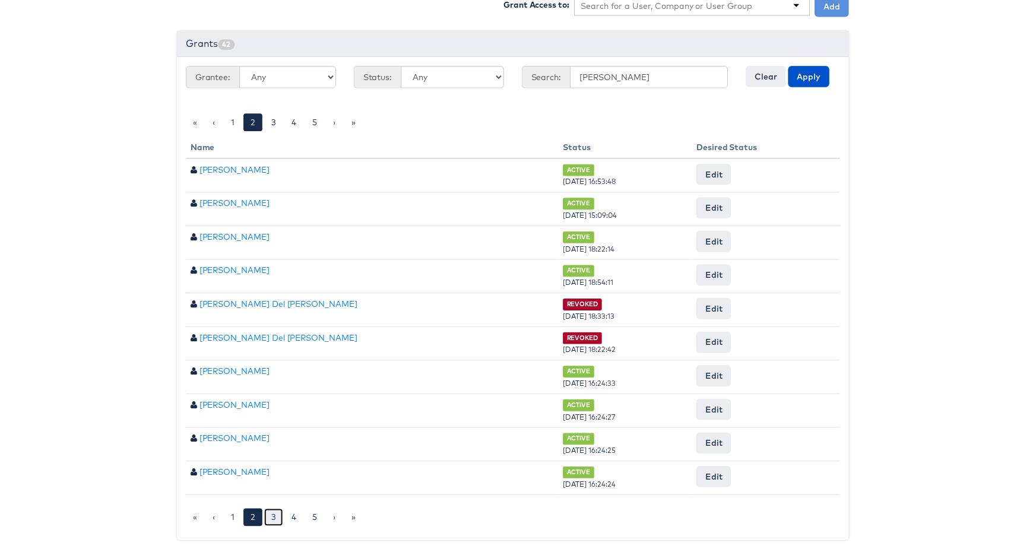
click at [263, 513] on link "3" at bounding box center [272, 522] width 19 height 18
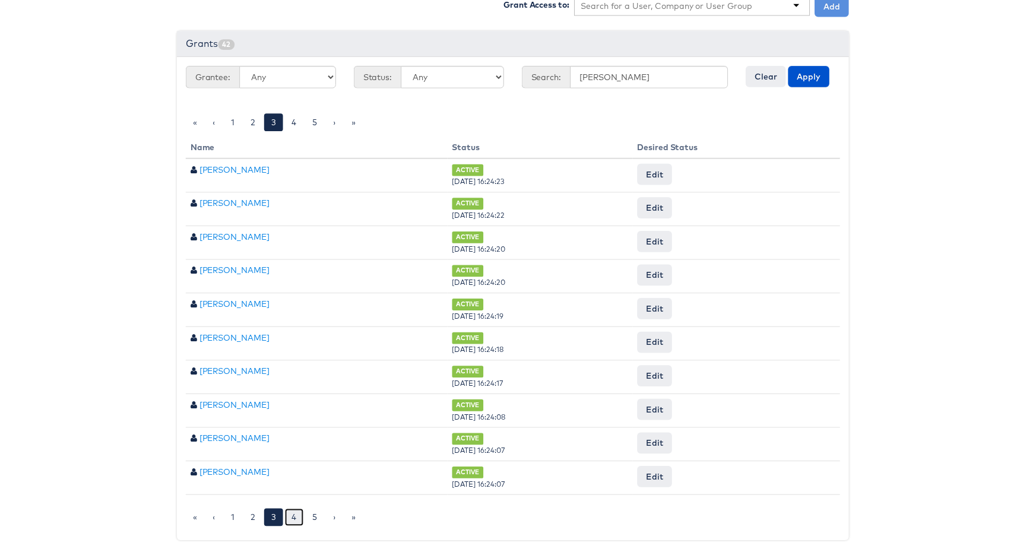
click at [286, 516] on link "4" at bounding box center [292, 522] width 19 height 18
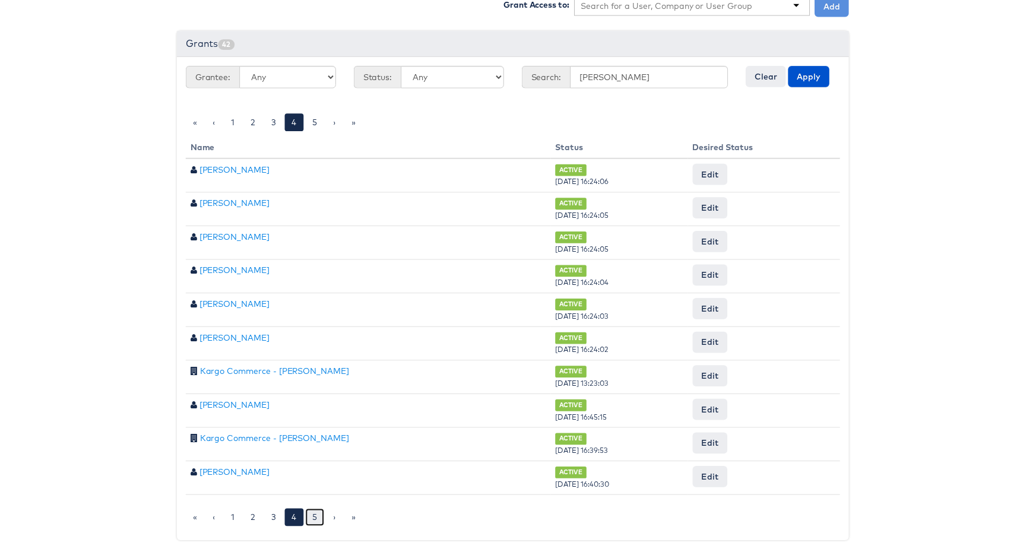
click at [304, 515] on link "5" at bounding box center [313, 522] width 19 height 18
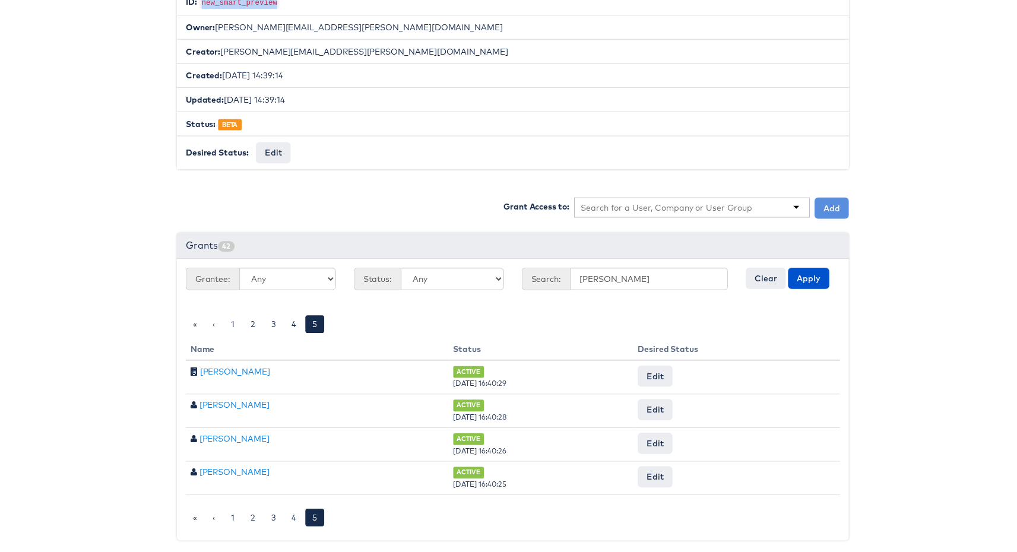
scroll to position [235, 0]
click at [474, 270] on select "Any Active Pending Denied Revoked Expired" at bounding box center [452, 281] width 104 height 23
select select "REVOKED"
click at [804, 270] on button "Apply" at bounding box center [812, 280] width 42 height 21
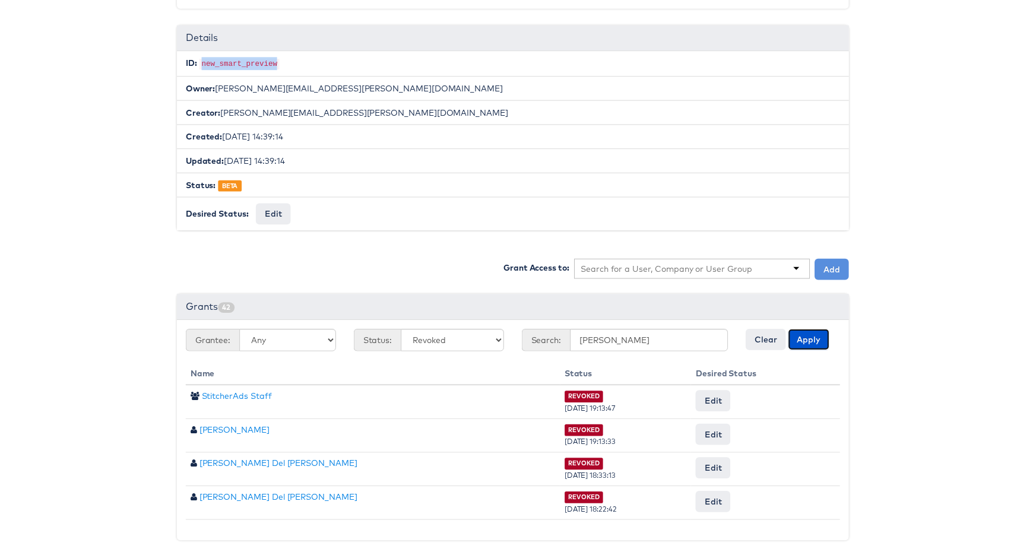
scroll to position [173, 0]
click at [756, 335] on button "Clear" at bounding box center [768, 341] width 40 height 21
click at [805, 335] on button "Apply" at bounding box center [812, 341] width 42 height 21
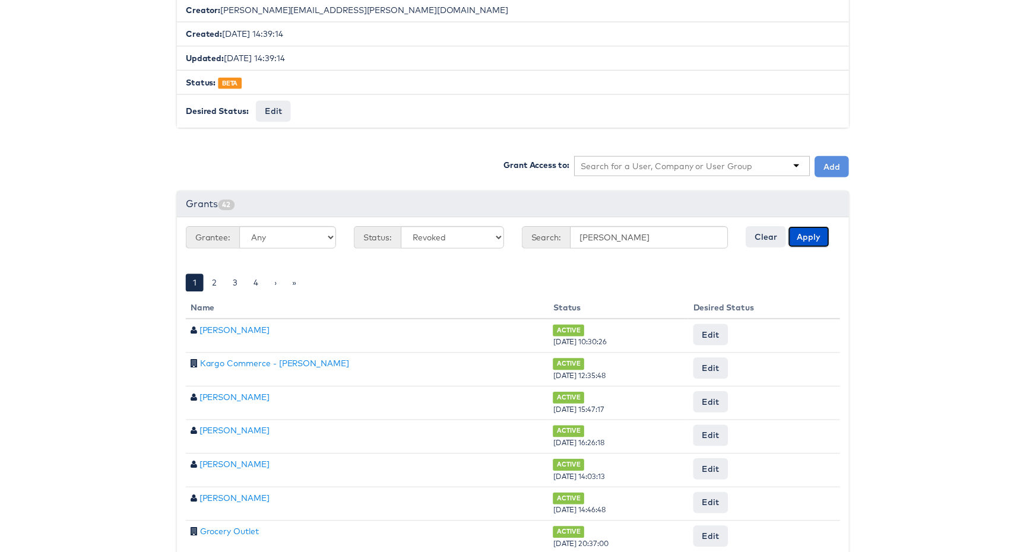
scroll to position [438, 0]
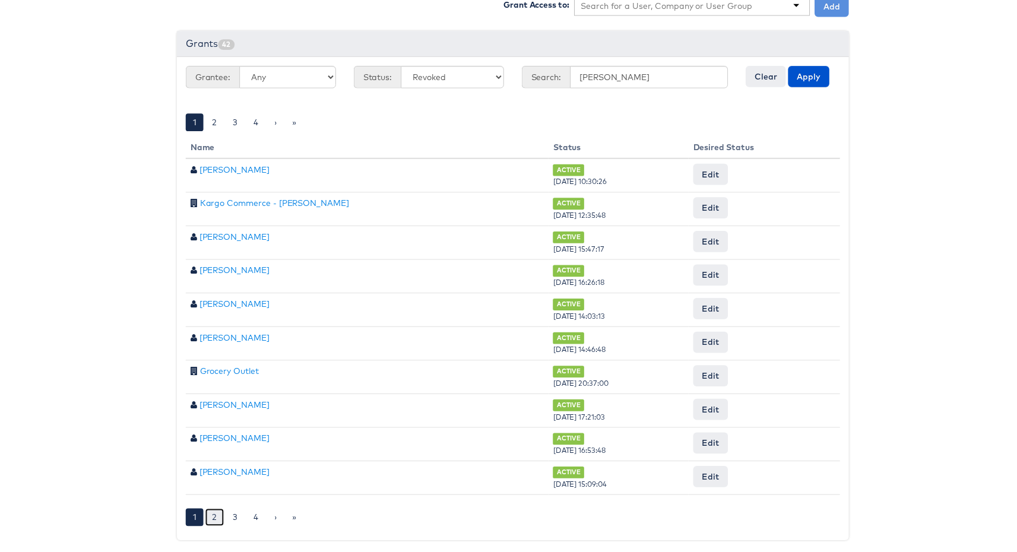
click at [204, 513] on link "2" at bounding box center [212, 522] width 19 height 18
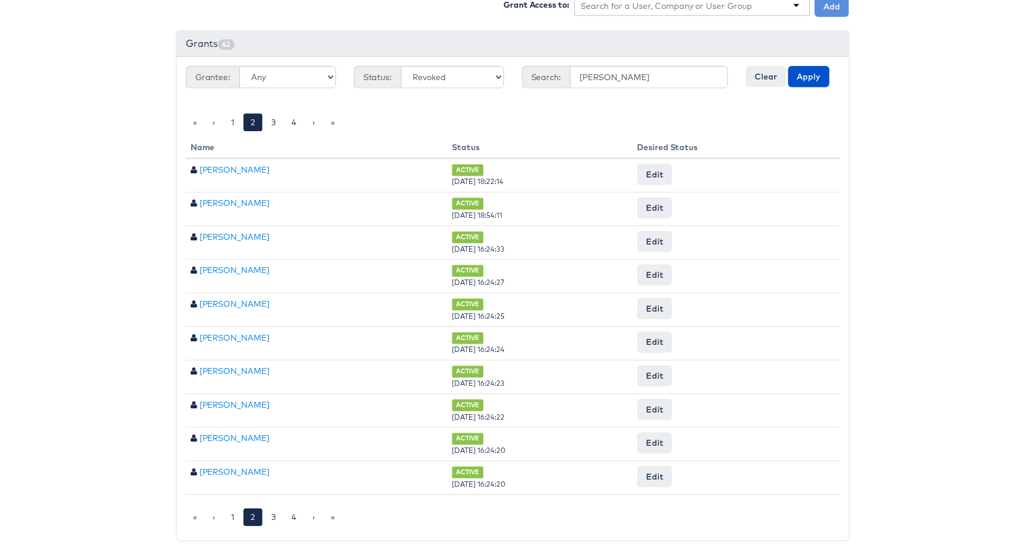
click at [300, 78] on select "Any Users Companies User Groups" at bounding box center [286, 78] width 97 height 23
click at [810, 67] on button "Apply" at bounding box center [812, 77] width 42 height 21
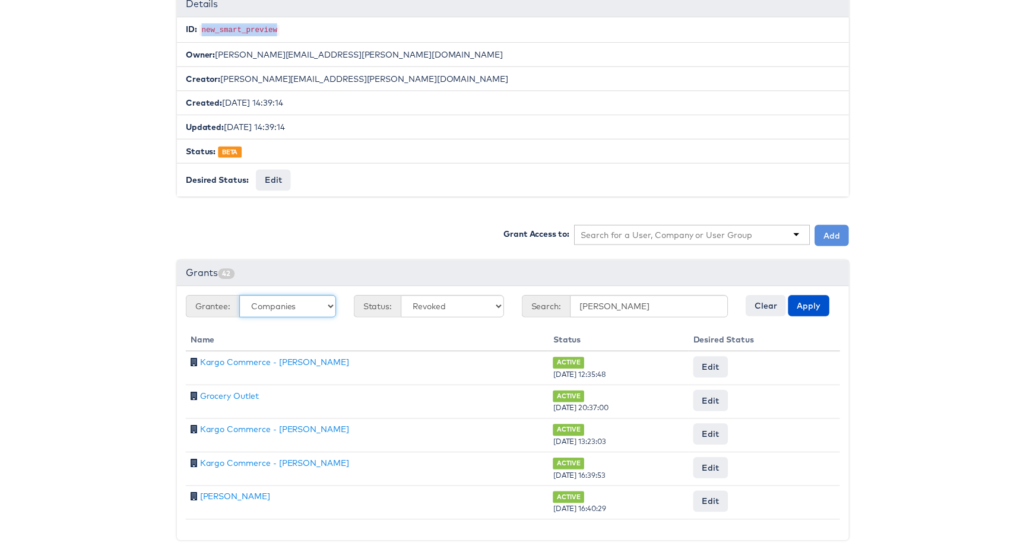
click at [315, 302] on select "Any Users Companies User Groups" at bounding box center [286, 309] width 97 height 23
select select "UserGroup"
click at [815, 303] on button "Apply" at bounding box center [812, 308] width 42 height 21
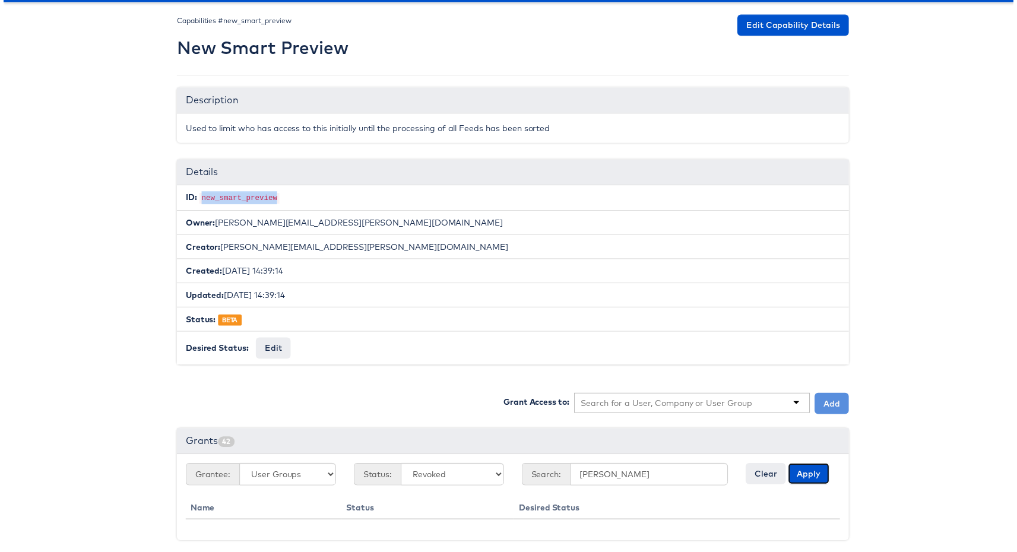
scroll to position [38, 0]
click at [281, 467] on select "Any Users Companies User Groups" at bounding box center [286, 478] width 97 height 23
click at [418, 470] on select "Any Active Pending Denied Revoked Expired" at bounding box center [452, 478] width 104 height 23
select select "REVOKED"
click at [810, 470] on button "Apply" at bounding box center [812, 477] width 42 height 21
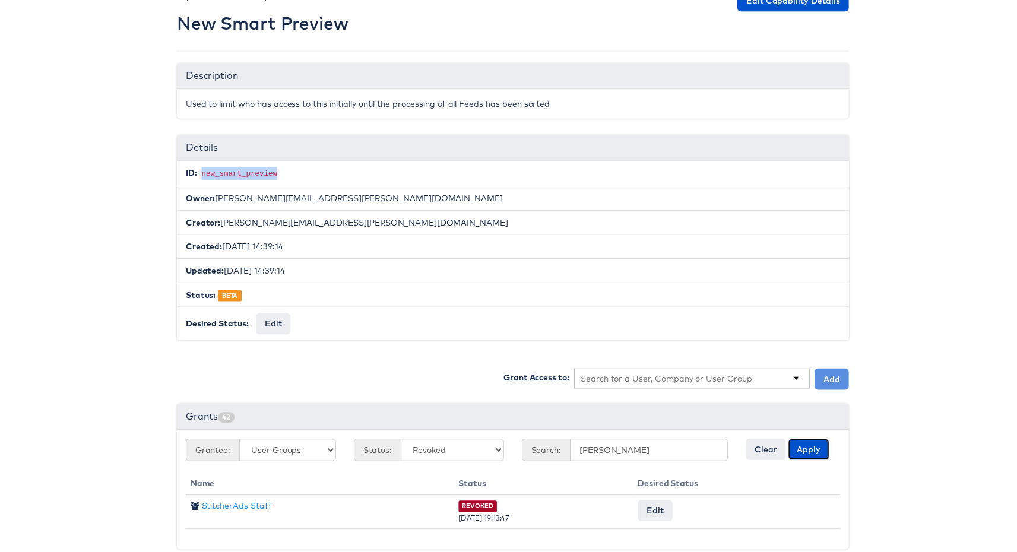
scroll to position [72, 0]
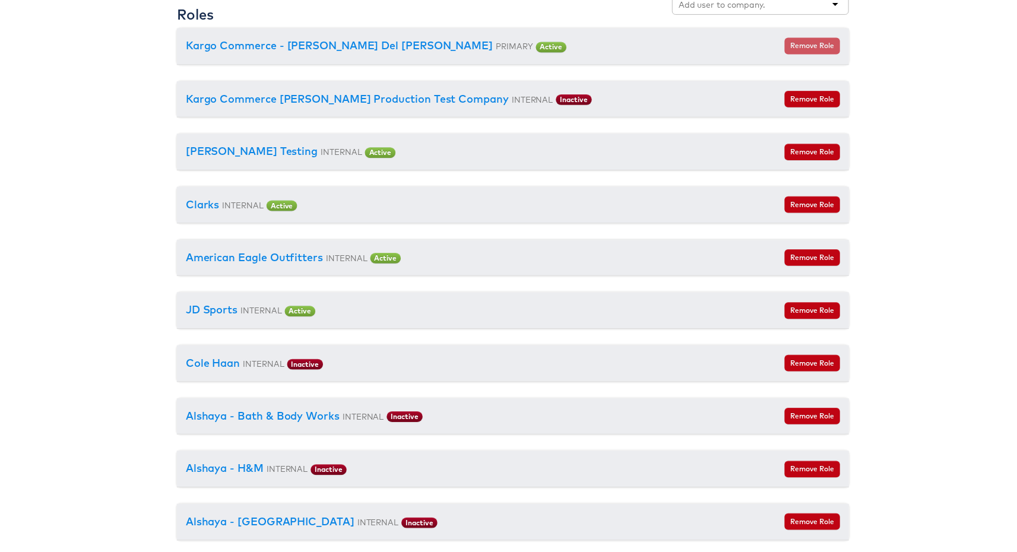
scroll to position [1470, 0]
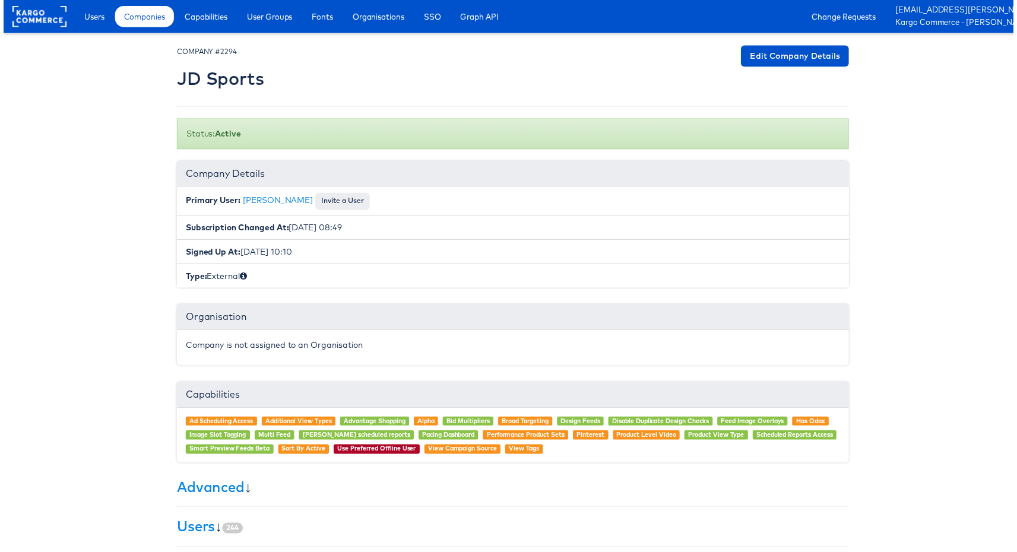
click at [34, 505] on body "Users Companies Capabilities User Groups Fonts Organisations SSO Graph API Chan…" at bounding box center [513, 361] width 1026 height 723
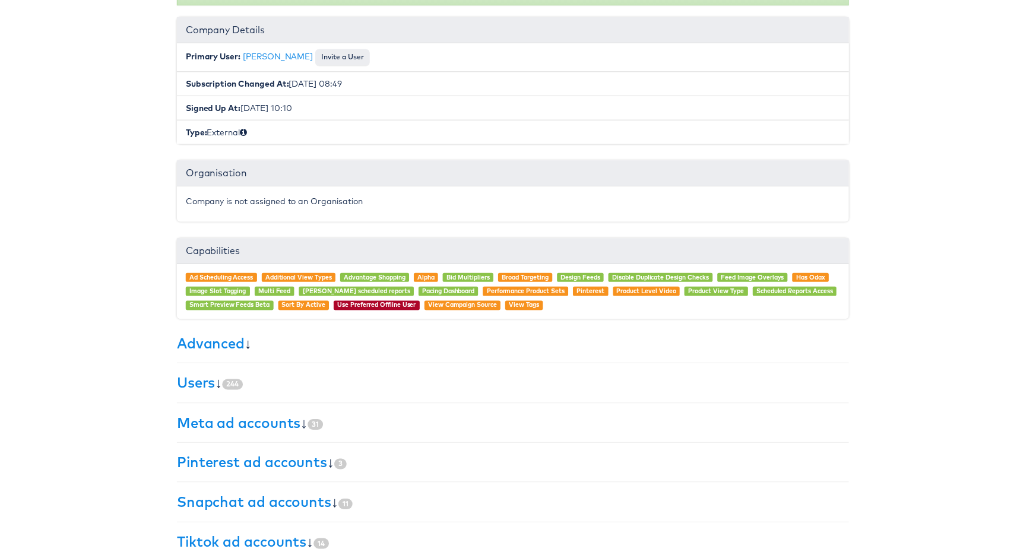
scroll to position [170, 0]
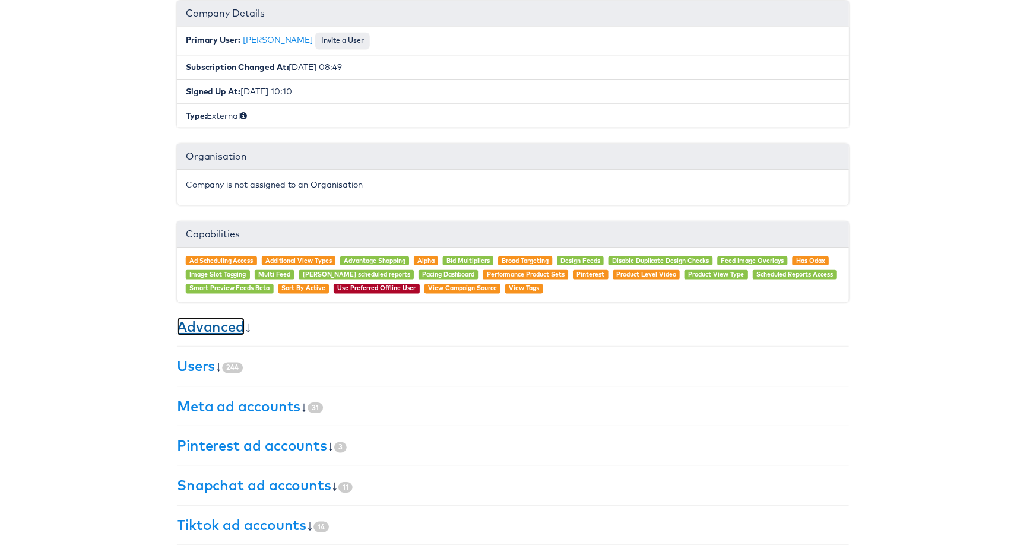
click at [215, 320] on link "Advanced" at bounding box center [209, 329] width 68 height 18
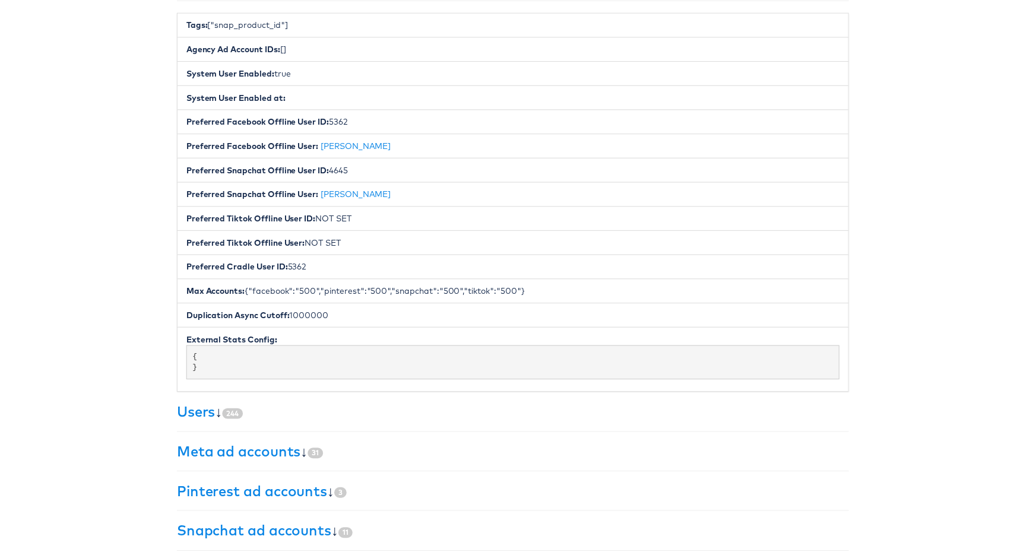
scroll to position [564, 0]
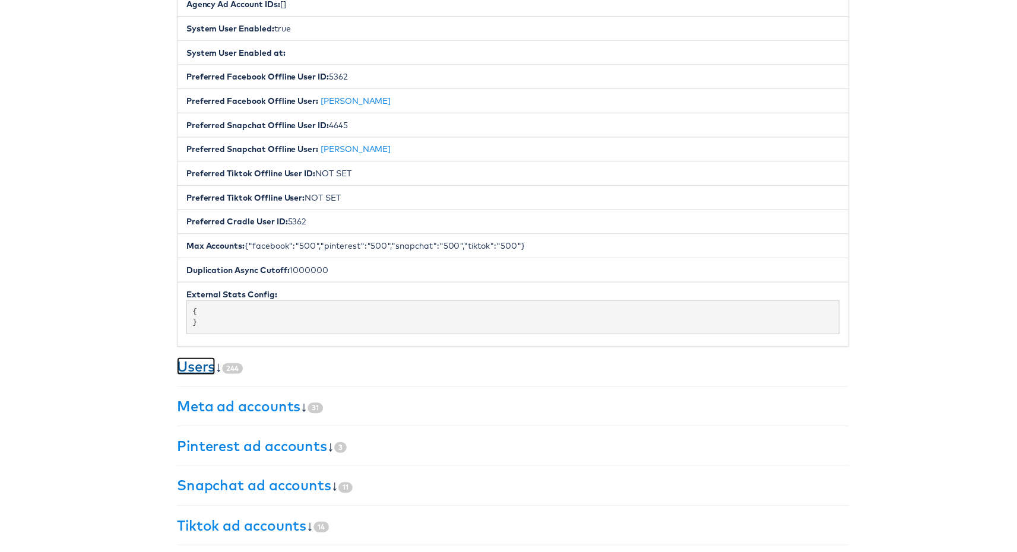
click at [190, 360] on link "Users" at bounding box center [194, 369] width 39 height 18
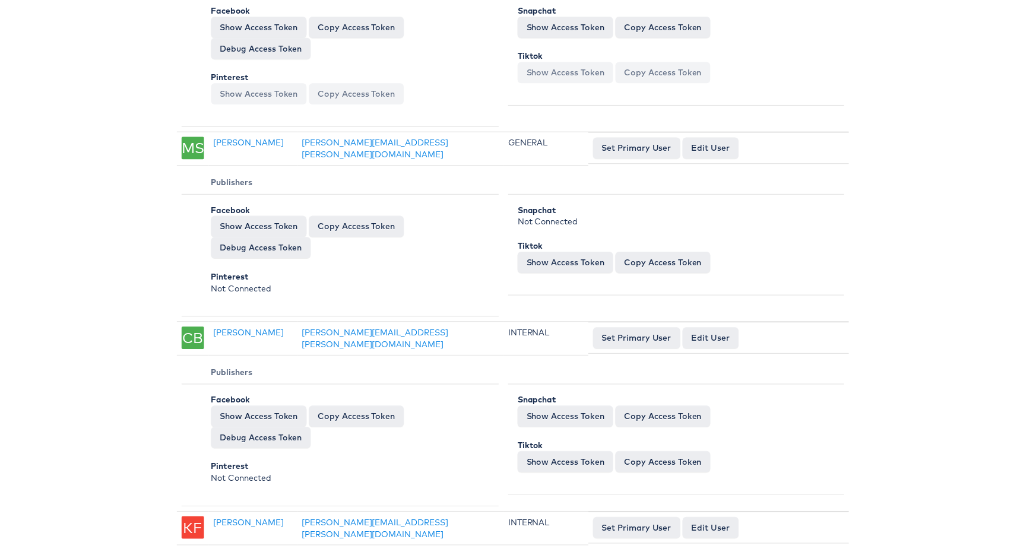
scroll to position [12754, 0]
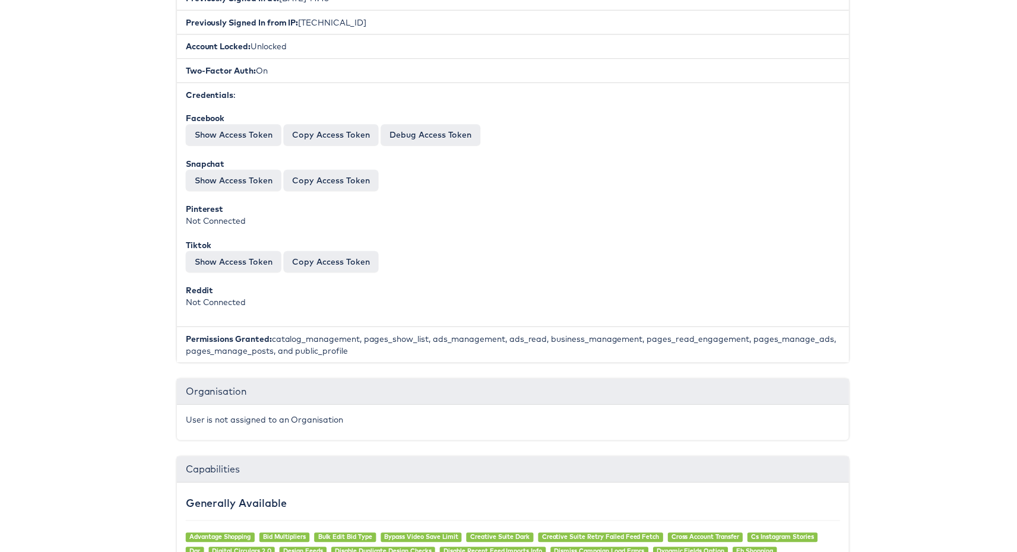
scroll to position [600, 0]
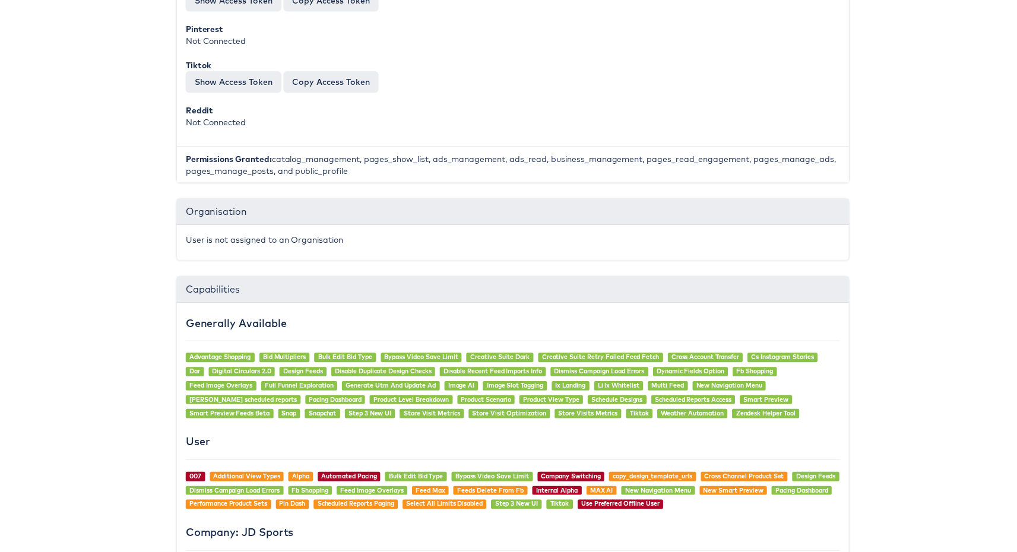
drag, startPoint x: 875, startPoint y: 474, endPoint x: 866, endPoint y: 473, distance: 8.9
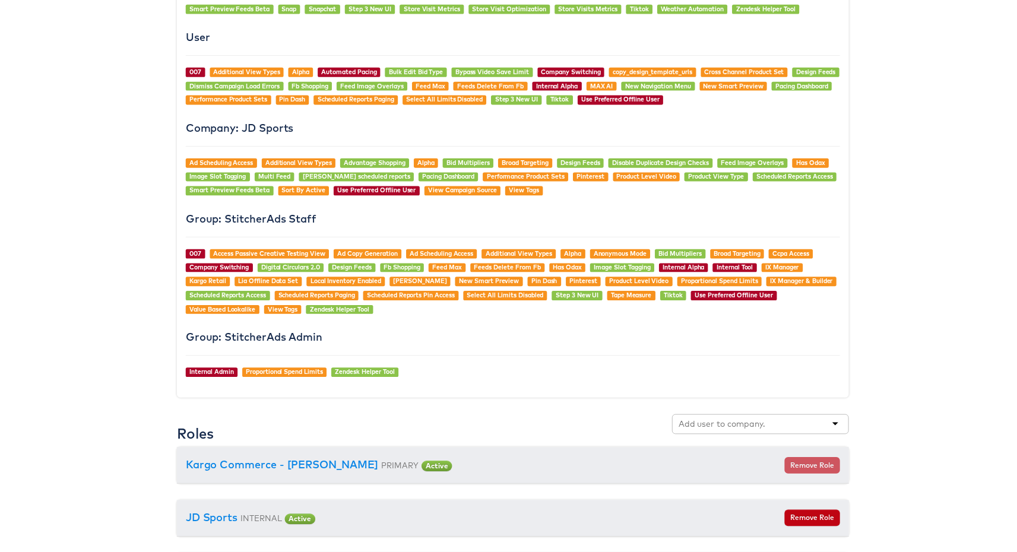
scroll to position [1009, 0]
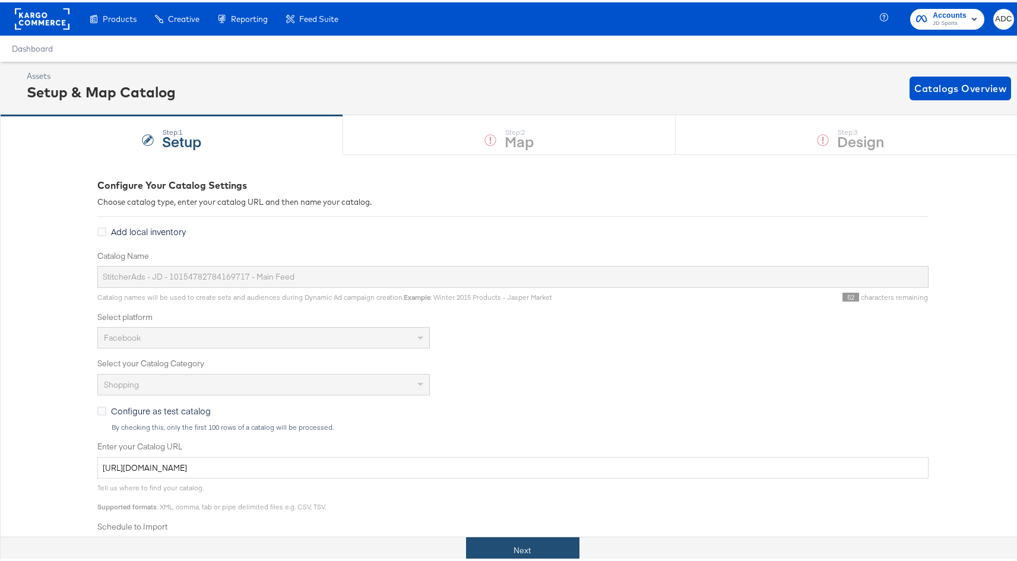
click at [485, 541] on button "Next" at bounding box center [522, 548] width 113 height 27
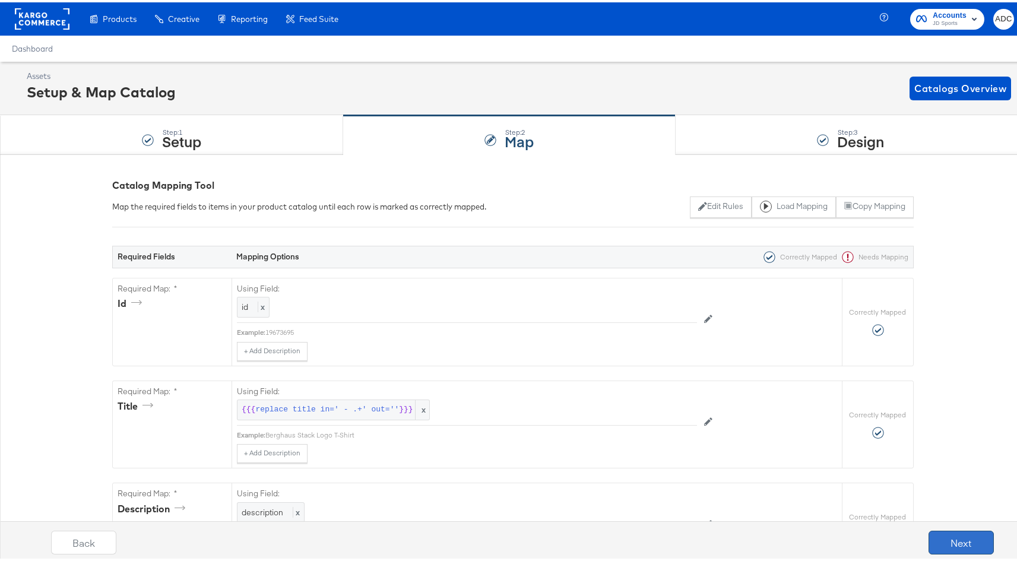
click at [932, 533] on button "Next" at bounding box center [961, 541] width 65 height 24
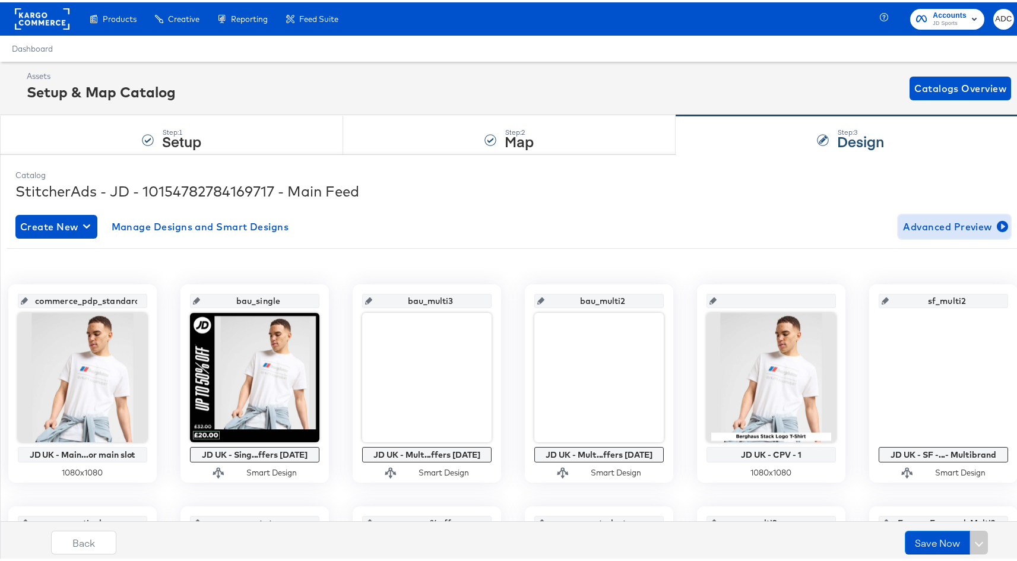
click at [938, 221] on span "Advanced Preview" at bounding box center [954, 224] width 103 height 17
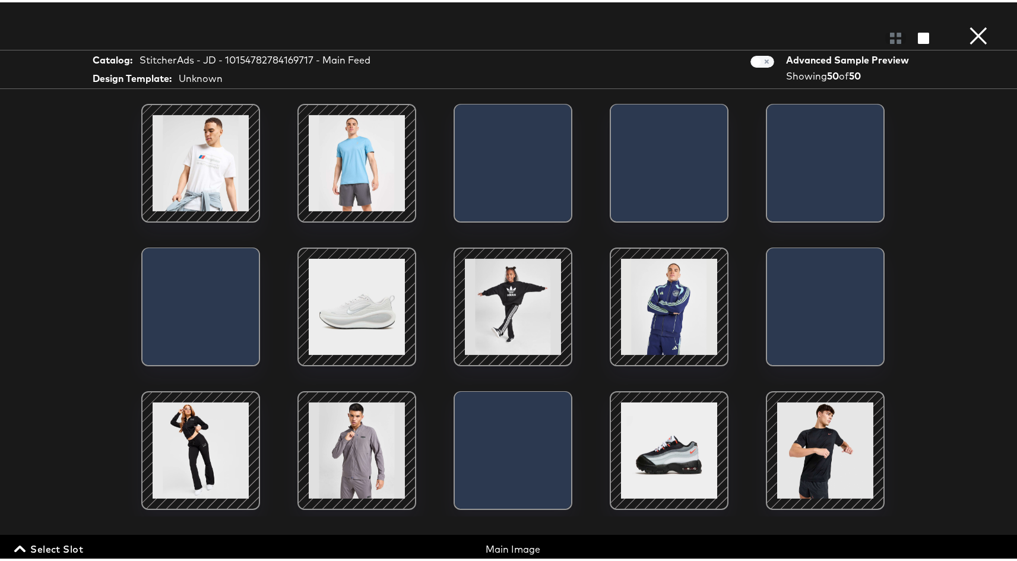
click at [753, 62] on span at bounding box center [763, 59] width 24 height 12
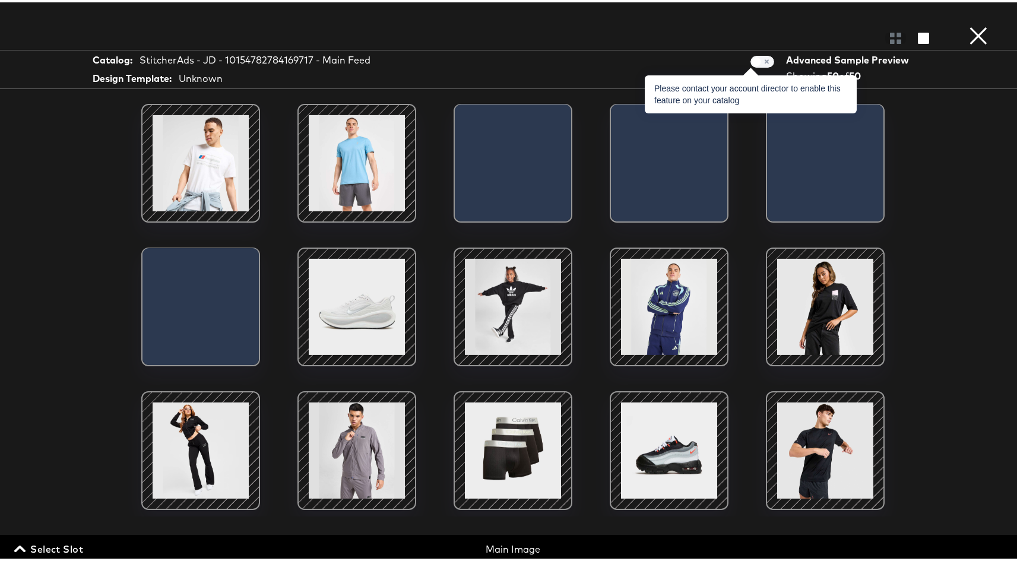
click at [758, 58] on span at bounding box center [763, 59] width 24 height 12
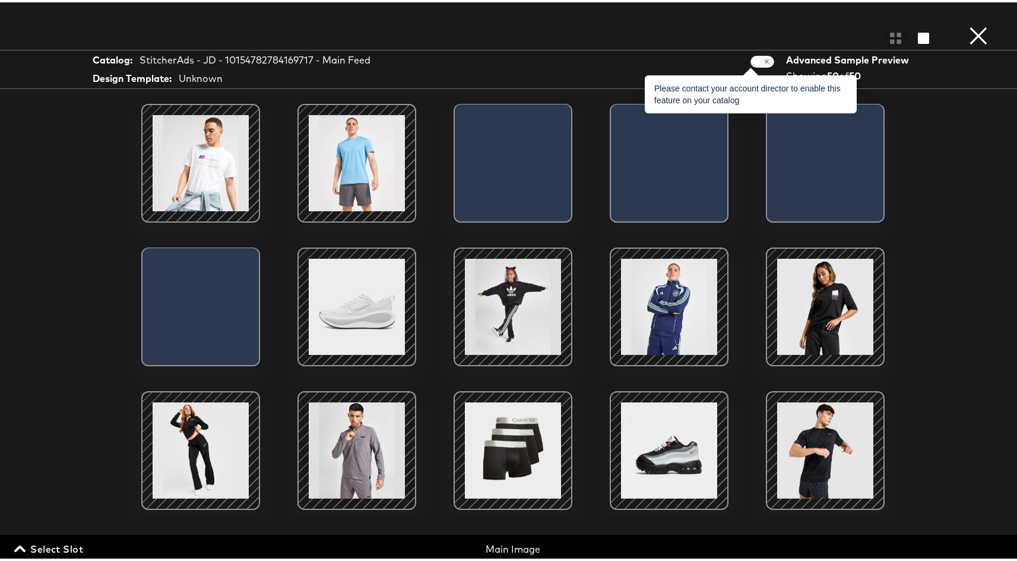
click at [758, 58] on span at bounding box center [763, 59] width 24 height 12
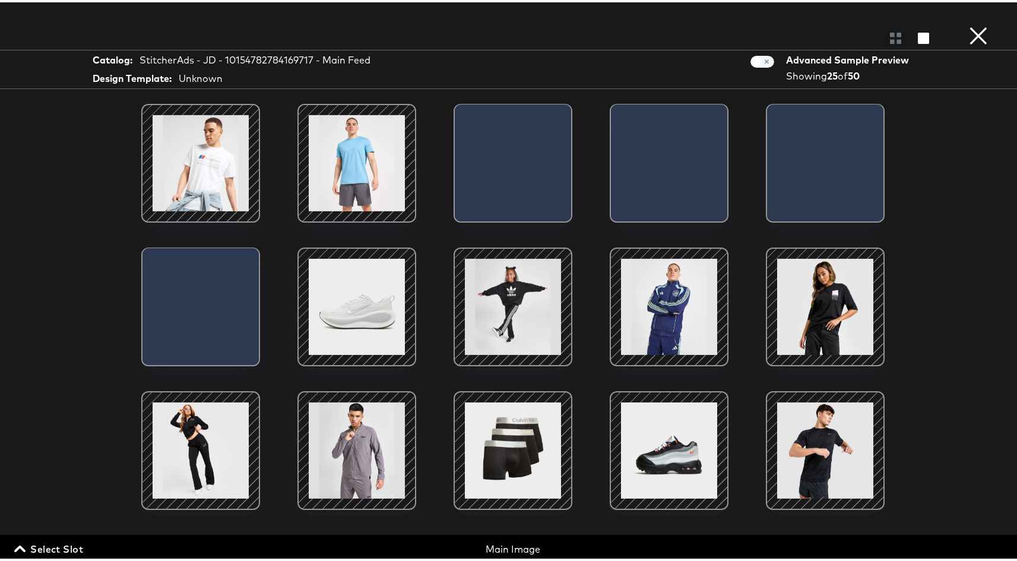
click at [48, 556] on div "Select Slot Main Image Main Image Additional Image Slot 1 Additional Image Slot…" at bounding box center [513, 547] width 1026 height 29
click at [48, 549] on span "Select Slot" at bounding box center [50, 547] width 67 height 17
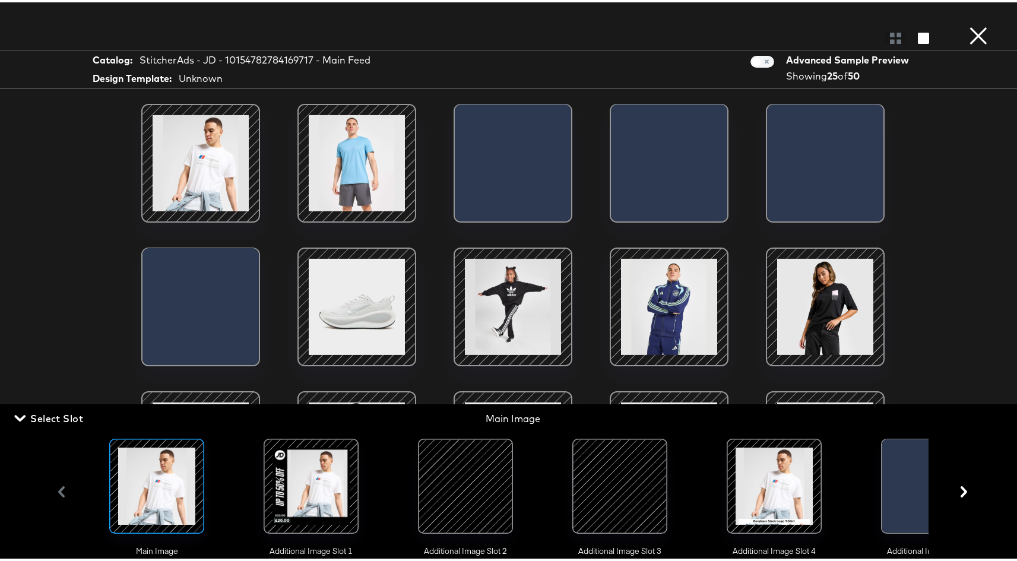
click at [315, 480] on div at bounding box center [311, 484] width 81 height 81
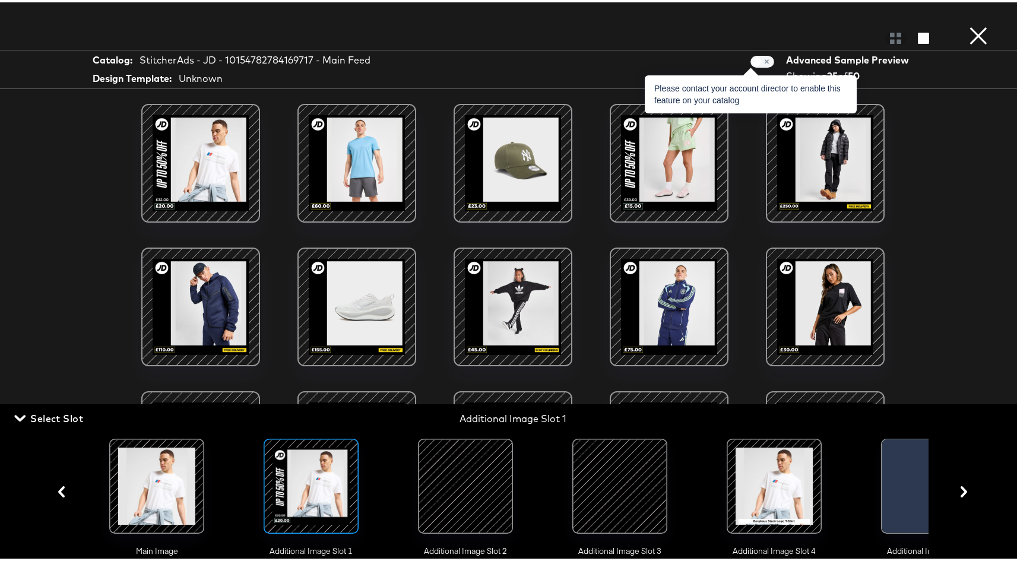
click at [759, 61] on span at bounding box center [763, 59] width 24 height 12
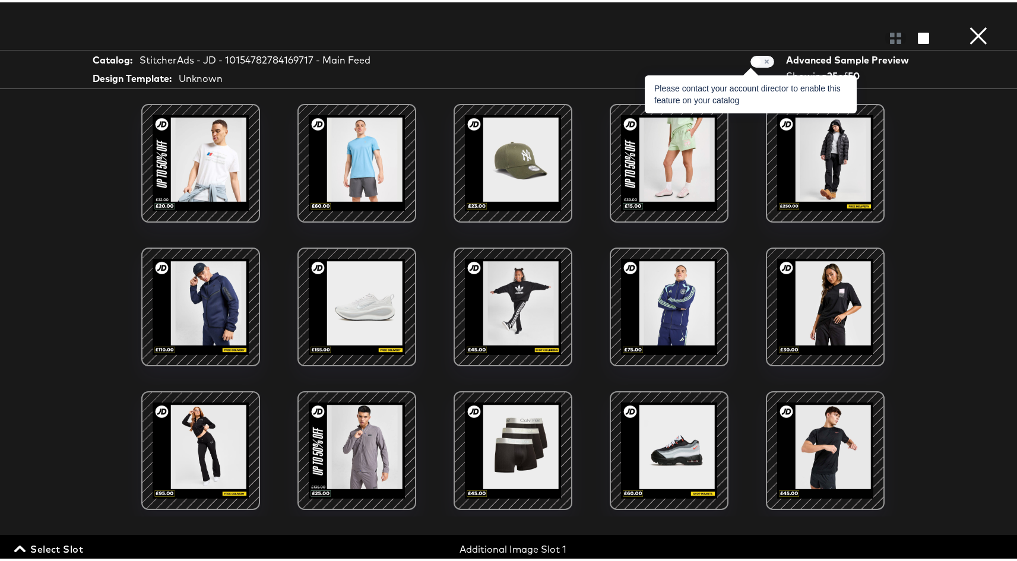
click at [759, 61] on span at bounding box center [763, 59] width 24 height 12
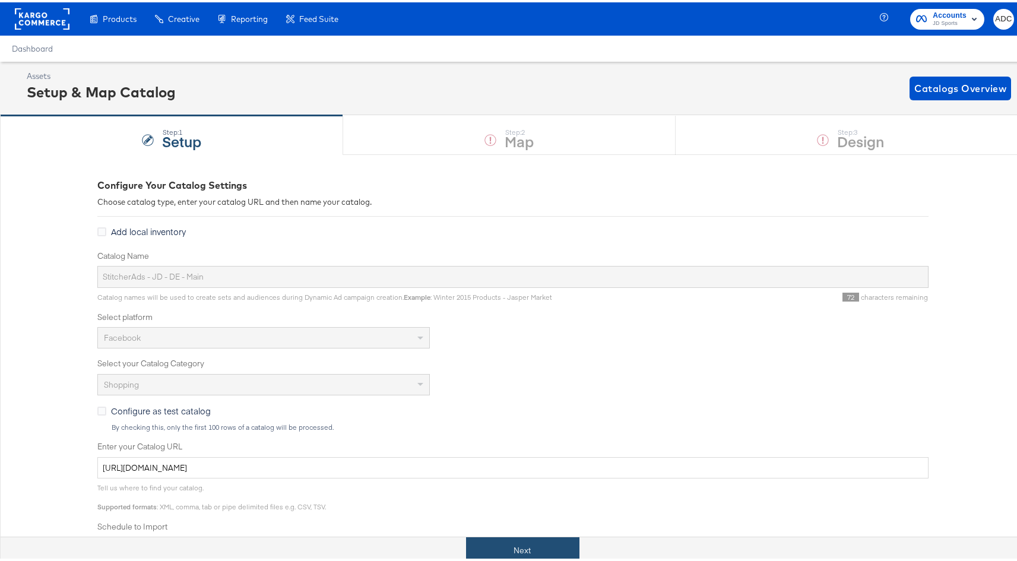
click at [524, 551] on button "Next" at bounding box center [522, 548] width 113 height 27
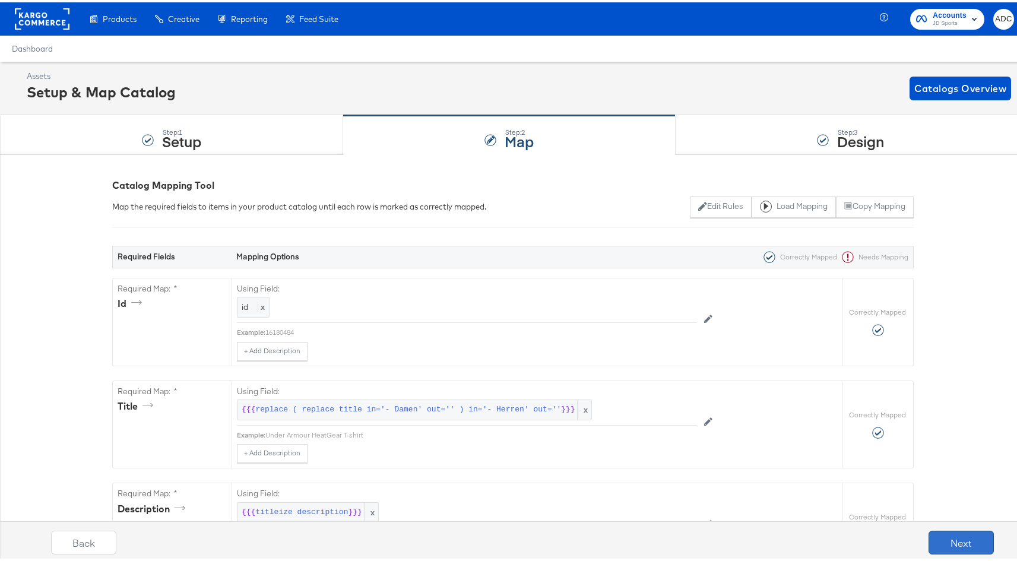
click at [934, 538] on button "Next" at bounding box center [961, 541] width 65 height 24
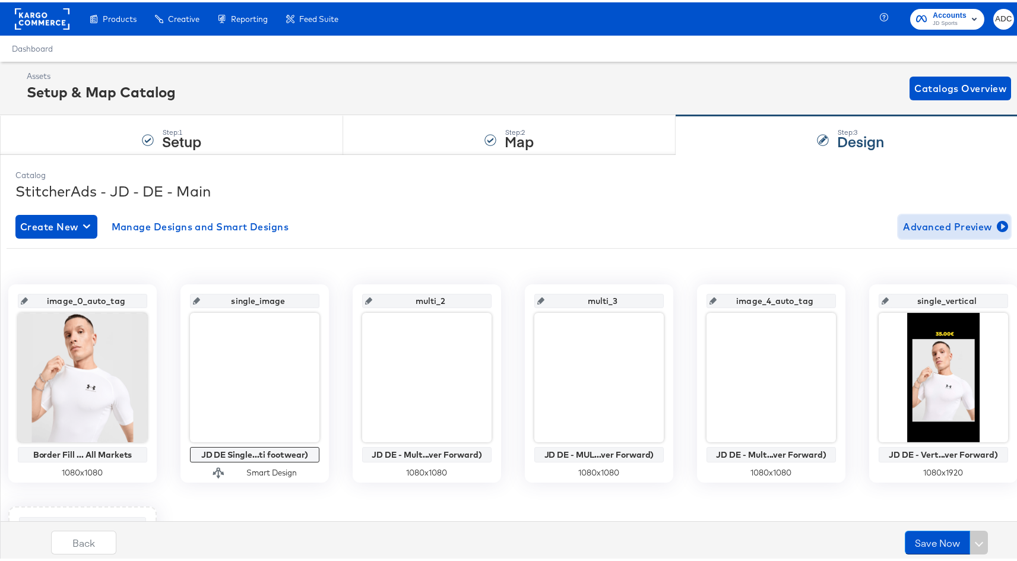
click at [936, 223] on span "Advanced Preview" at bounding box center [954, 224] width 103 height 17
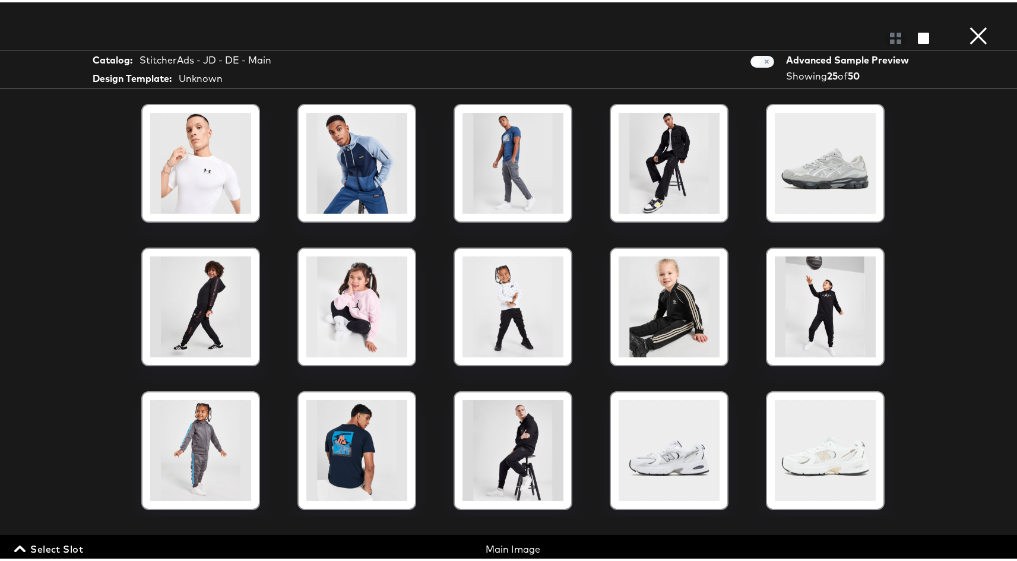
click at [75, 543] on span "Select Slot" at bounding box center [50, 547] width 67 height 17
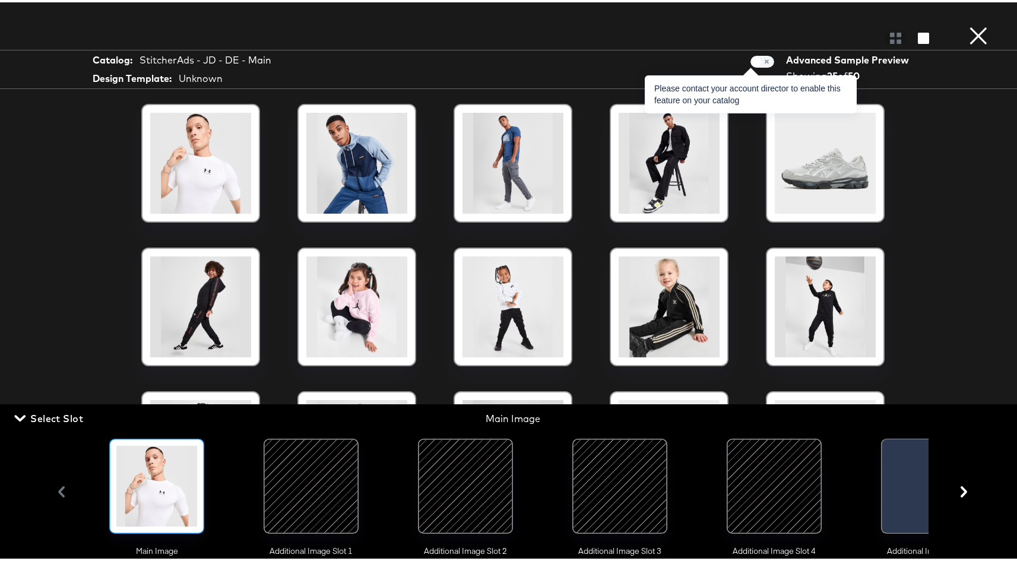
click at [759, 57] on span at bounding box center [763, 59] width 24 height 12
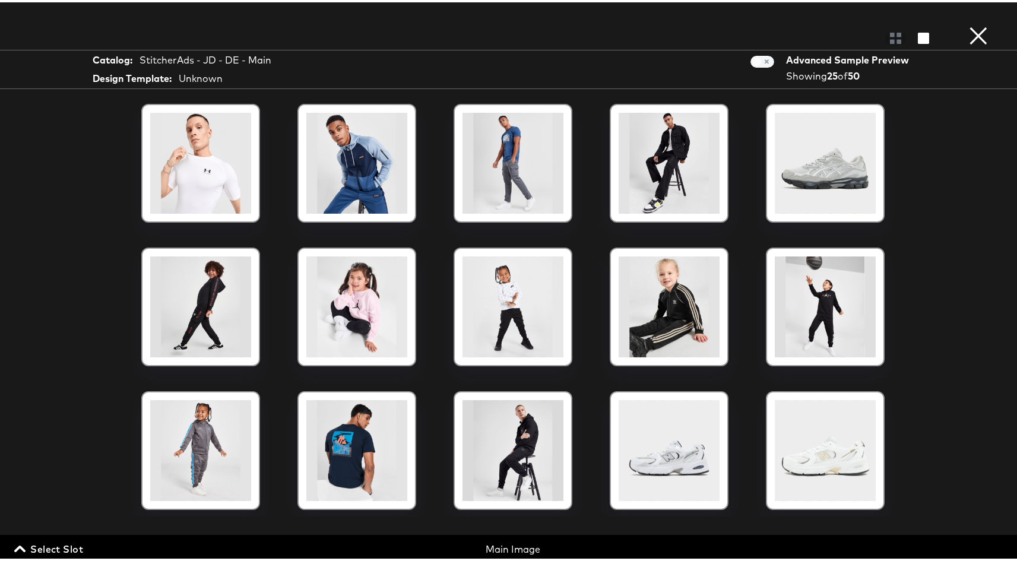
click at [490, 552] on div "Main Image" at bounding box center [513, 548] width 328 height 14
click at [56, 542] on span "Select Slot" at bounding box center [50, 547] width 67 height 17
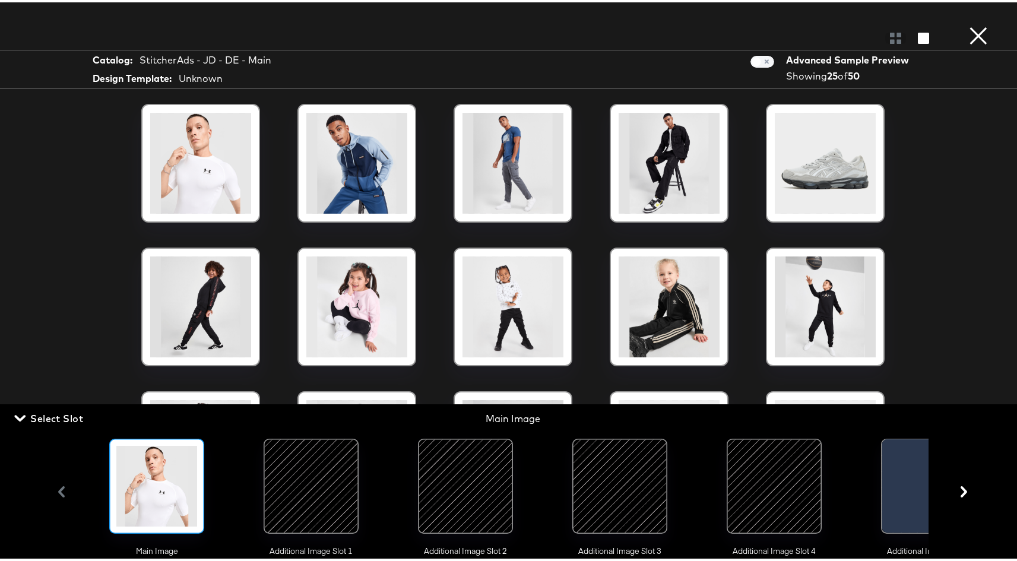
click at [453, 494] on div at bounding box center [465, 484] width 81 height 81
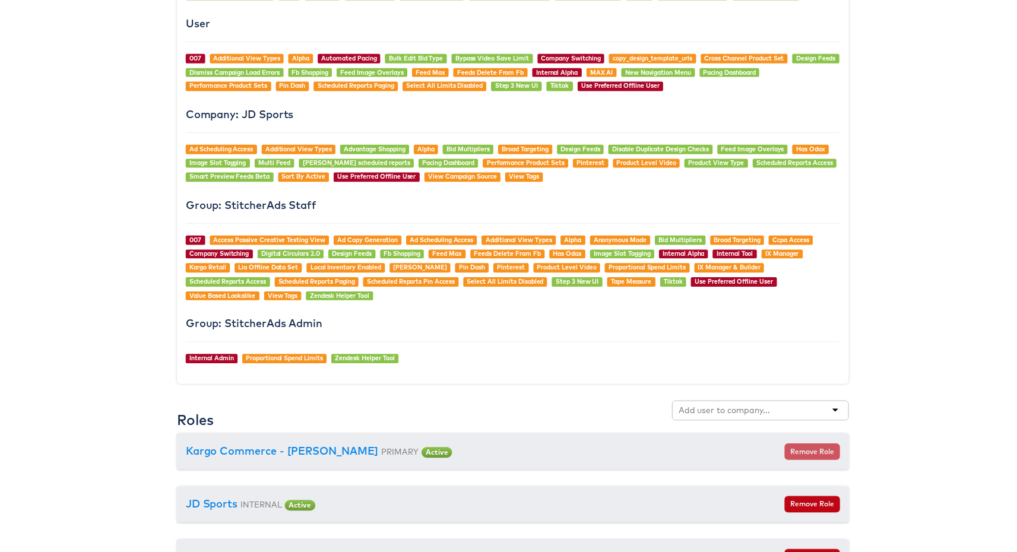
scroll to position [1069, 0]
